Goal: Task Accomplishment & Management: Complete application form

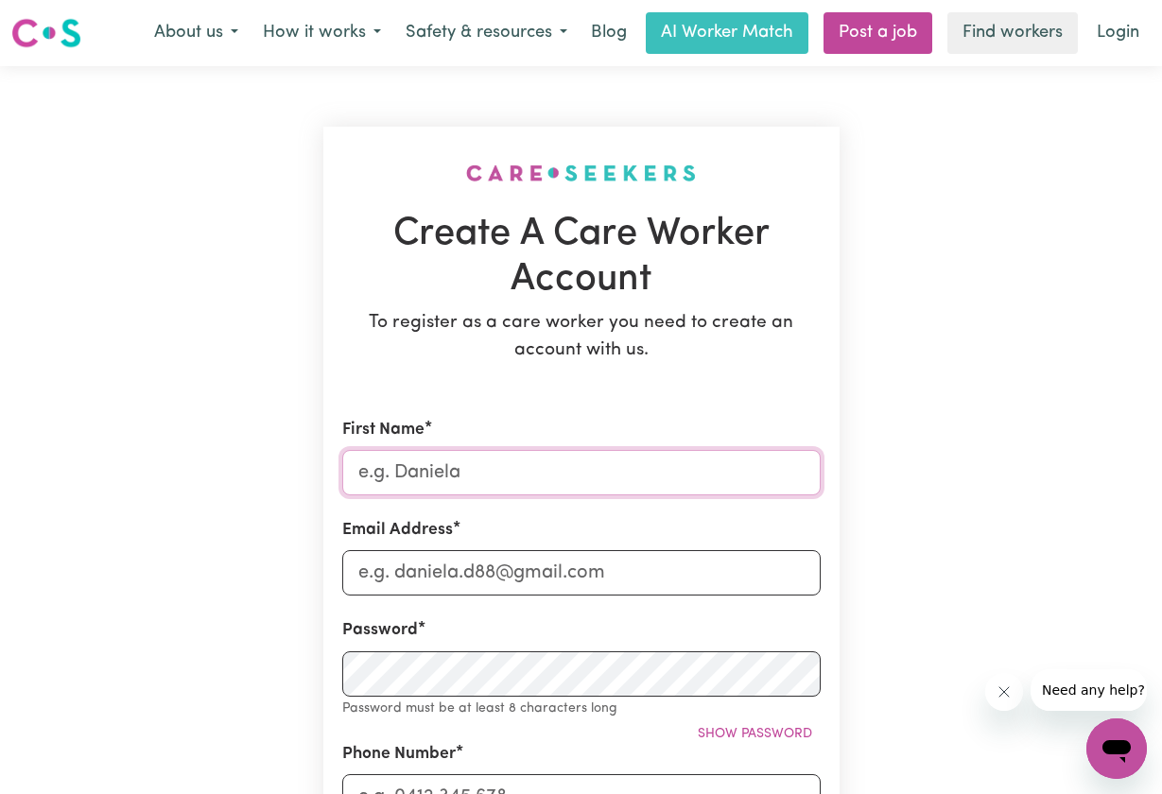
click at [798, 474] on input "First Name" at bounding box center [581, 472] width 479 height 45
type input "[PERSON_NAME]"
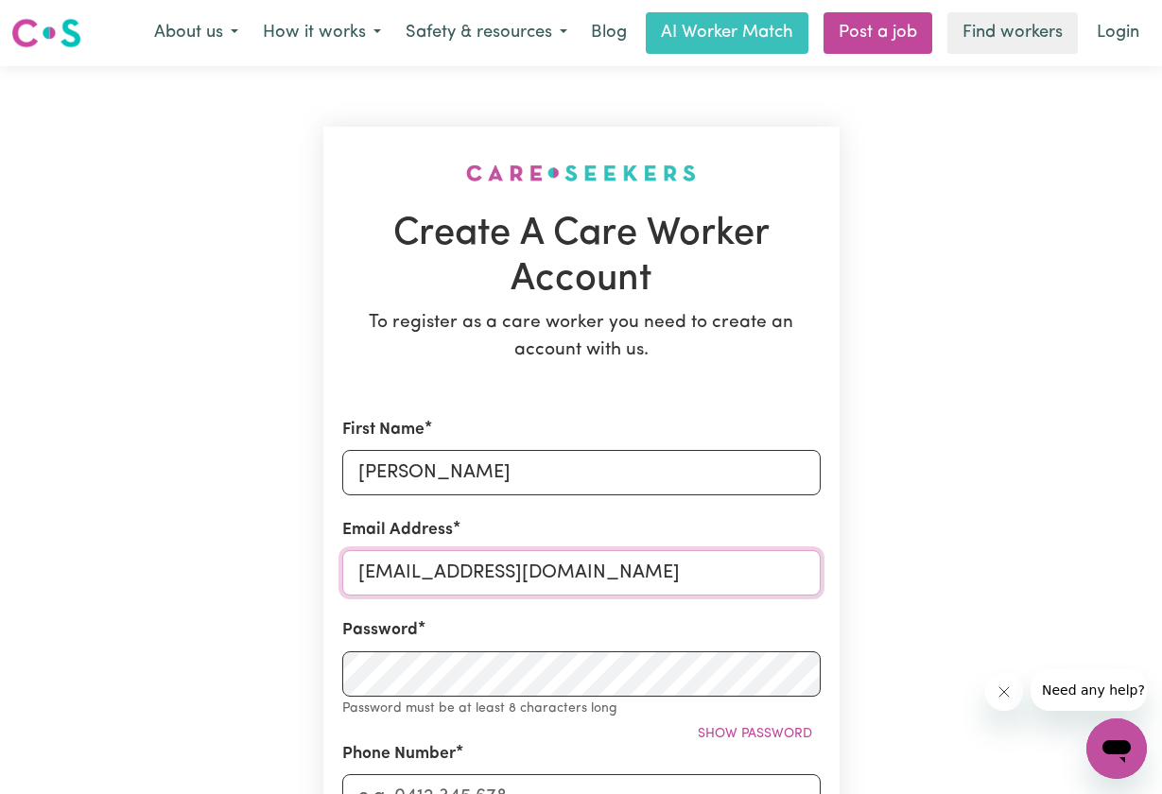
type input "[EMAIL_ADDRESS][DOMAIN_NAME]"
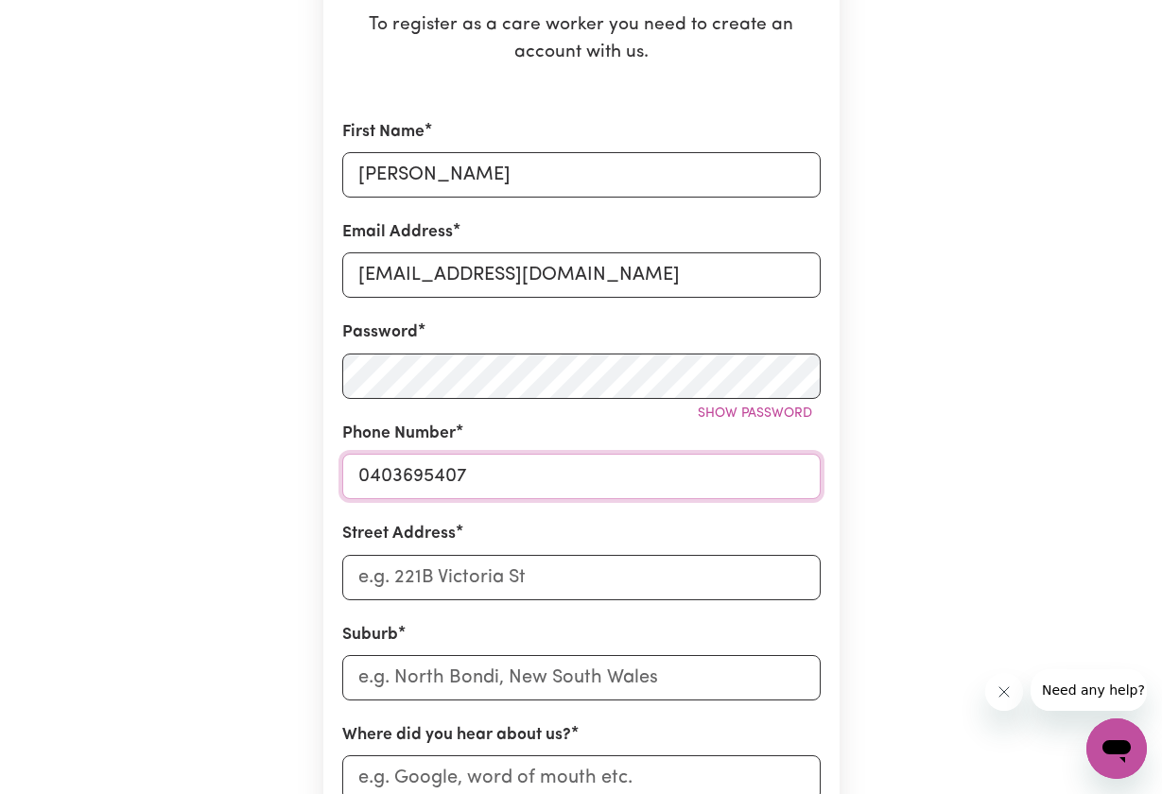
scroll to position [300, 0]
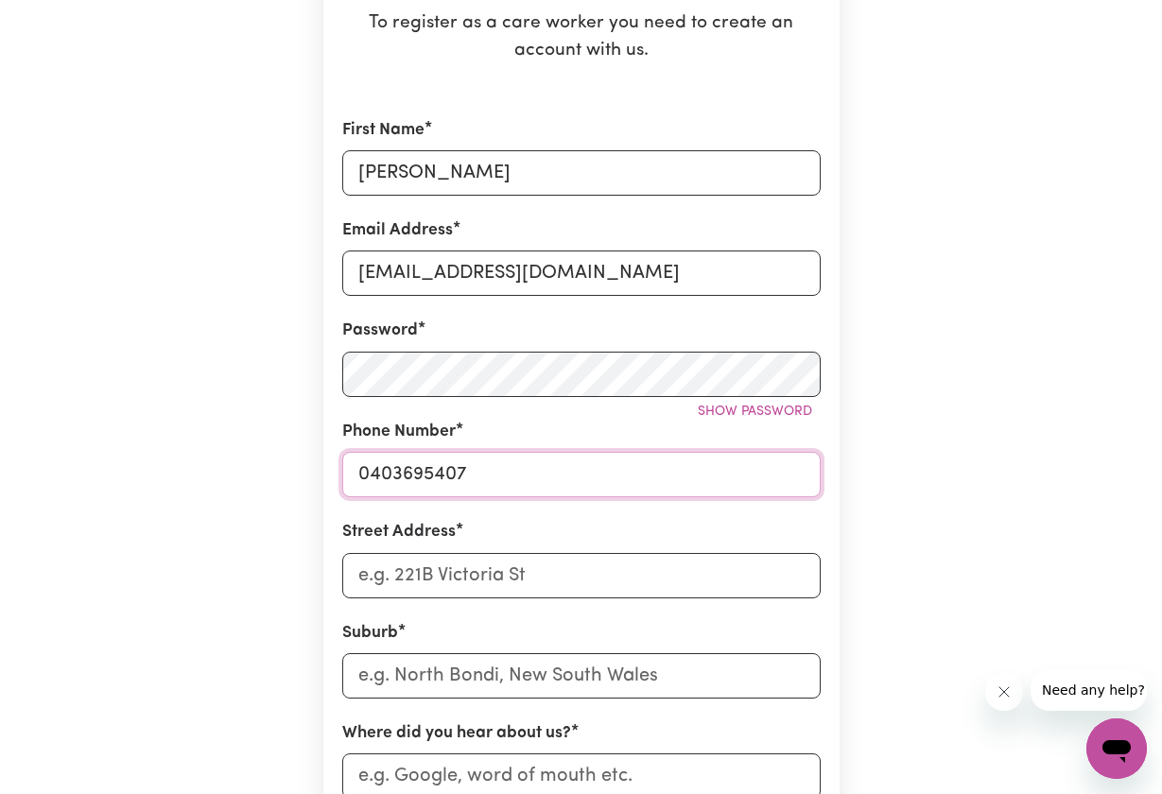
type input "0403695407"
type input "[STREET_ADDRESS][PERSON_NAME] Flats"
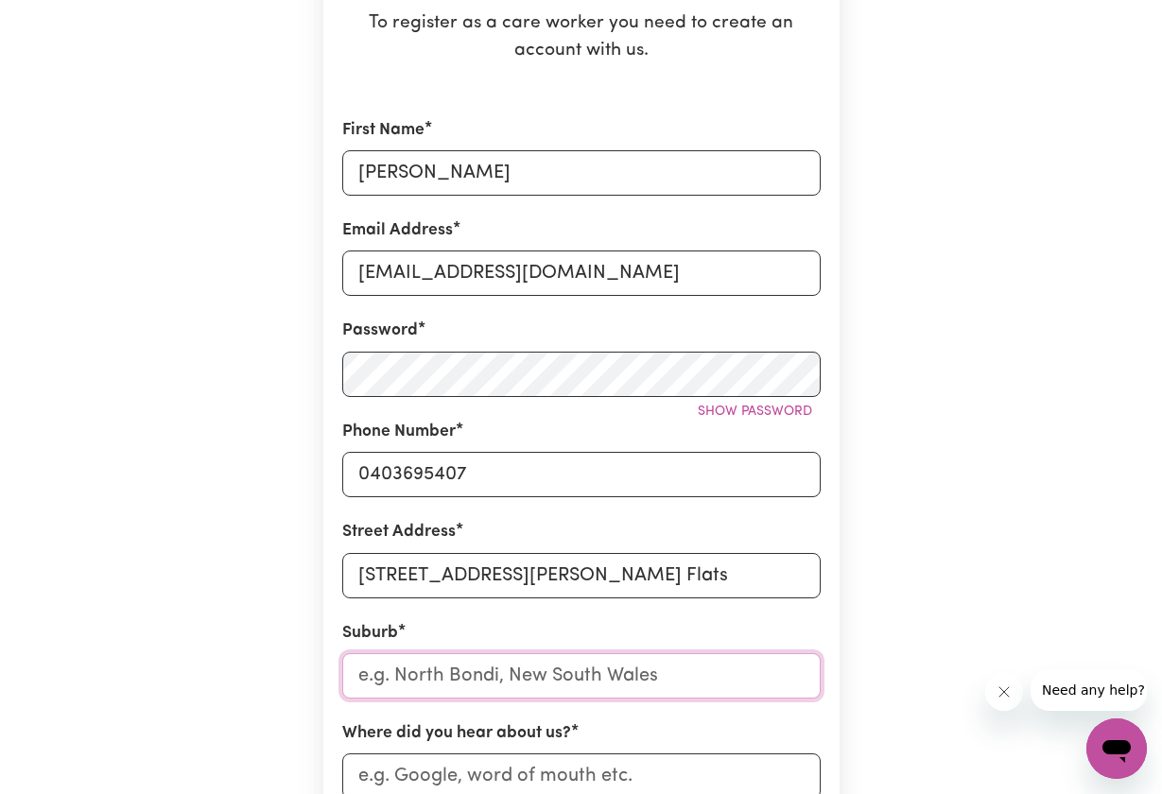
click at [531, 685] on input "text" at bounding box center [581, 675] width 479 height 45
type input "Oak"
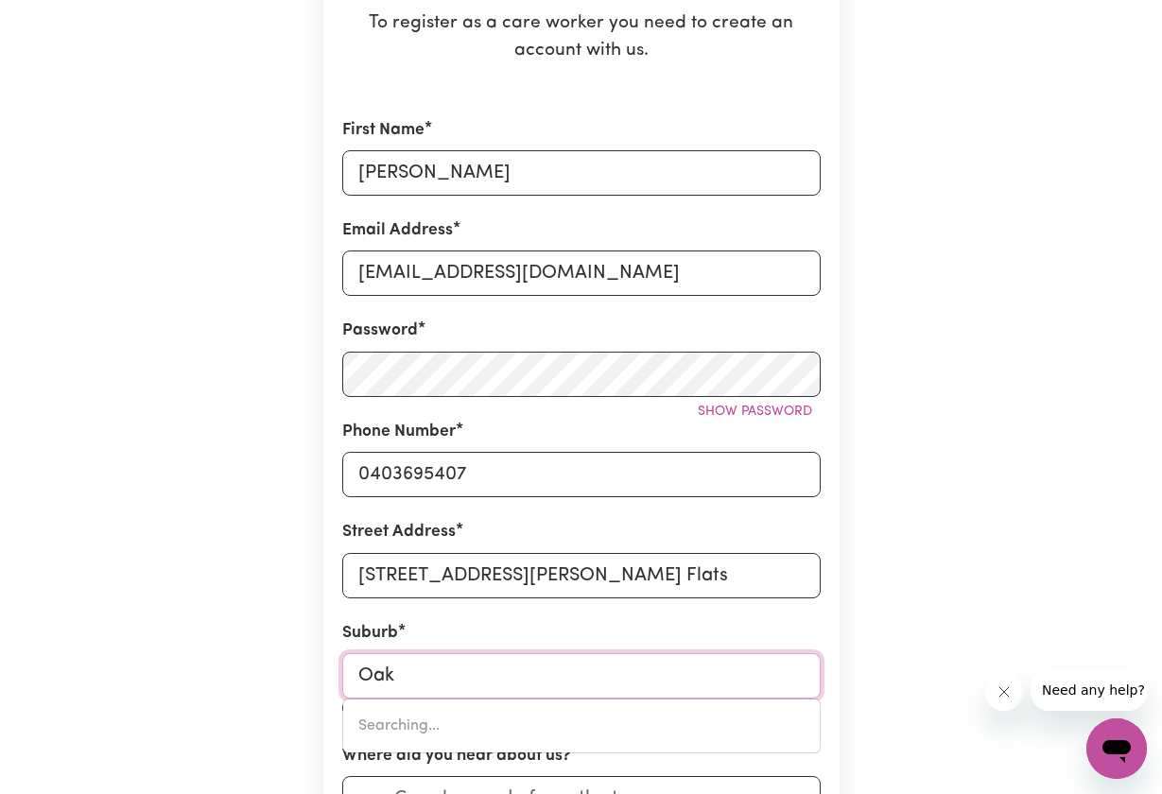
type input "[GEOGRAPHIC_DATA], [GEOGRAPHIC_DATA], 4877"
type input "Oak"
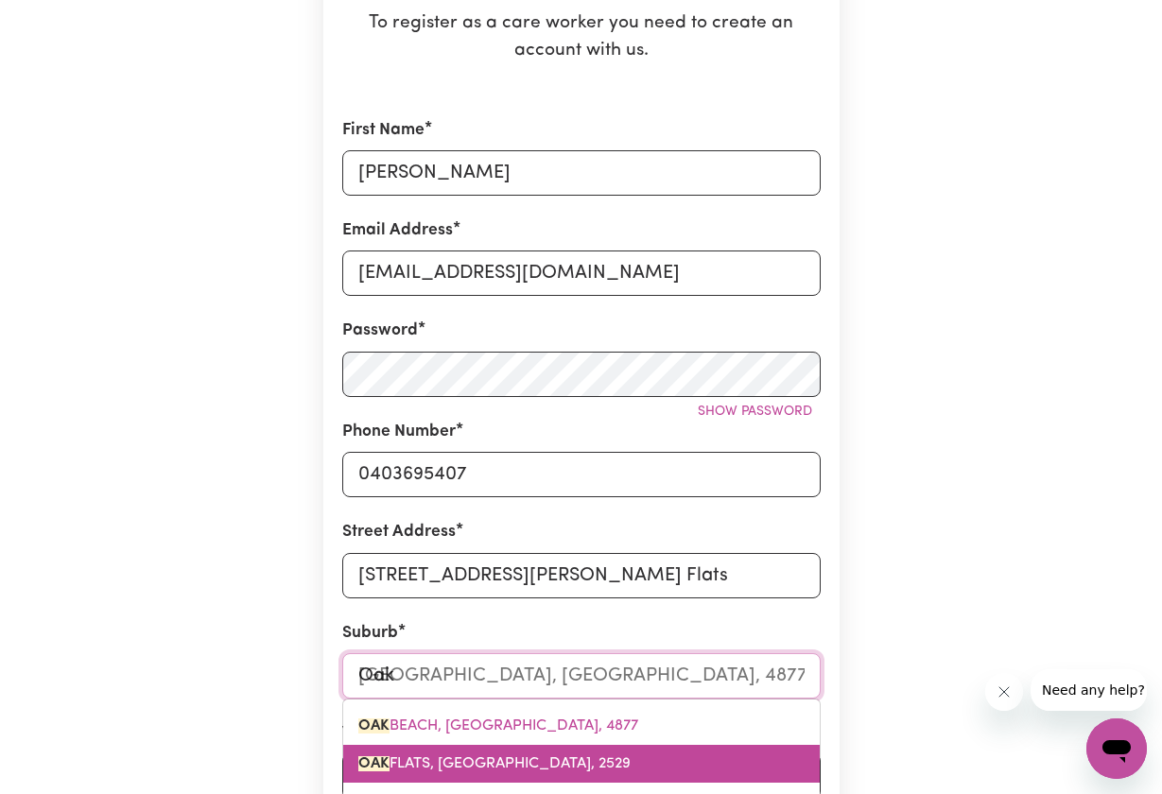
click at [530, 751] on link "[GEOGRAPHIC_DATA], [GEOGRAPHIC_DATA], 2529" at bounding box center [581, 764] width 477 height 38
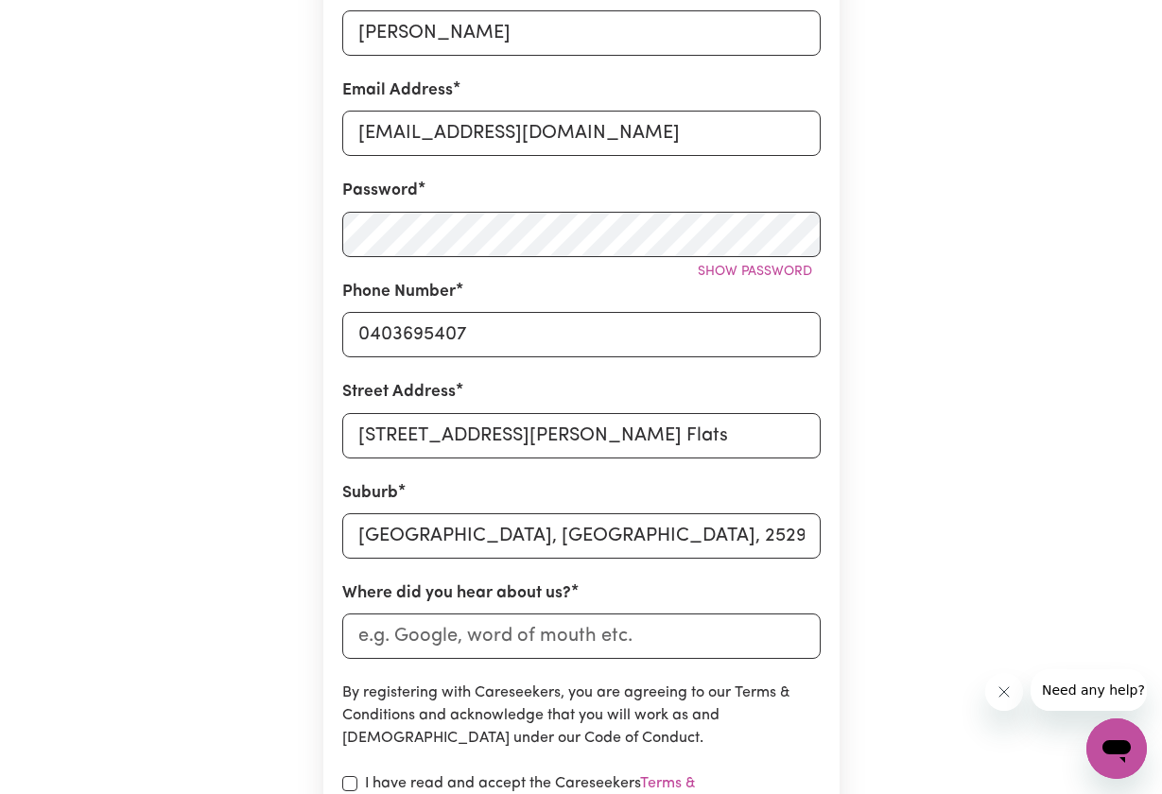
scroll to position [437, 0]
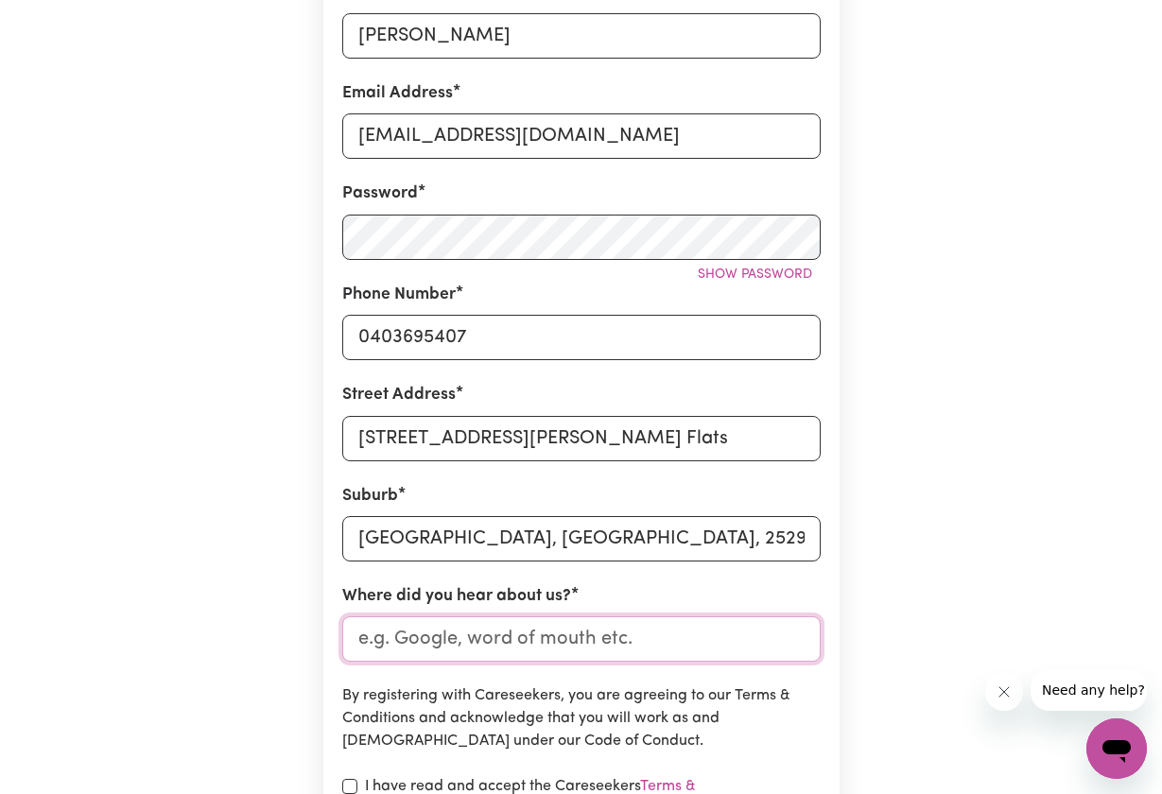
click at [530, 645] on input "Where did you hear about us?" at bounding box center [581, 639] width 479 height 45
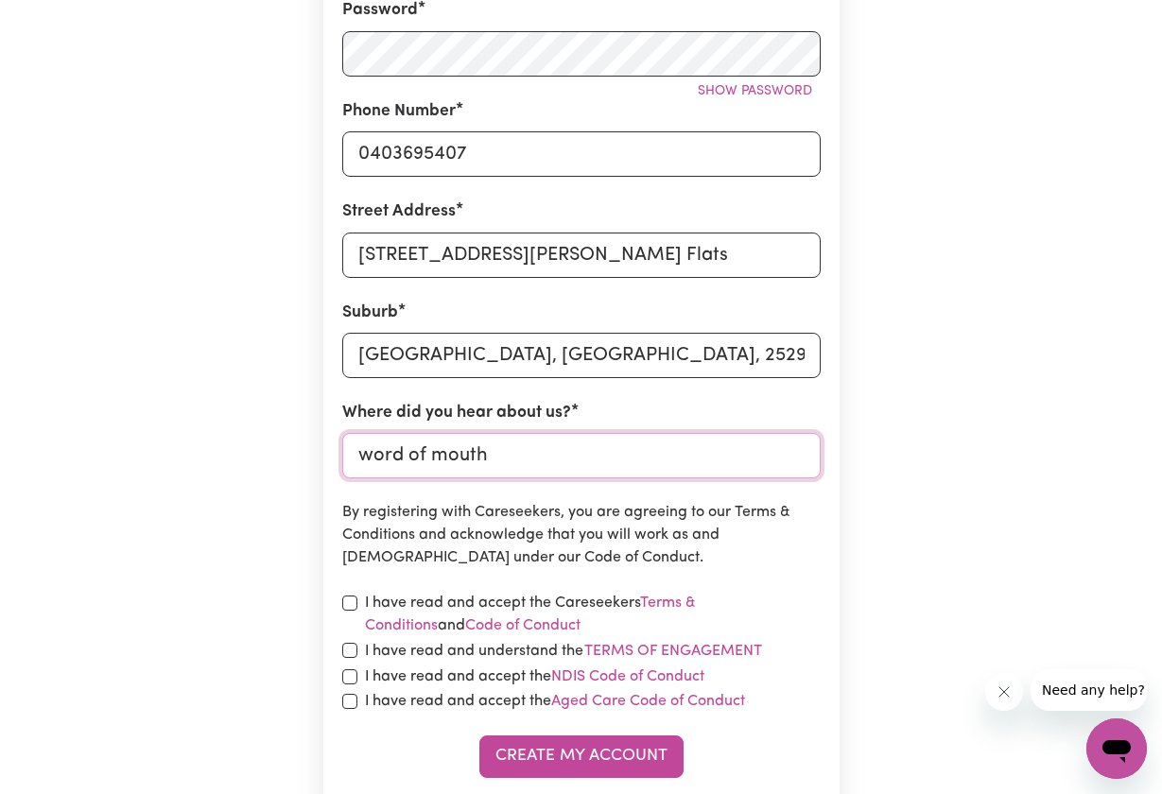
scroll to position [622, 0]
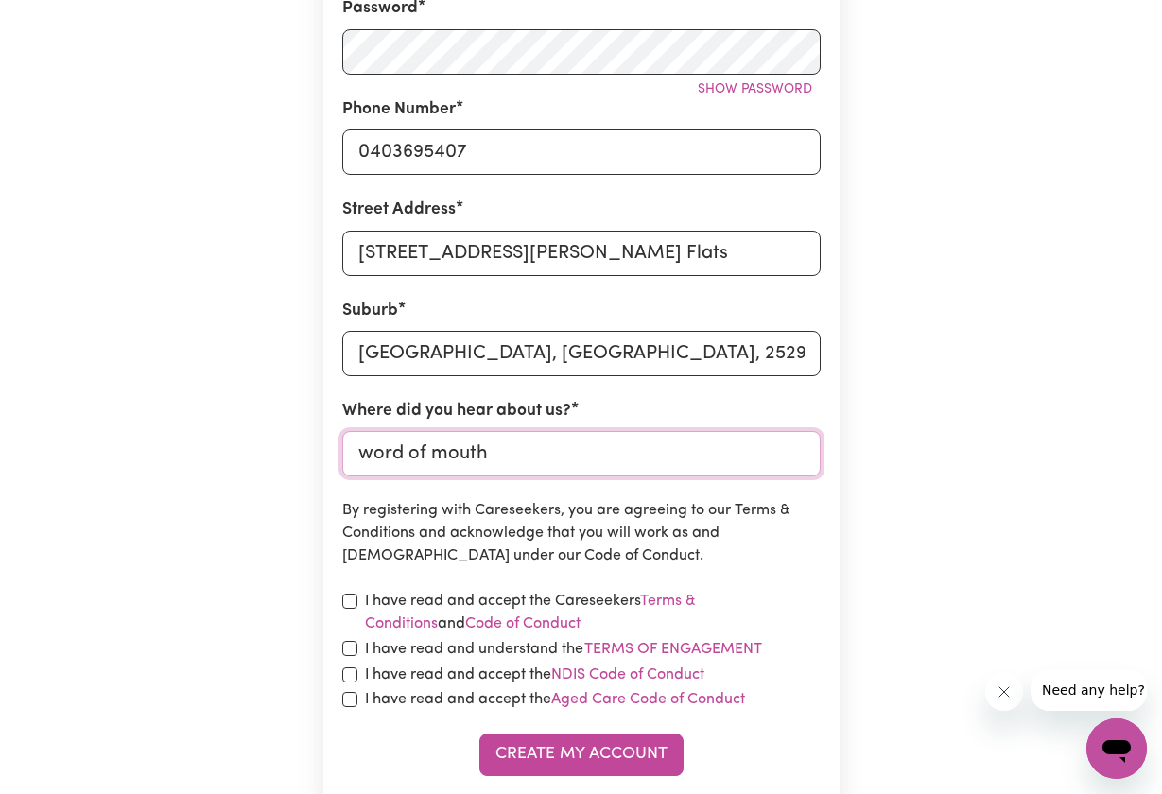
type input "word of mouth"
click at [347, 594] on input "checkbox" at bounding box center [349, 601] width 15 height 15
checkbox input "true"
click at [348, 644] on input "checkbox" at bounding box center [349, 648] width 15 height 15
checkbox input "true"
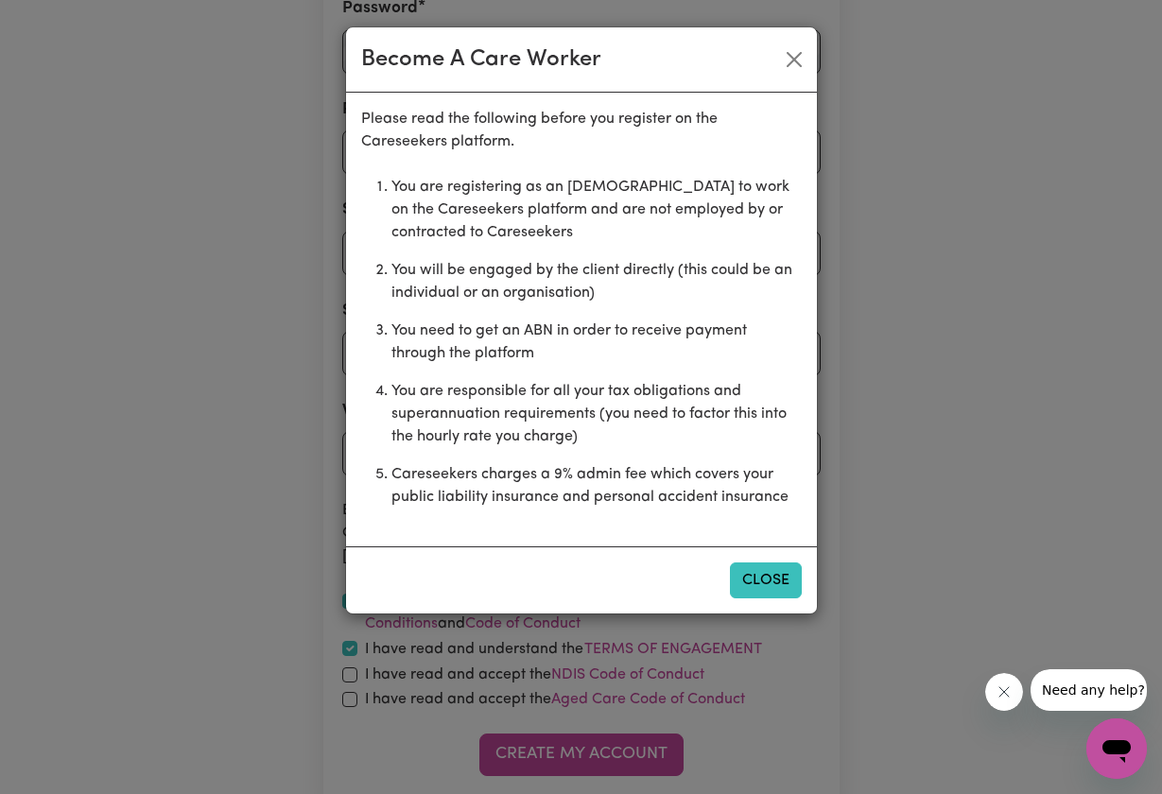
click at [779, 588] on button "Close" at bounding box center [766, 581] width 72 height 36
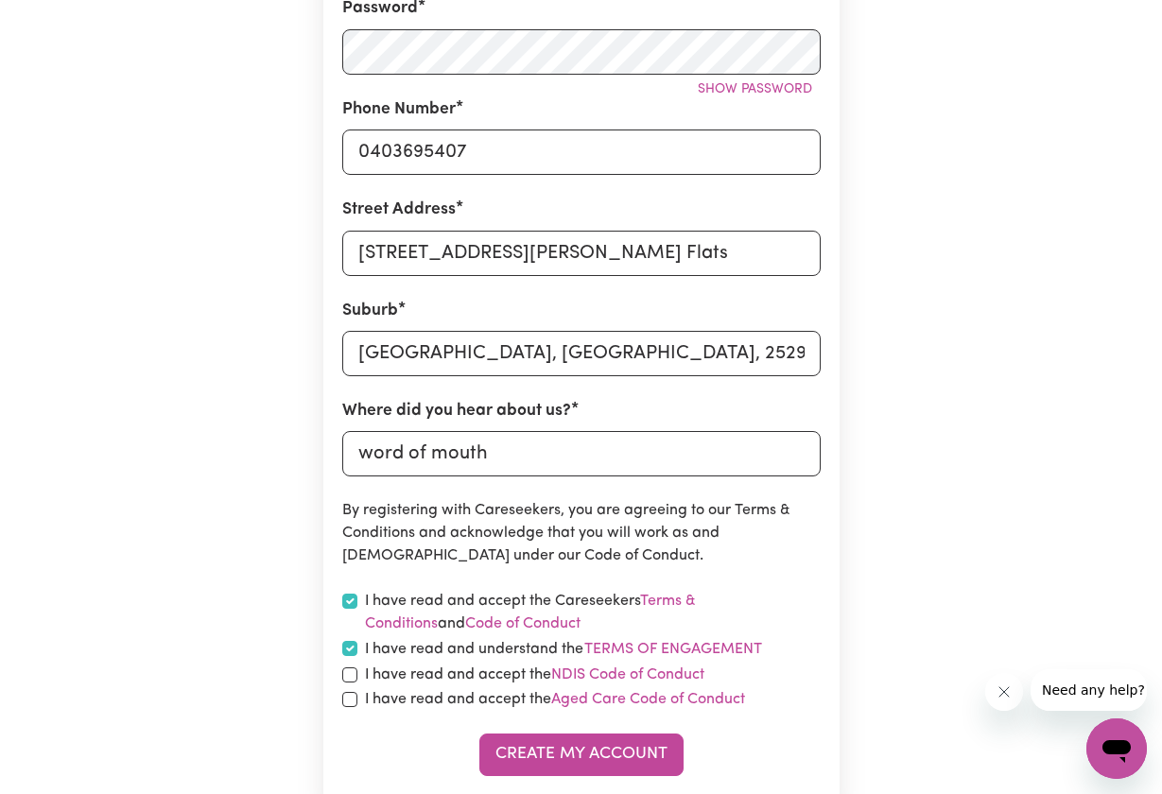
click at [350, 668] on input "checkbox" at bounding box center [349, 675] width 15 height 15
checkbox input "true"
click at [353, 693] on input "checkbox" at bounding box center [349, 699] width 15 height 15
checkbox input "true"
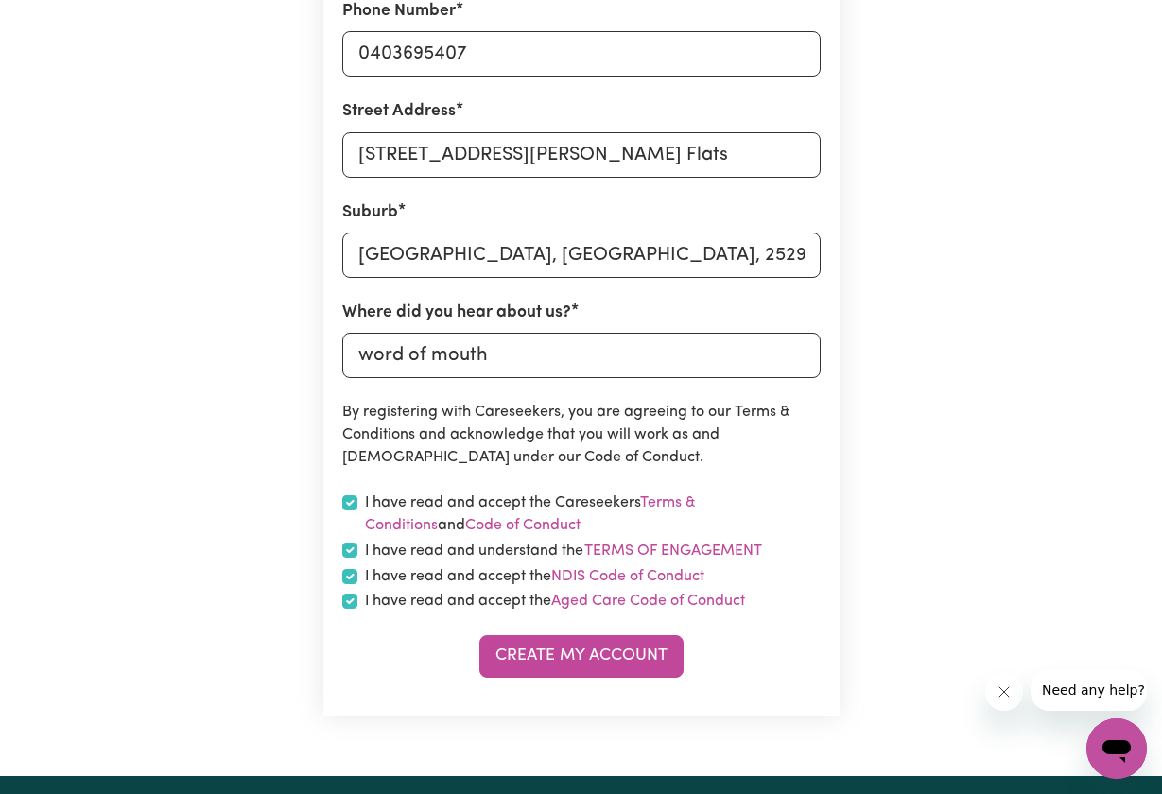
scroll to position [727, 0]
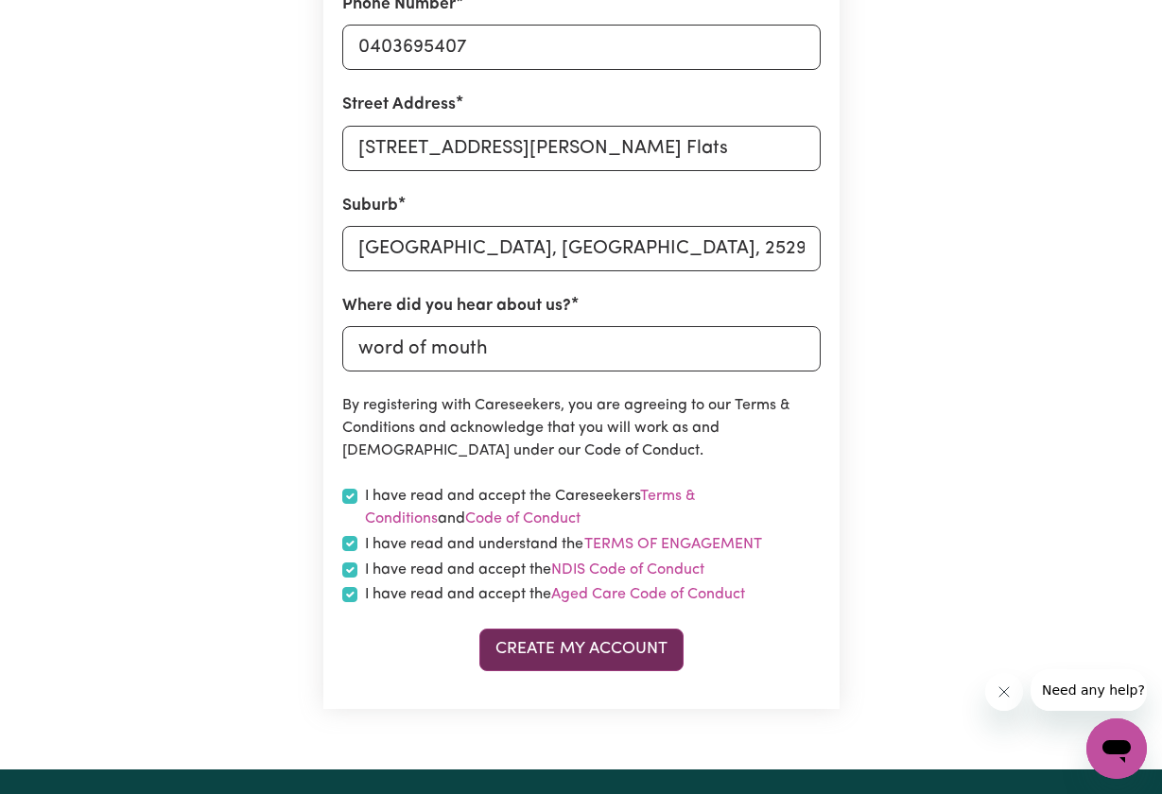
click at [569, 644] on button "Create My Account" at bounding box center [581, 650] width 204 height 42
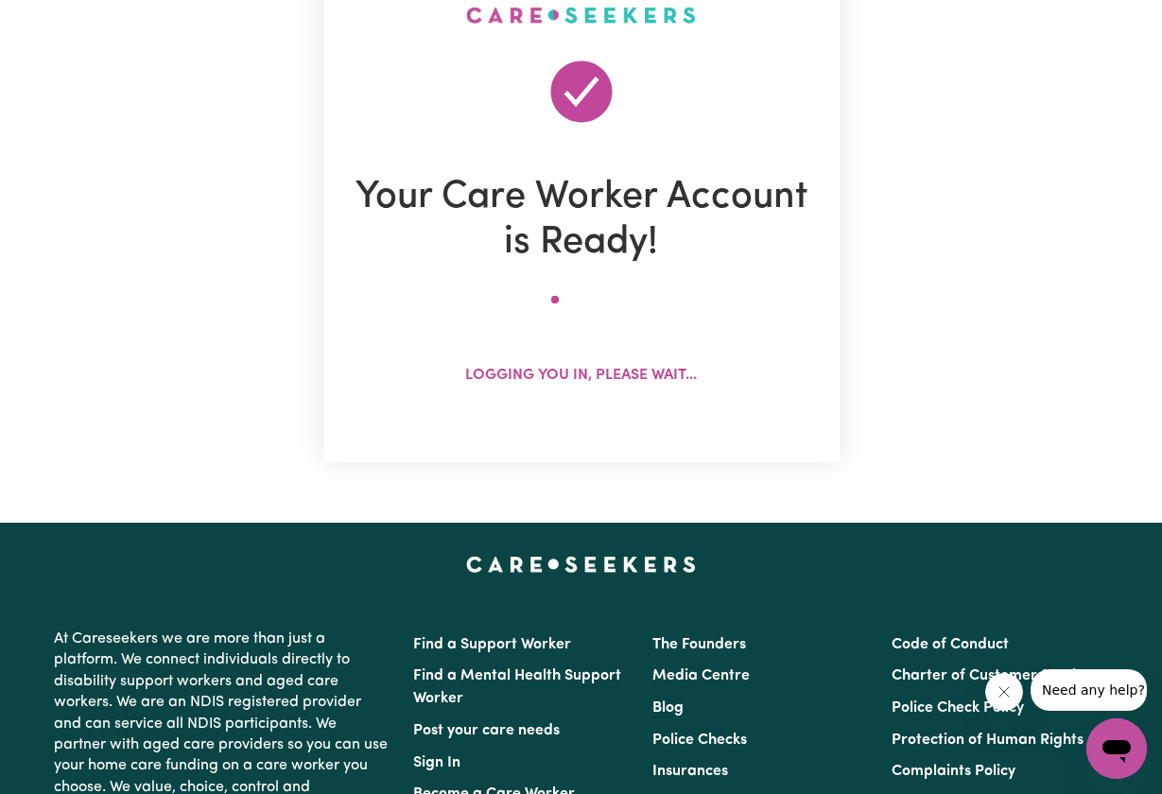
scroll to position [0, 0]
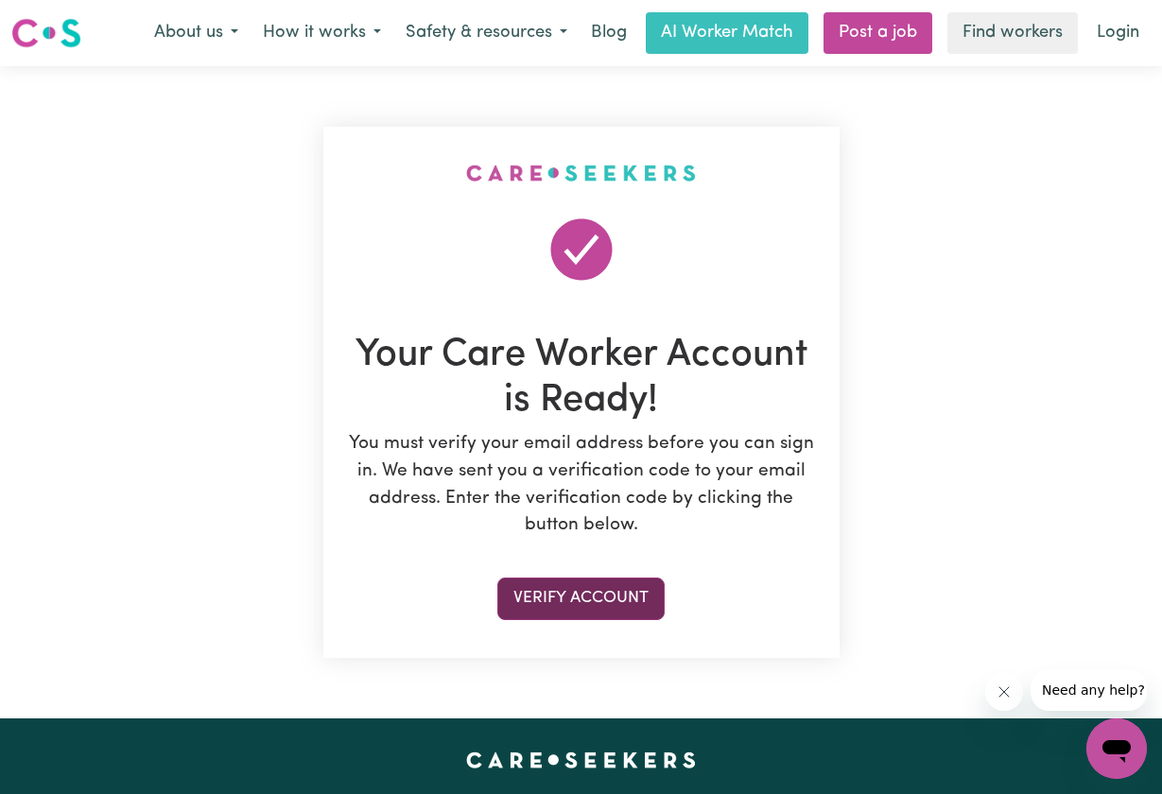
click at [576, 605] on button "Verify Account" at bounding box center [580, 599] width 167 height 42
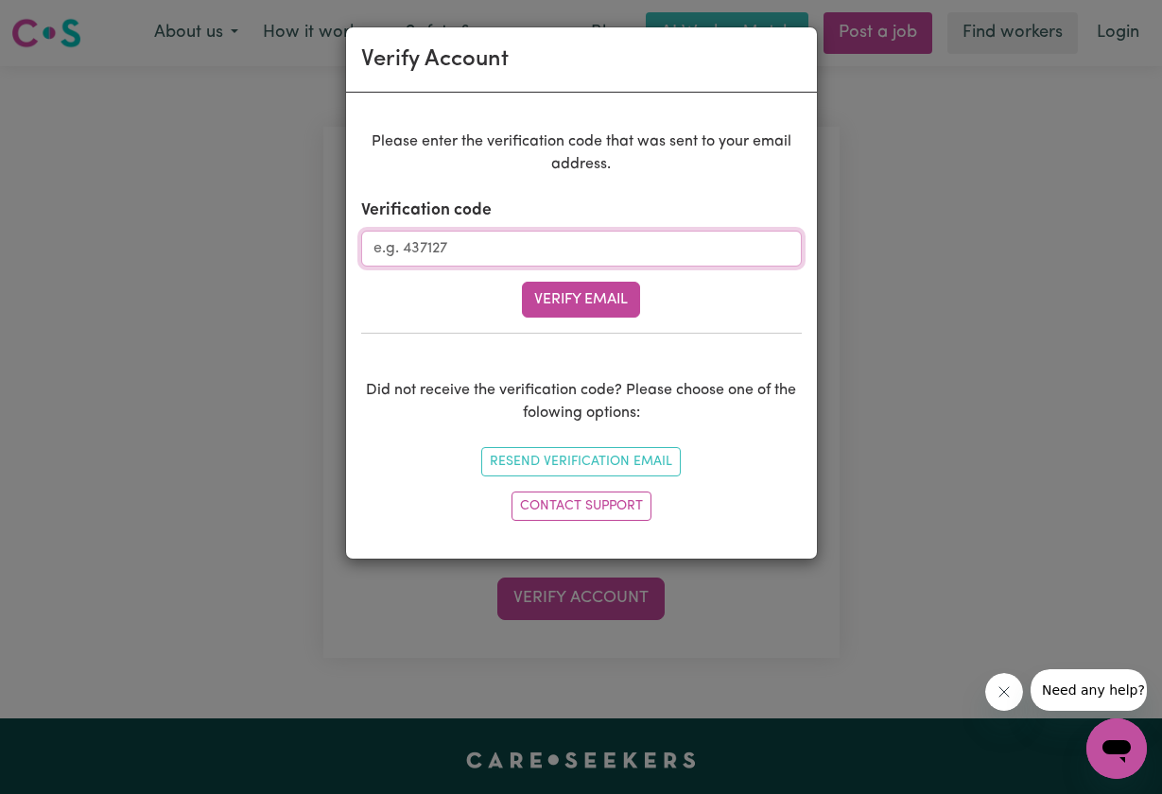
click at [560, 261] on input "Verification code" at bounding box center [581, 249] width 441 height 36
paste input "503391"
type input "503391"
click at [561, 287] on button "Verify Email" at bounding box center [581, 300] width 118 height 36
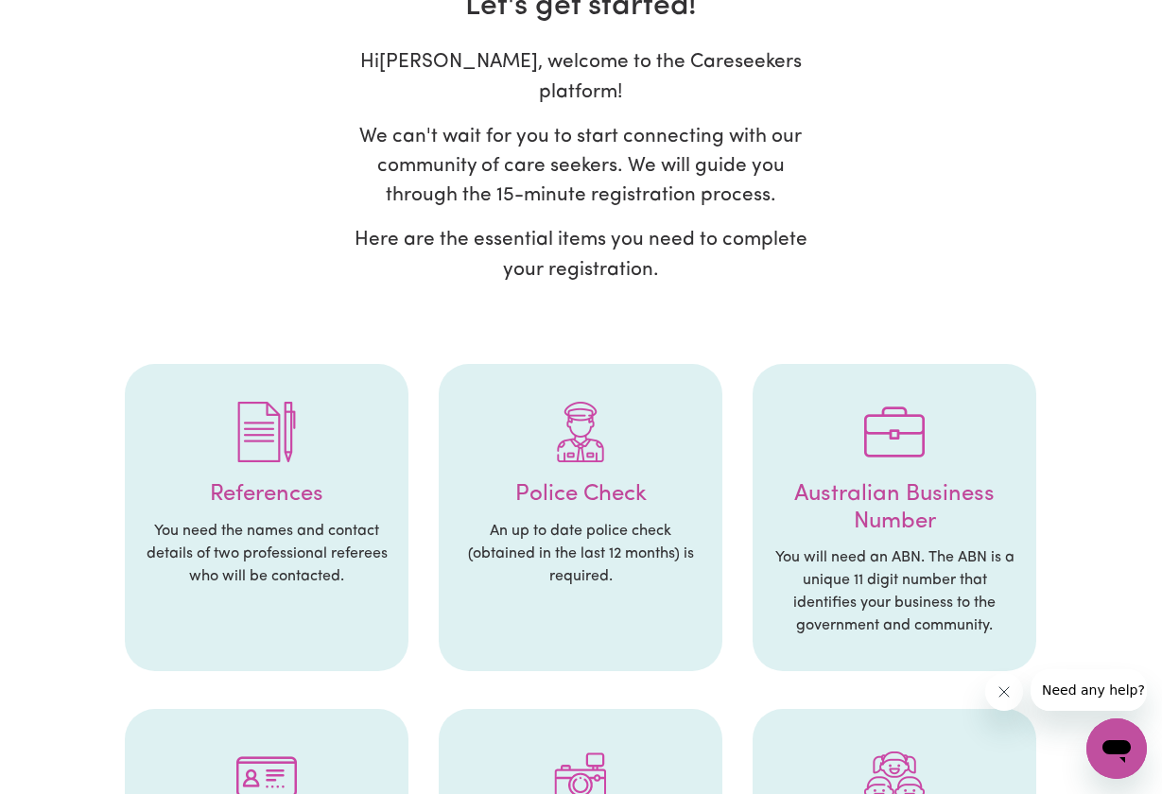
scroll to position [129, 0]
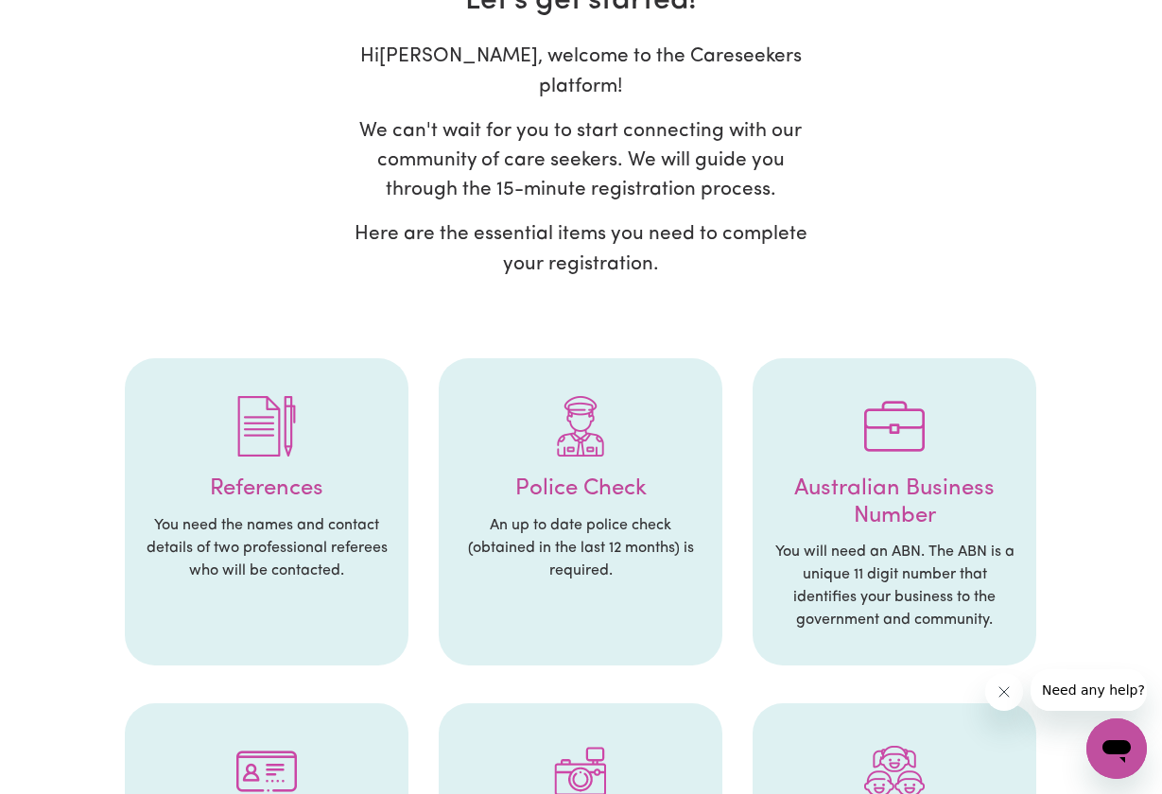
click at [300, 436] on div at bounding box center [267, 426] width 246 height 98
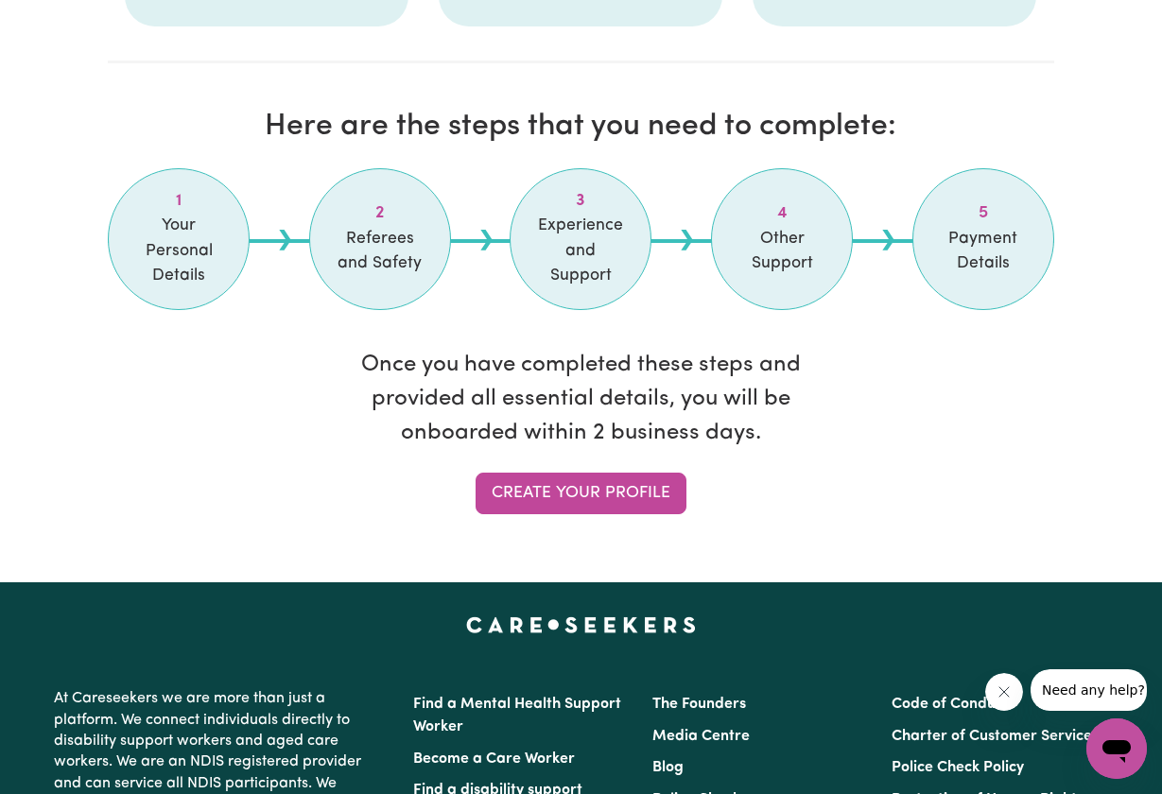
scroll to position [1556, 0]
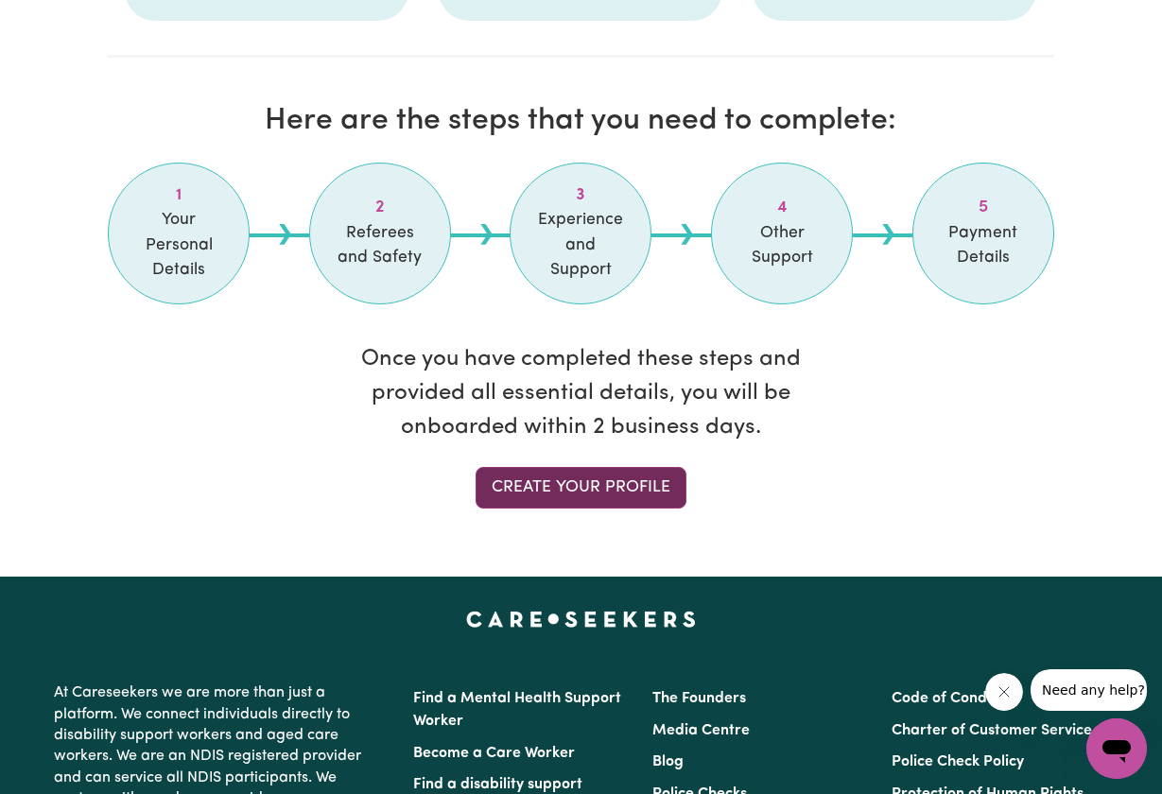
click at [511, 467] on link "Create your profile" at bounding box center [581, 488] width 211 height 42
select select "Studying a healthcare related degree or qualification"
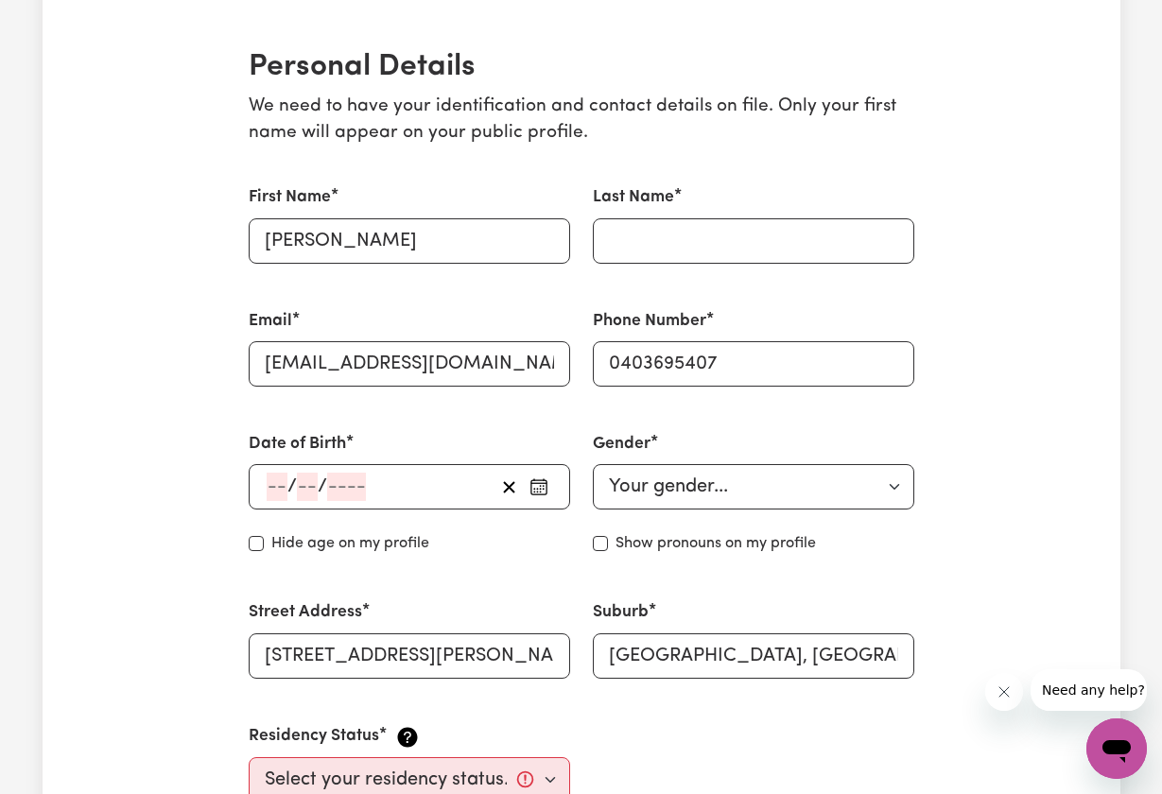
scroll to position [434, 0]
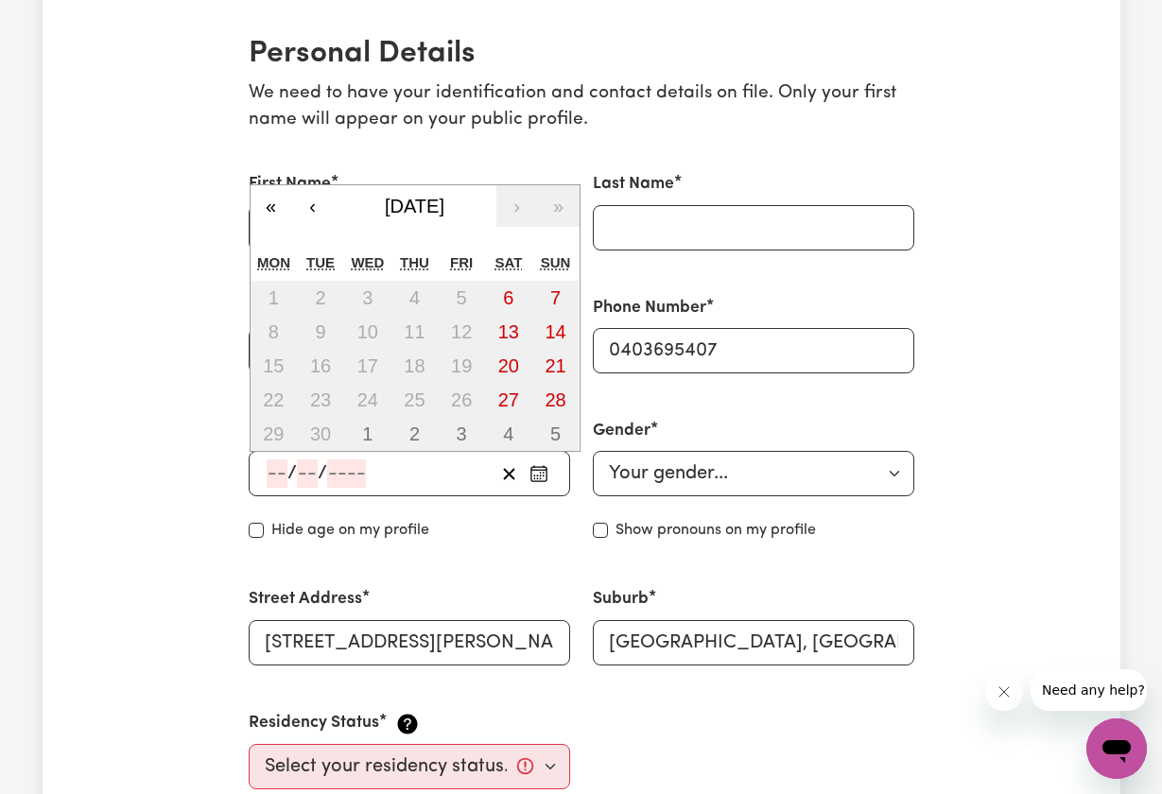
click at [273, 471] on input "number" at bounding box center [277, 474] width 21 height 28
type input "09"
type input "04"
type input "200"
type input "[DATE]"
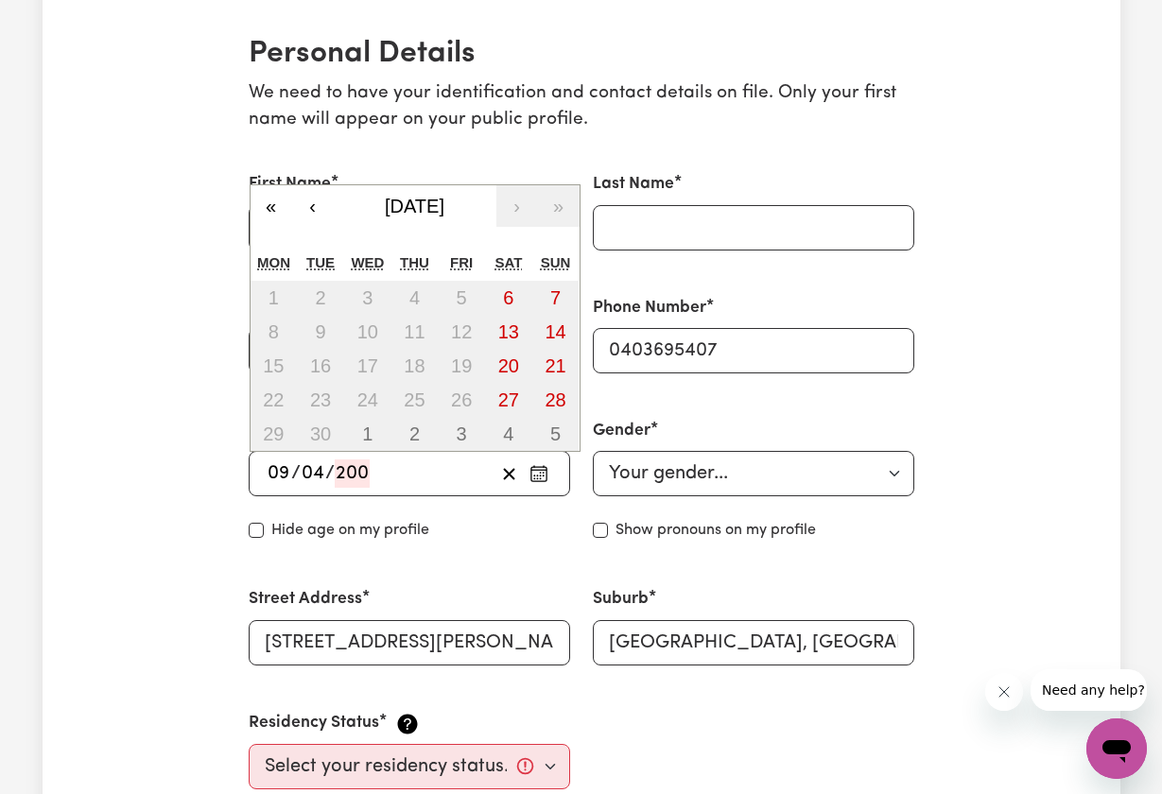
type input "9"
type input "4"
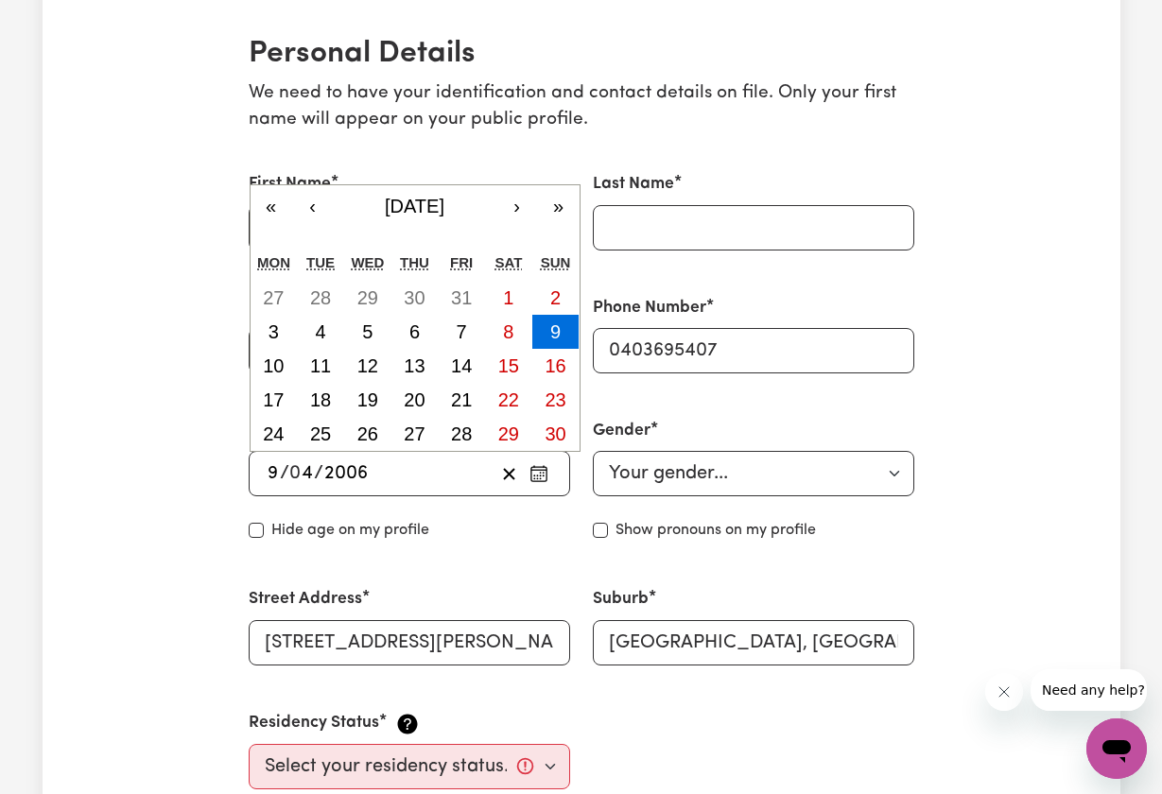
type input "2006"
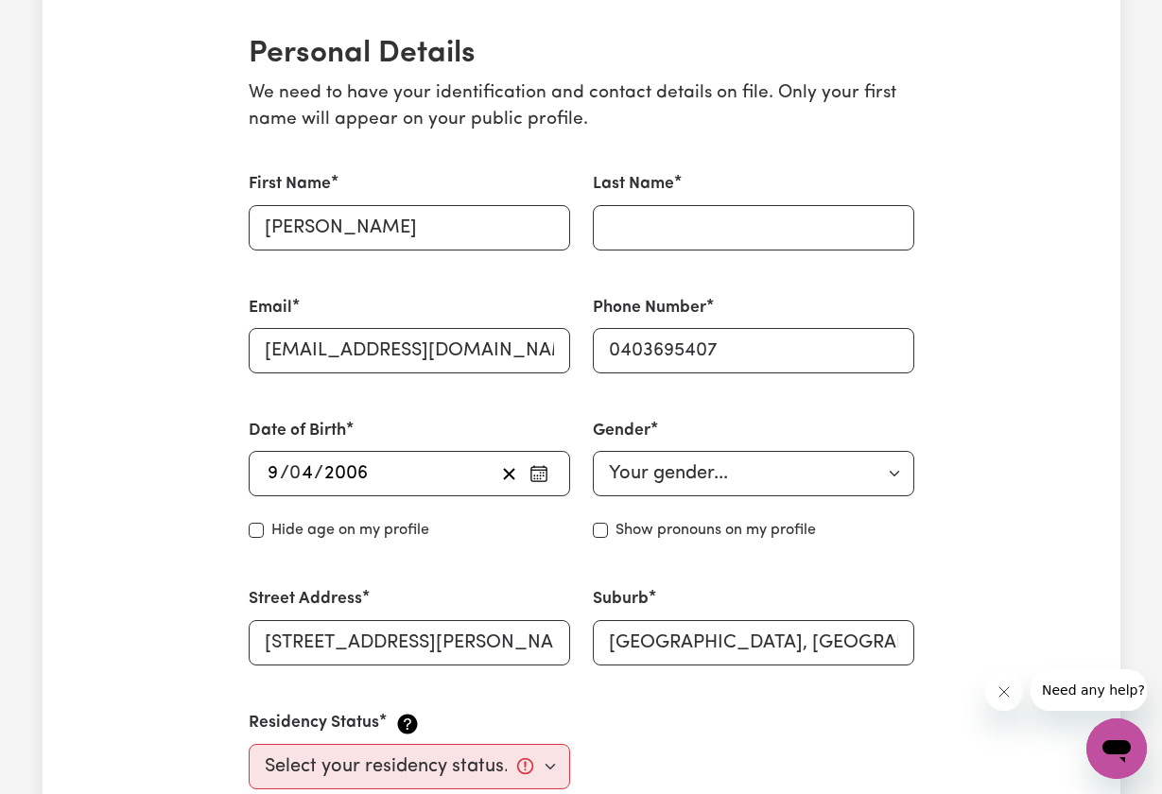
select select "[DEMOGRAPHIC_DATA]"
type input "[PERSON_NAME]"
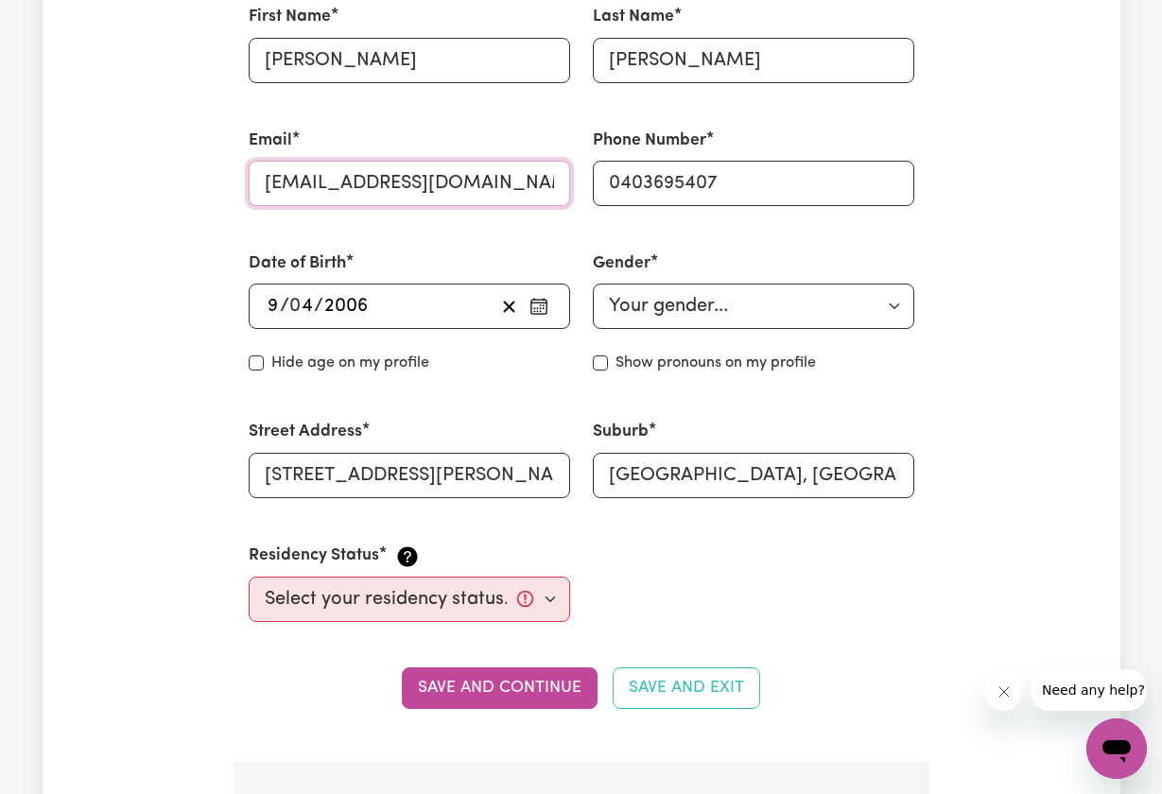
scroll to position [612, 0]
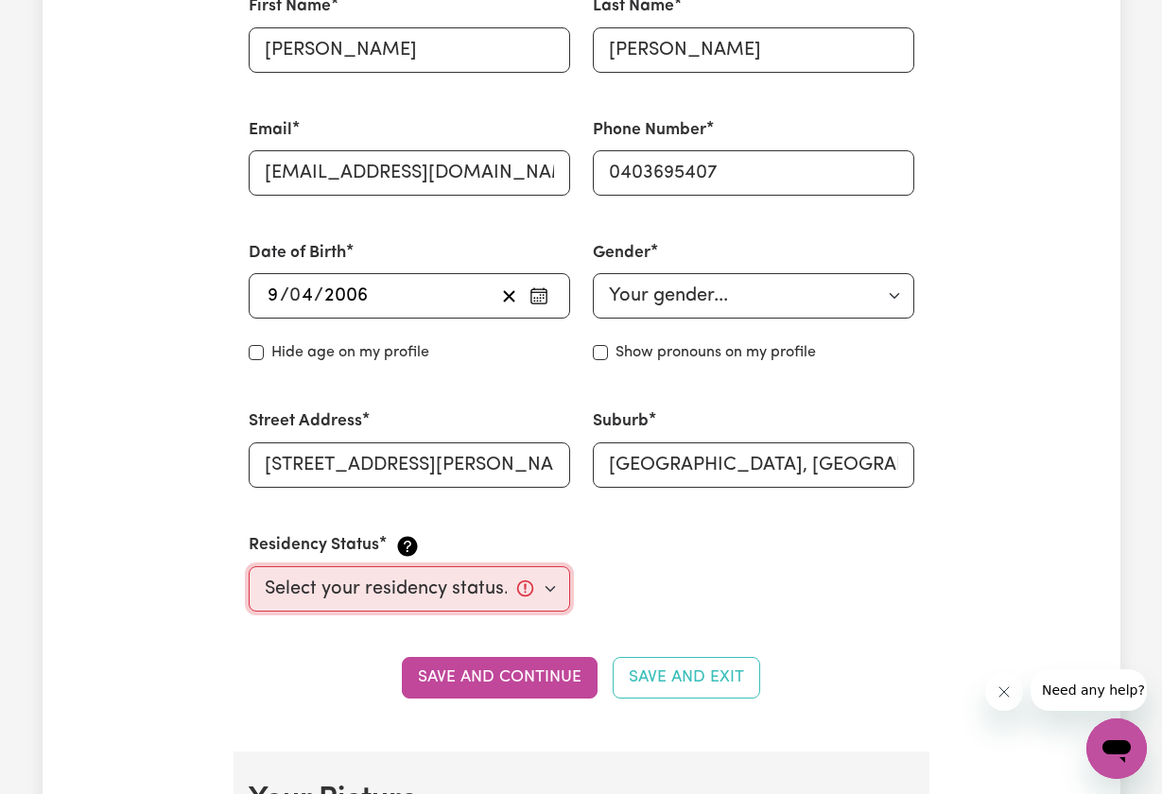
select select "[DEMOGRAPHIC_DATA] Citizen"
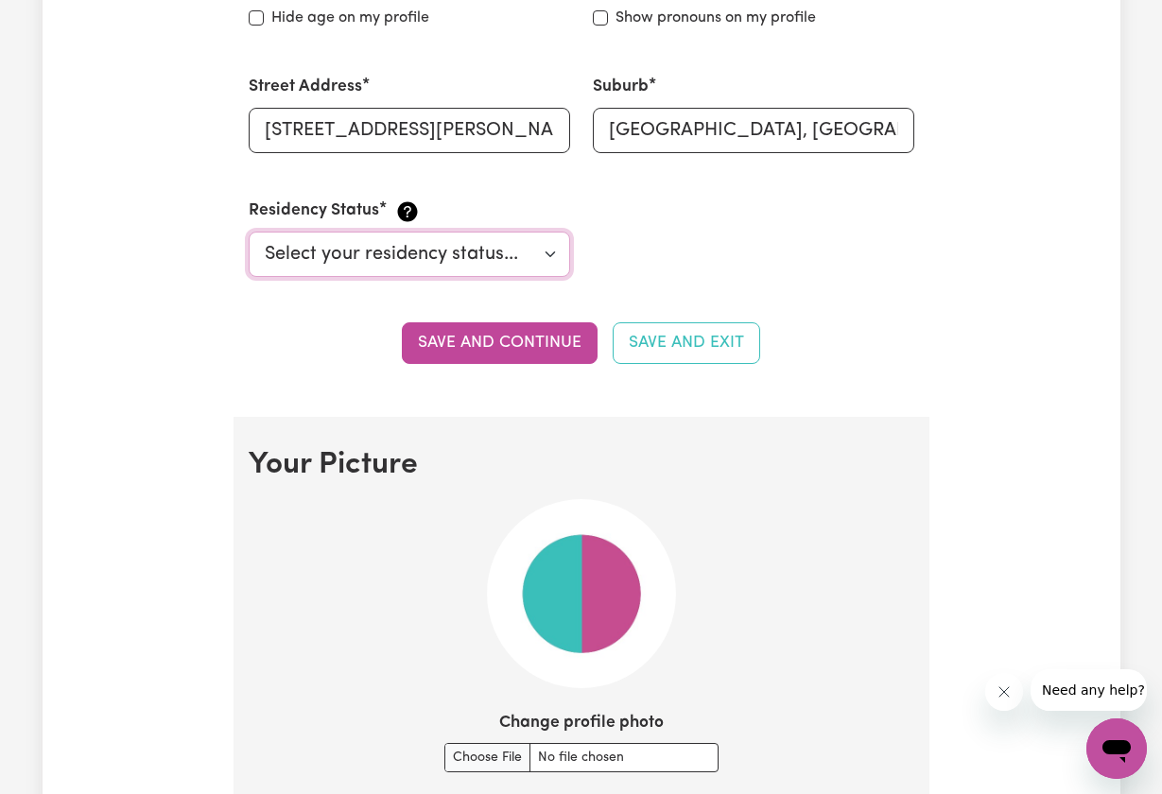
scroll to position [947, 0]
click at [525, 330] on button "Save and continue" at bounding box center [500, 343] width 196 height 42
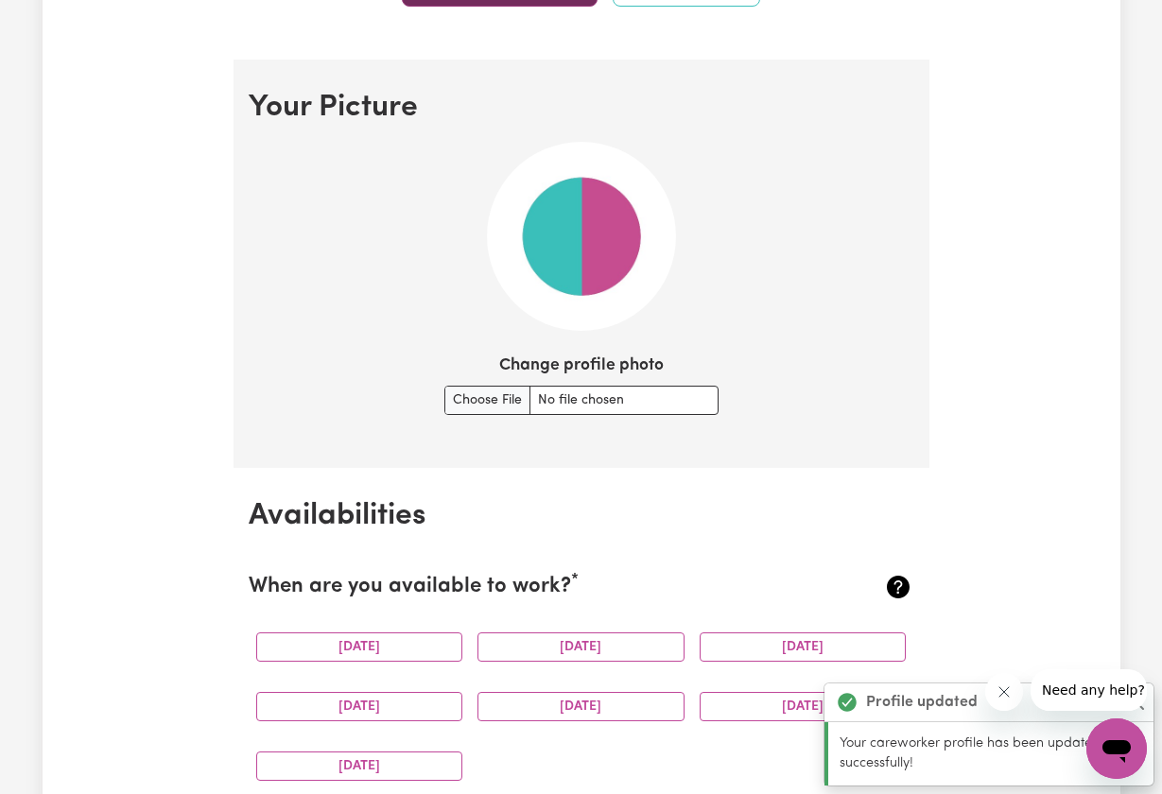
scroll to position [1357, 0]
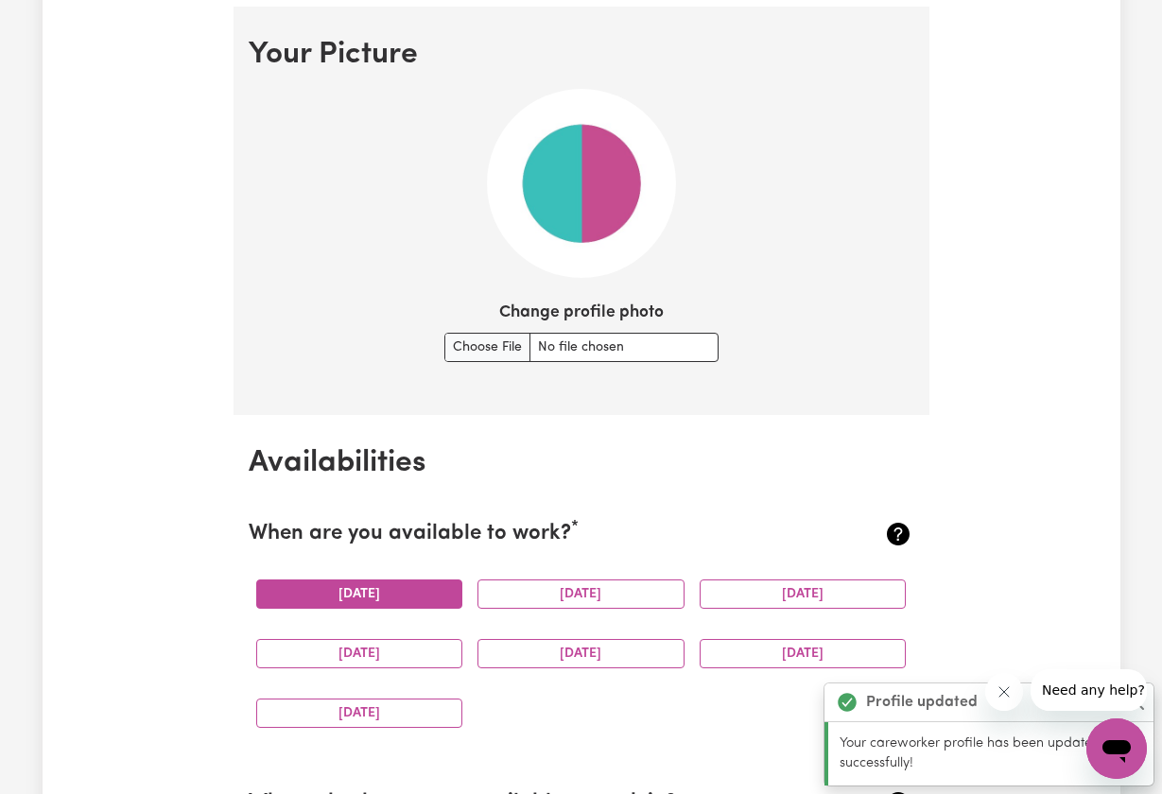
click at [398, 590] on button "[DATE]" at bounding box center [359, 594] width 207 height 29
click at [417, 594] on button "[DATE]" at bounding box center [359, 594] width 207 height 29
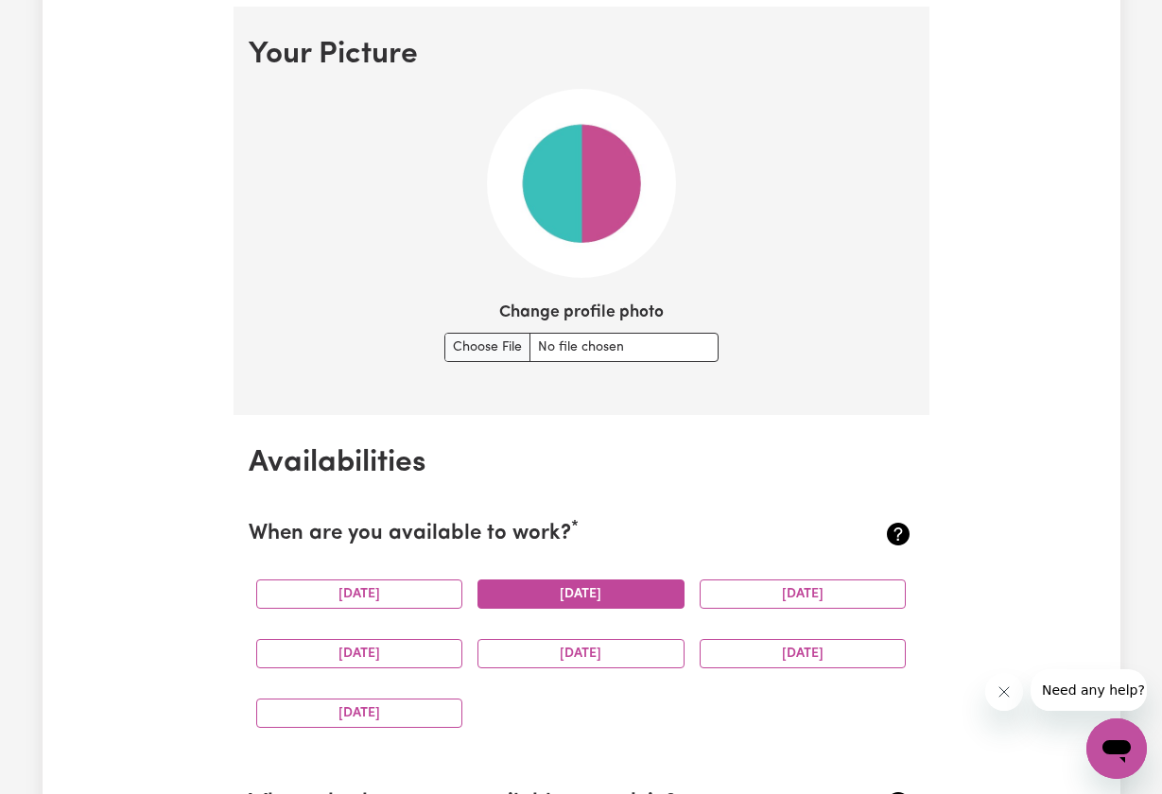
click at [512, 588] on button "[DATE]" at bounding box center [581, 594] width 207 height 29
click at [422, 651] on button "[DATE]" at bounding box center [359, 653] width 207 height 29
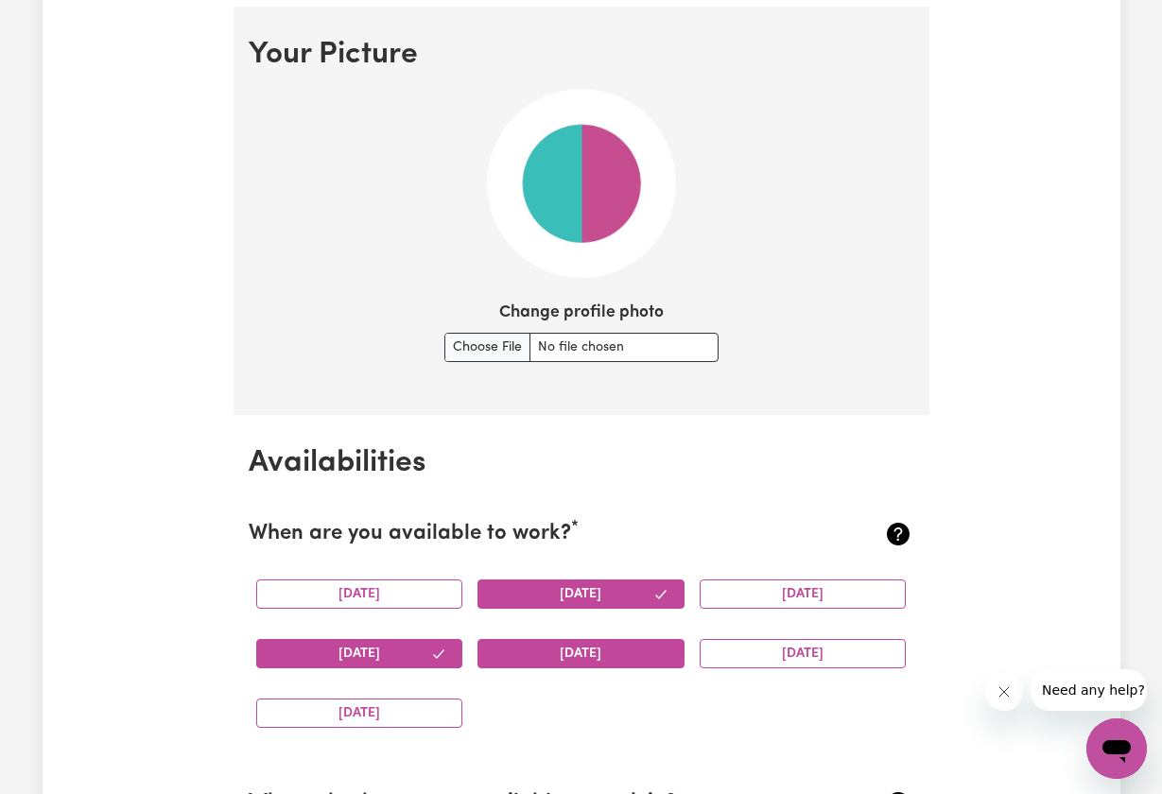
click at [495, 645] on button "[DATE]" at bounding box center [581, 653] width 207 height 29
click at [740, 642] on button "[DATE]" at bounding box center [803, 653] width 207 height 29
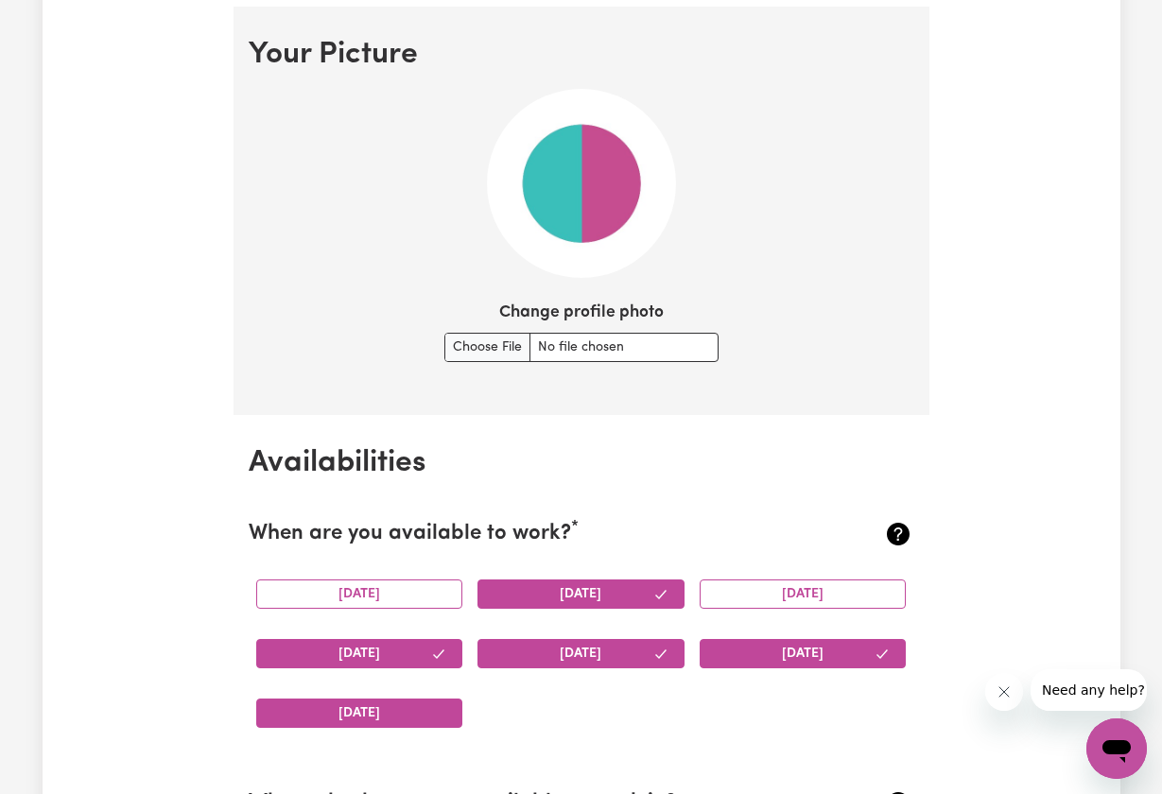
click at [424, 707] on button "[DATE]" at bounding box center [359, 713] width 207 height 29
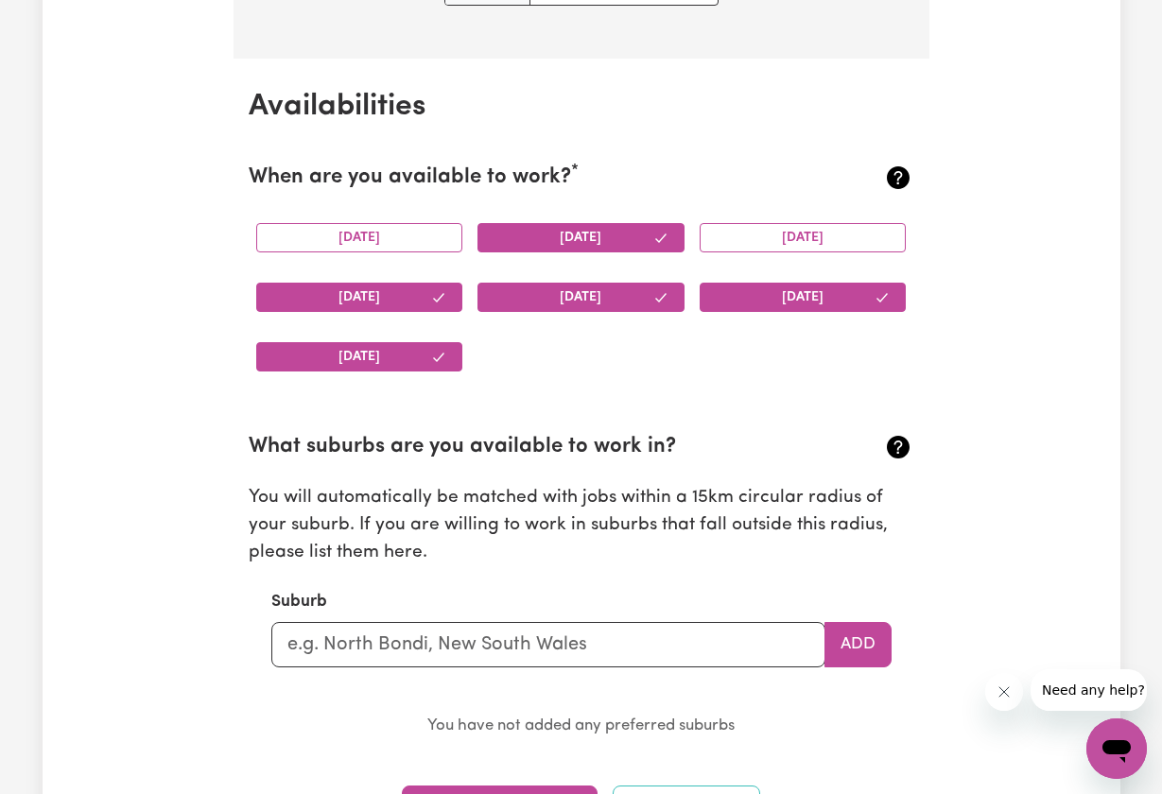
scroll to position [1730, 0]
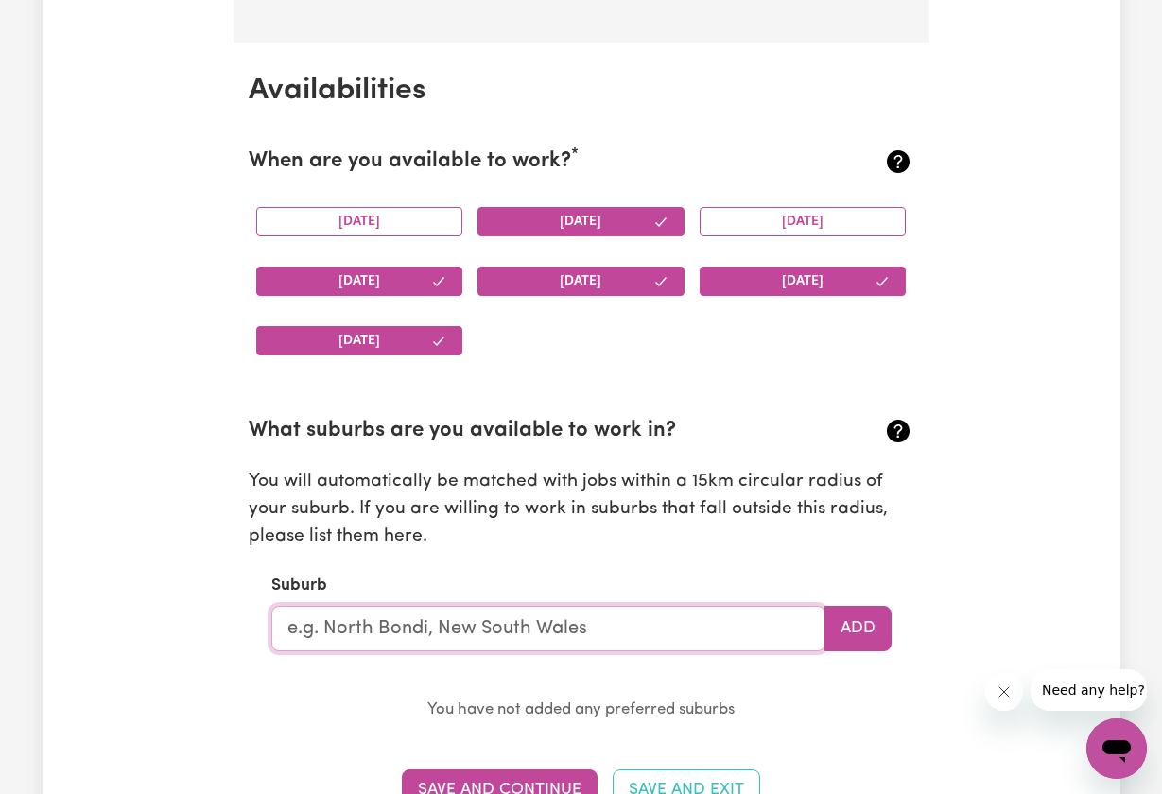
click at [584, 615] on input "text" at bounding box center [548, 628] width 554 height 45
type input "cam"
type input "camBALLIN, [GEOGRAPHIC_DATA], 6728"
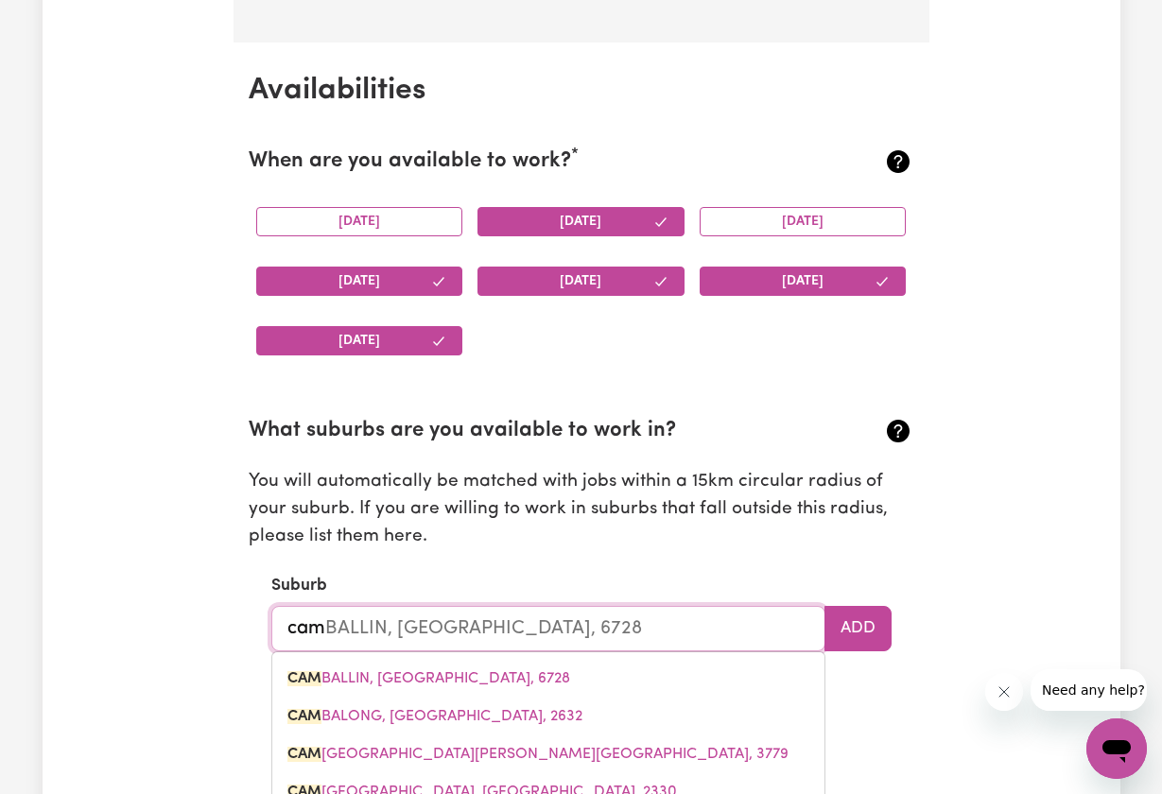
type input "camp"
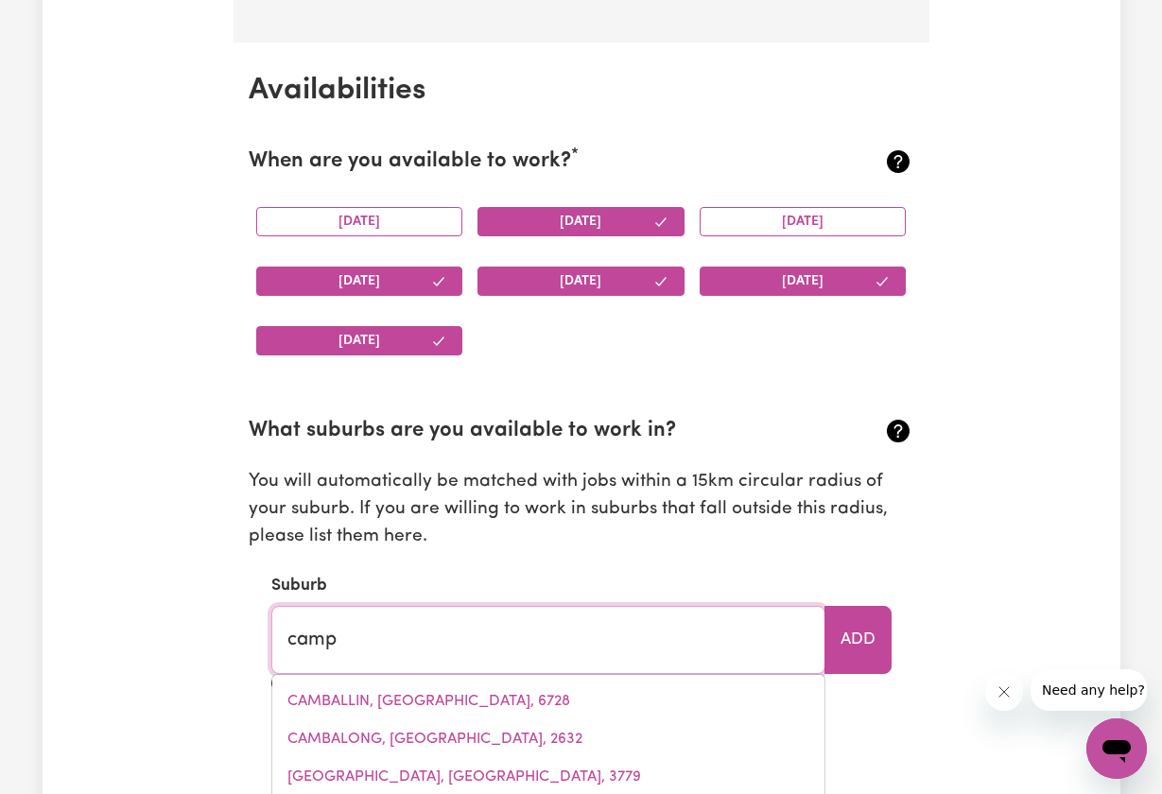
type input "[GEOGRAPHIC_DATA], [GEOGRAPHIC_DATA], 4385"
type input "campb"
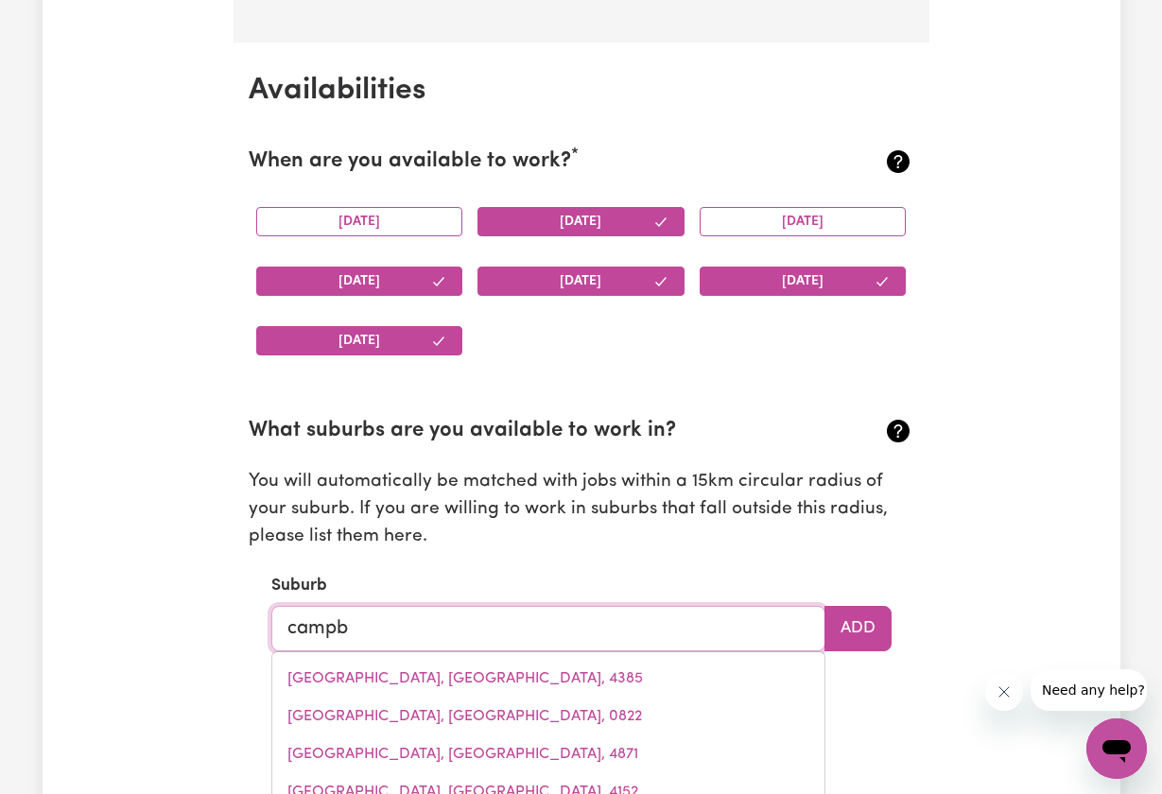
type input "[PERSON_NAME], [GEOGRAPHIC_DATA], 2612"
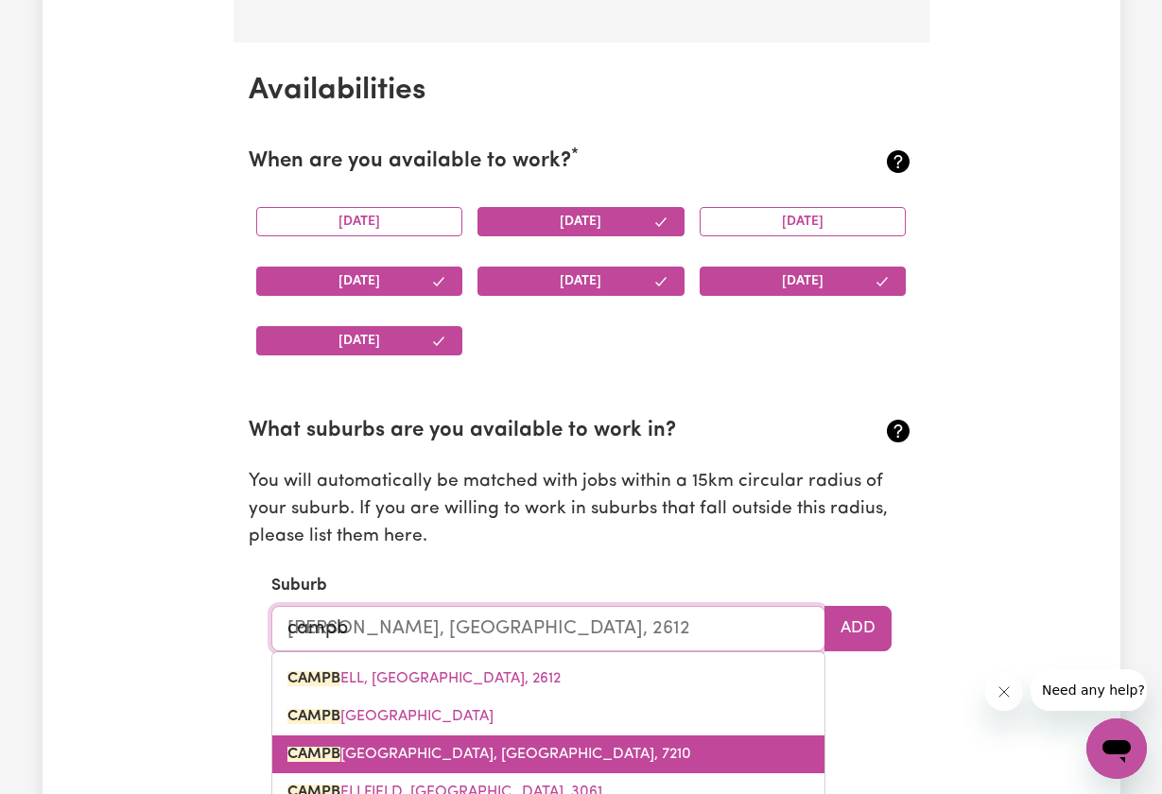
type input "campbe"
type input "[PERSON_NAME], [GEOGRAPHIC_DATA], 2612"
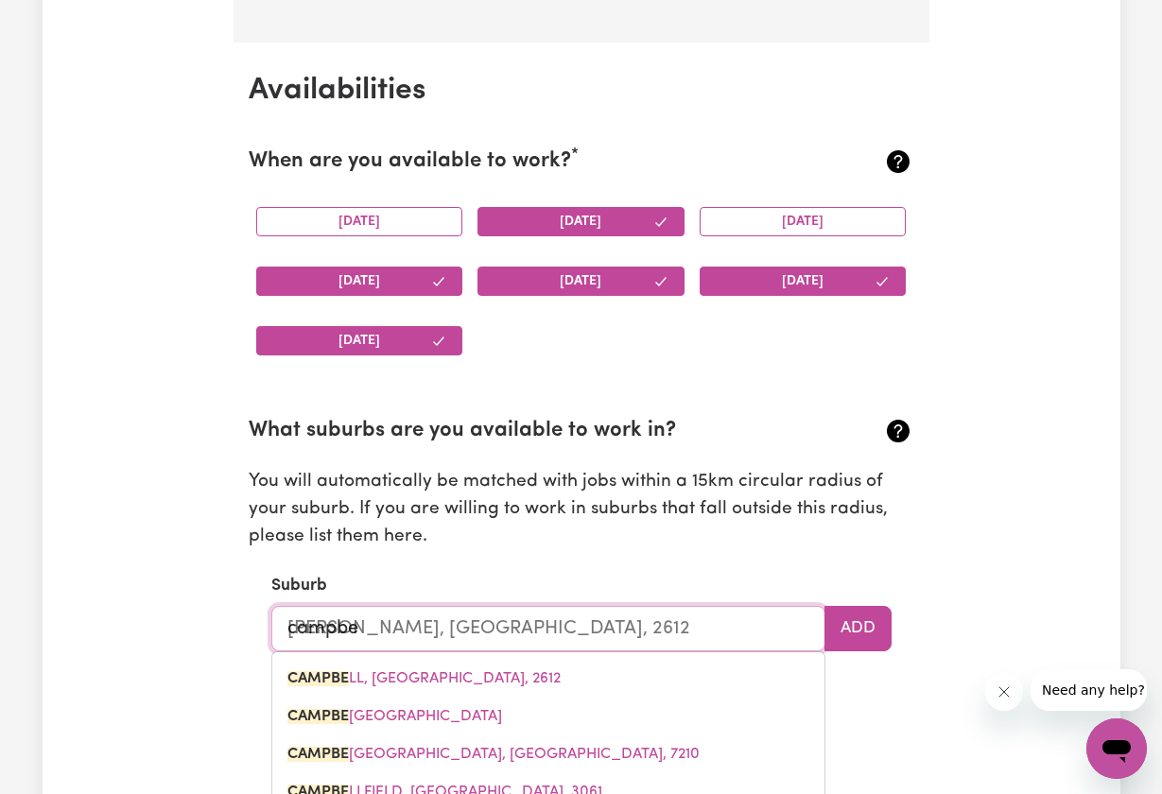
type input "[PERSON_NAME]"
type input "[PERSON_NAME], [GEOGRAPHIC_DATA], 2612"
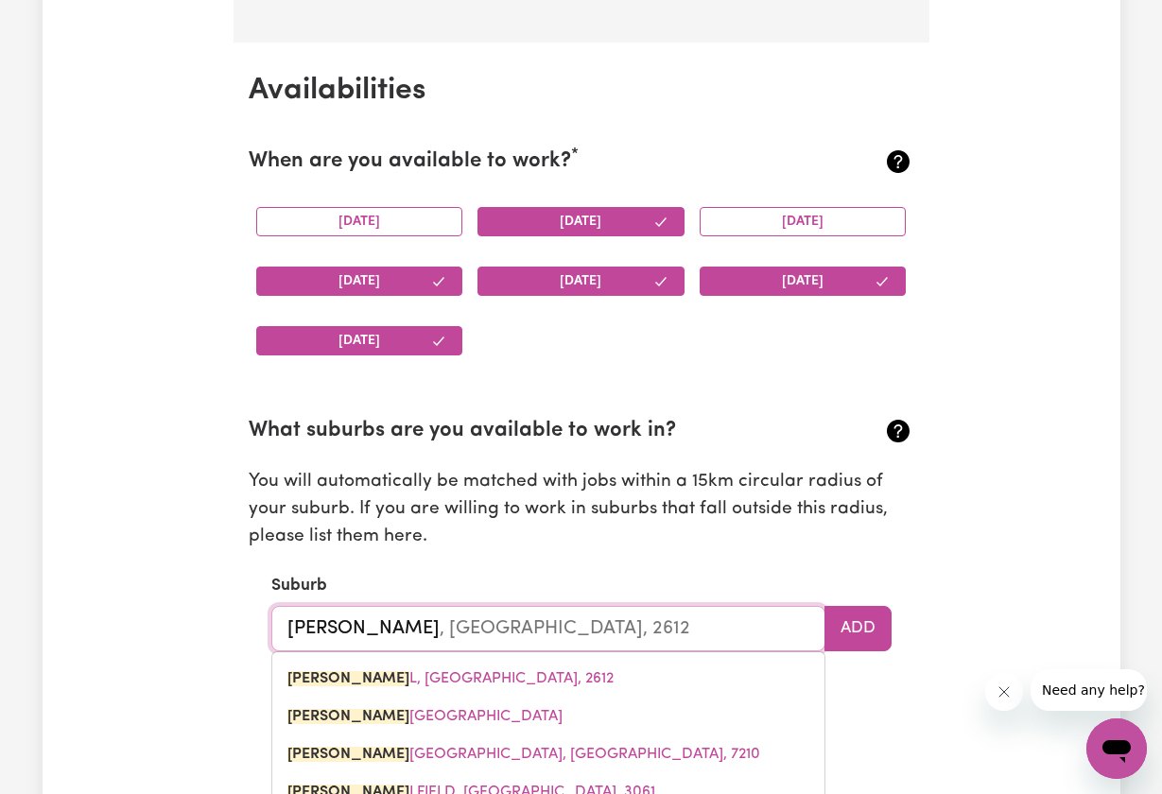
type input "[PERSON_NAME]"
type input "[PERSON_NAME], [GEOGRAPHIC_DATA], 2612"
type input "[PERSON_NAME]"
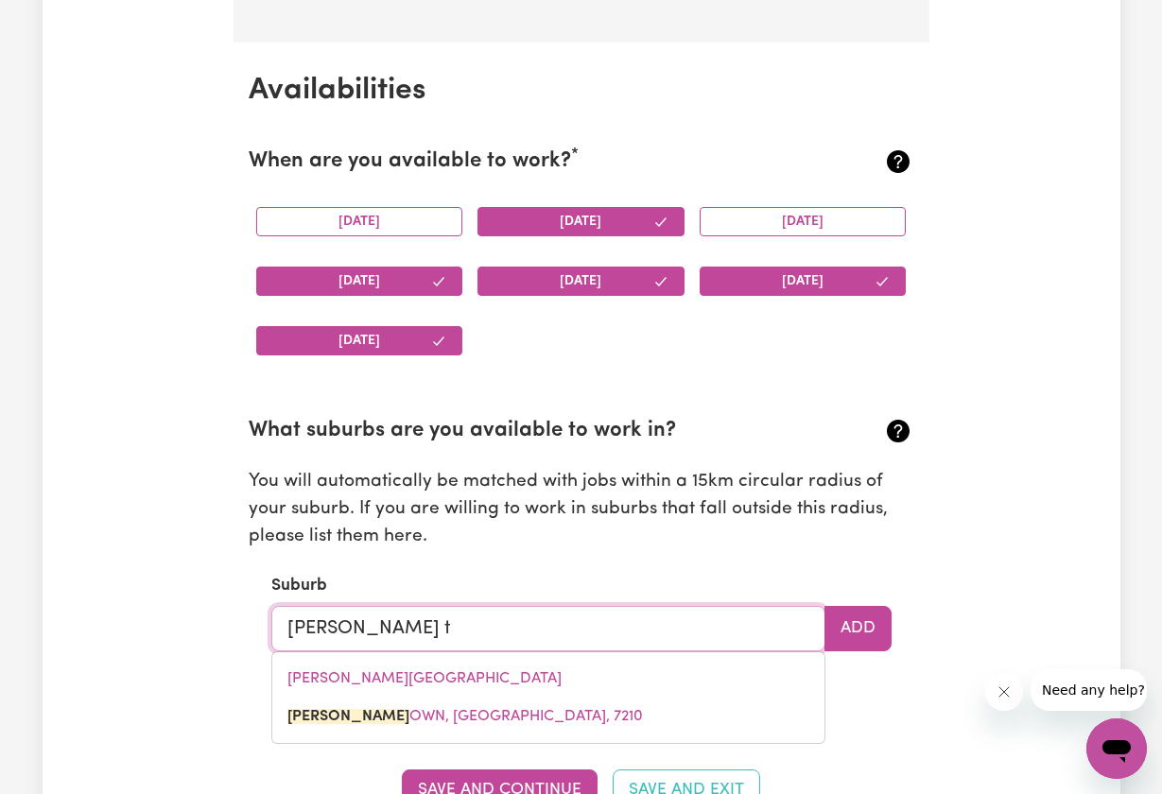
type input "[PERSON_NAME] to"
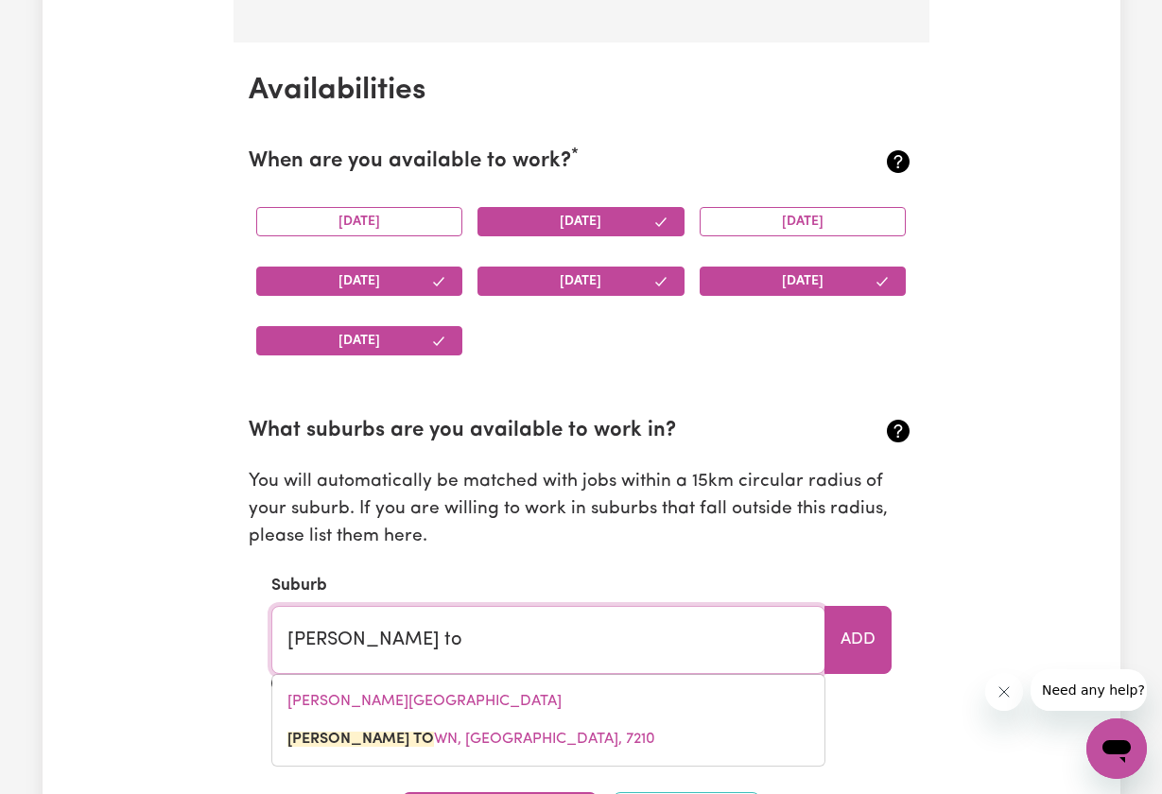
type input "[PERSON_NAME] toWN, [GEOGRAPHIC_DATA], 7210"
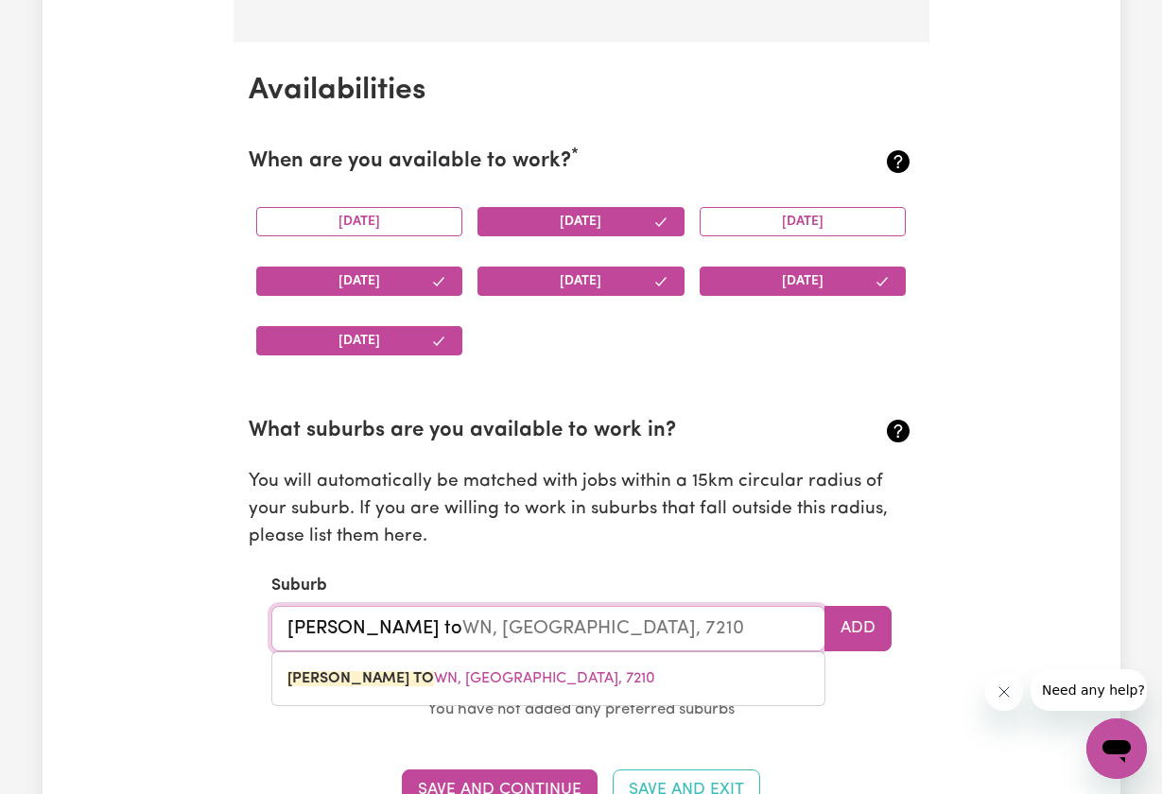
type input "[PERSON_NAME] t"
type input "[PERSON_NAME] tOWN, [GEOGRAPHIC_DATA], 7210"
type input "[PERSON_NAME]"
type input "[PERSON_NAME][GEOGRAPHIC_DATA], [GEOGRAPHIC_DATA], 7210"
type input "[PERSON_NAME]"
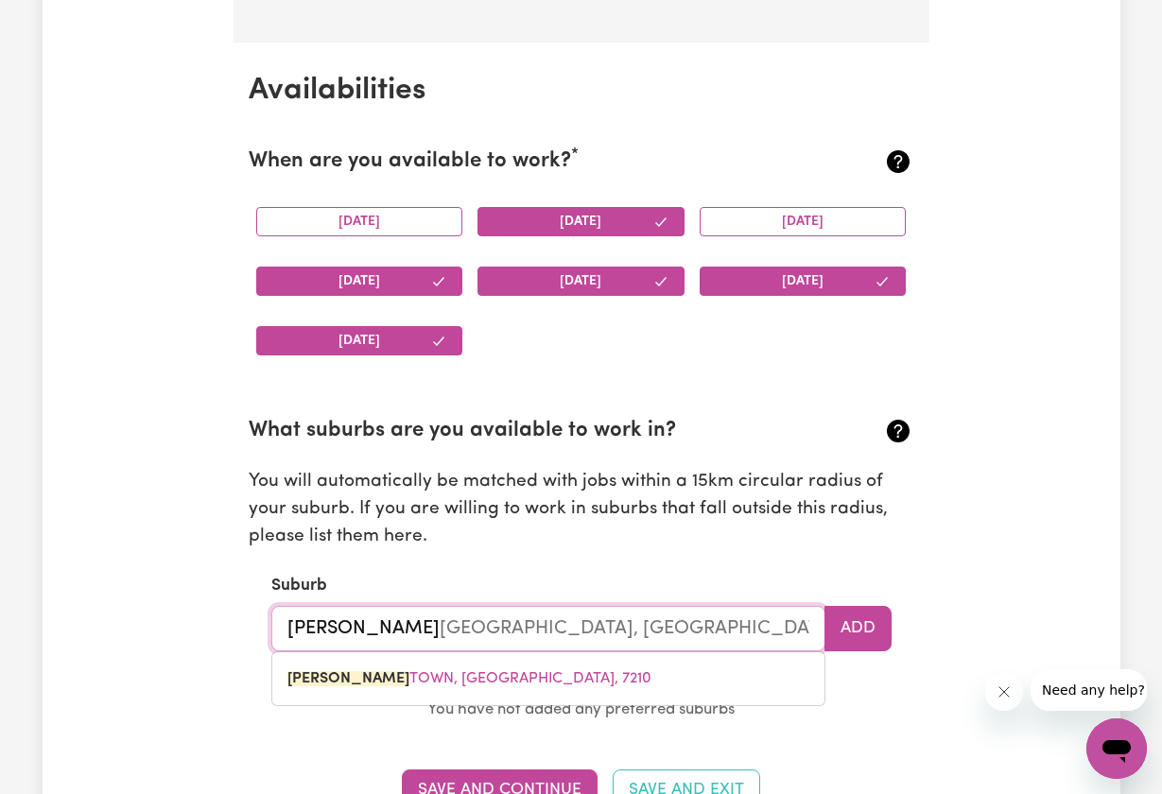
type input "[PERSON_NAME][GEOGRAPHIC_DATA], [GEOGRAPHIC_DATA], 7210"
type input "campbe"
type input "[PERSON_NAME][GEOGRAPHIC_DATA], [GEOGRAPHIC_DATA], 7210"
type input "campb"
type input "[PERSON_NAME][GEOGRAPHIC_DATA], [GEOGRAPHIC_DATA], 7210"
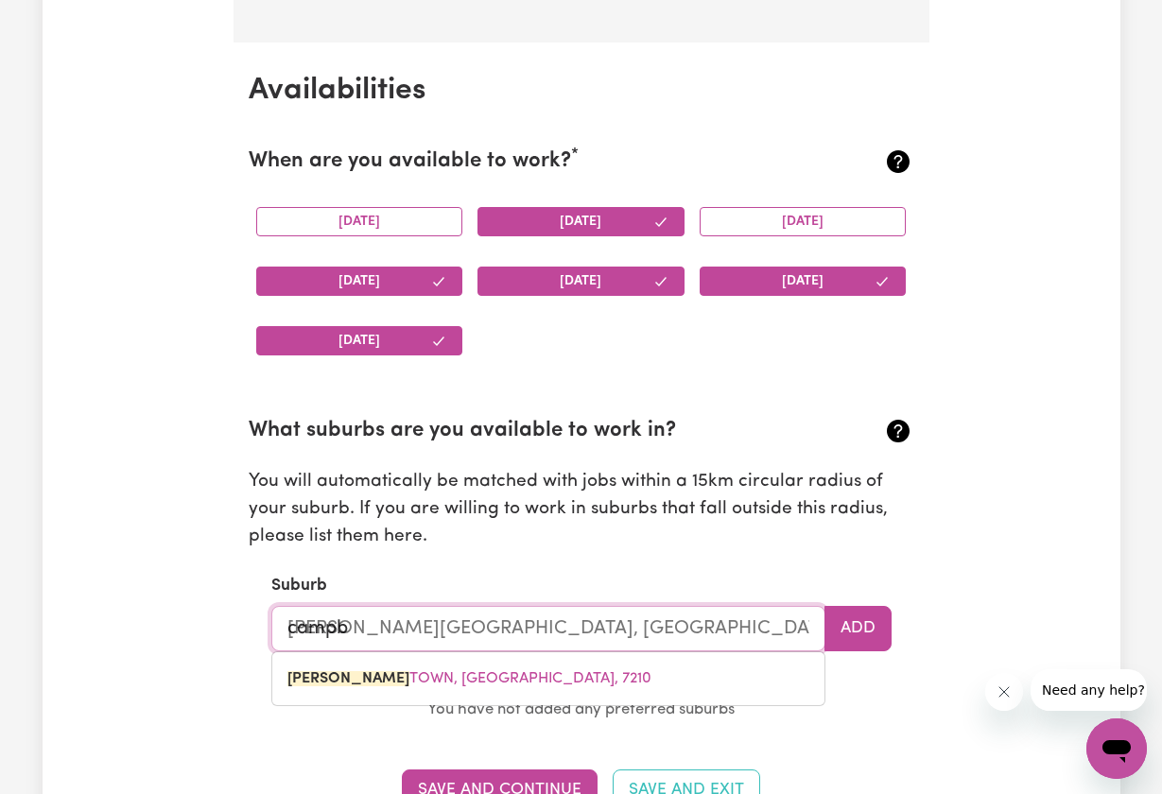
type input "camp"
type input "[PERSON_NAME][GEOGRAPHIC_DATA], [GEOGRAPHIC_DATA], 7210"
type input "cam"
type input "camBALLIN, [GEOGRAPHIC_DATA], 6728"
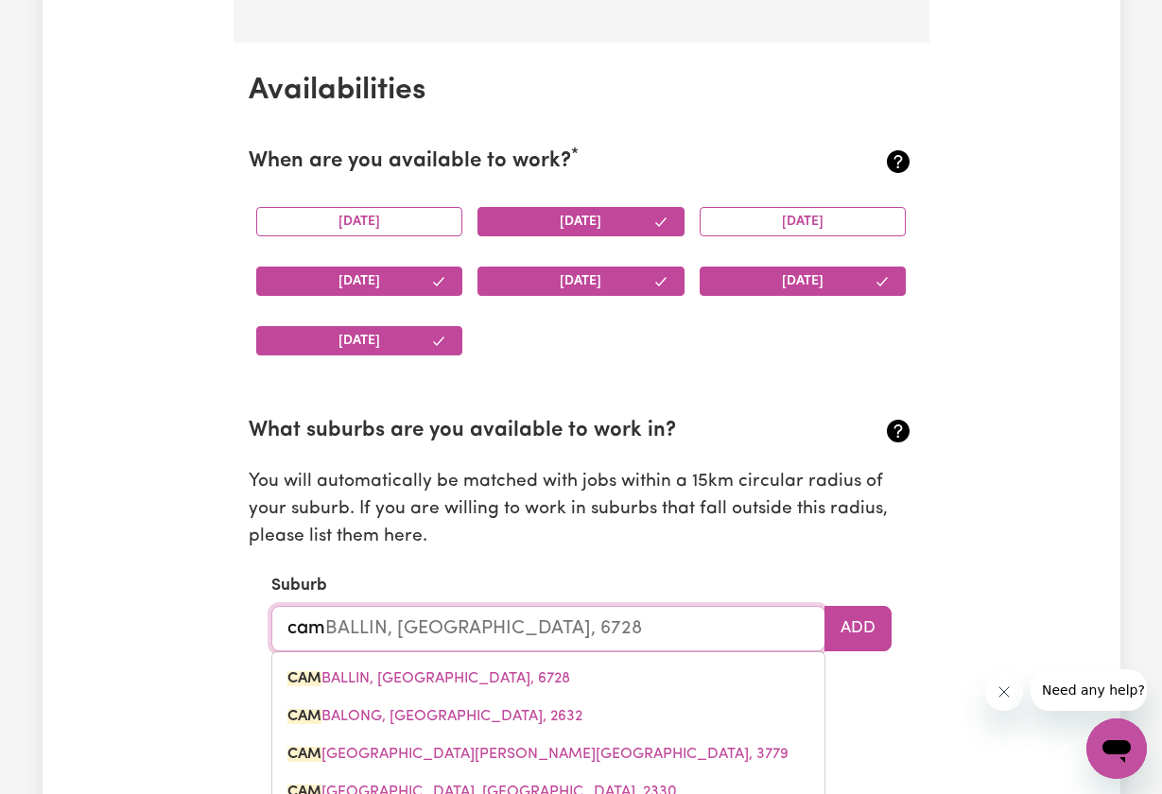
type input "camb"
type input "cambALLIN, [GEOGRAPHIC_DATA], 6728"
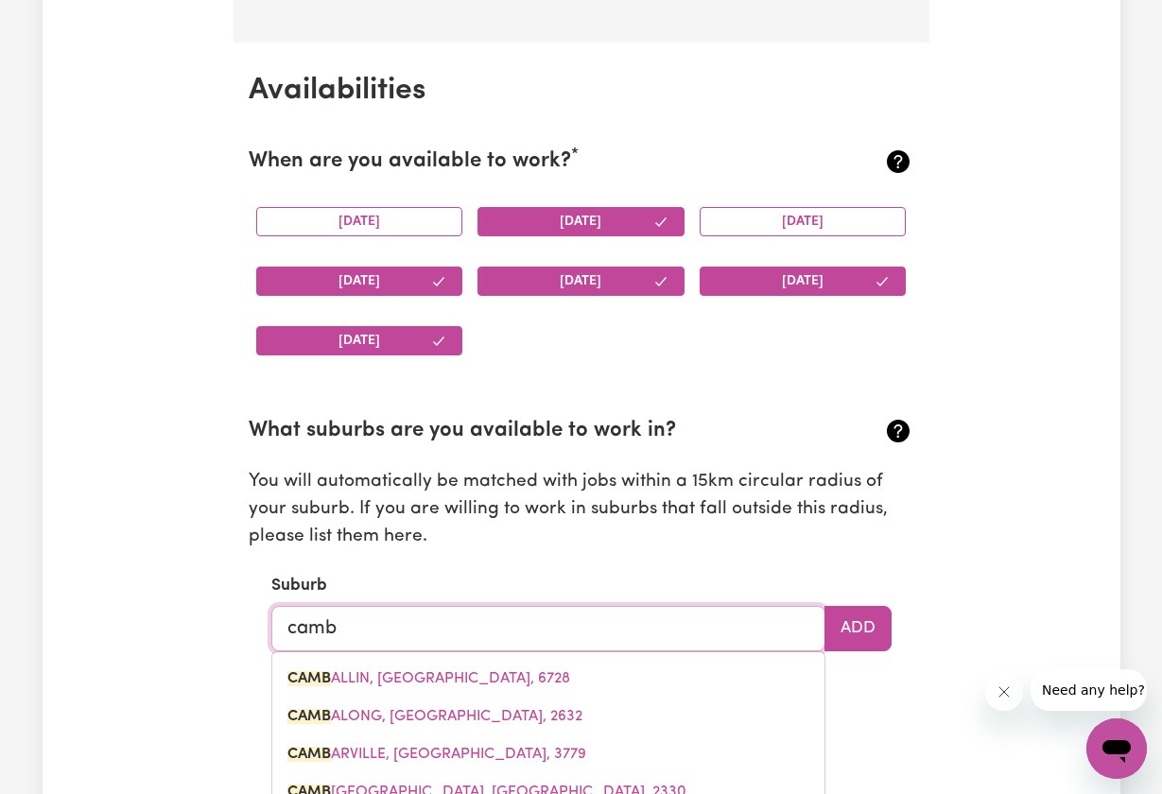
type input "cambALLIN, [GEOGRAPHIC_DATA], 6728"
type input "cambp"
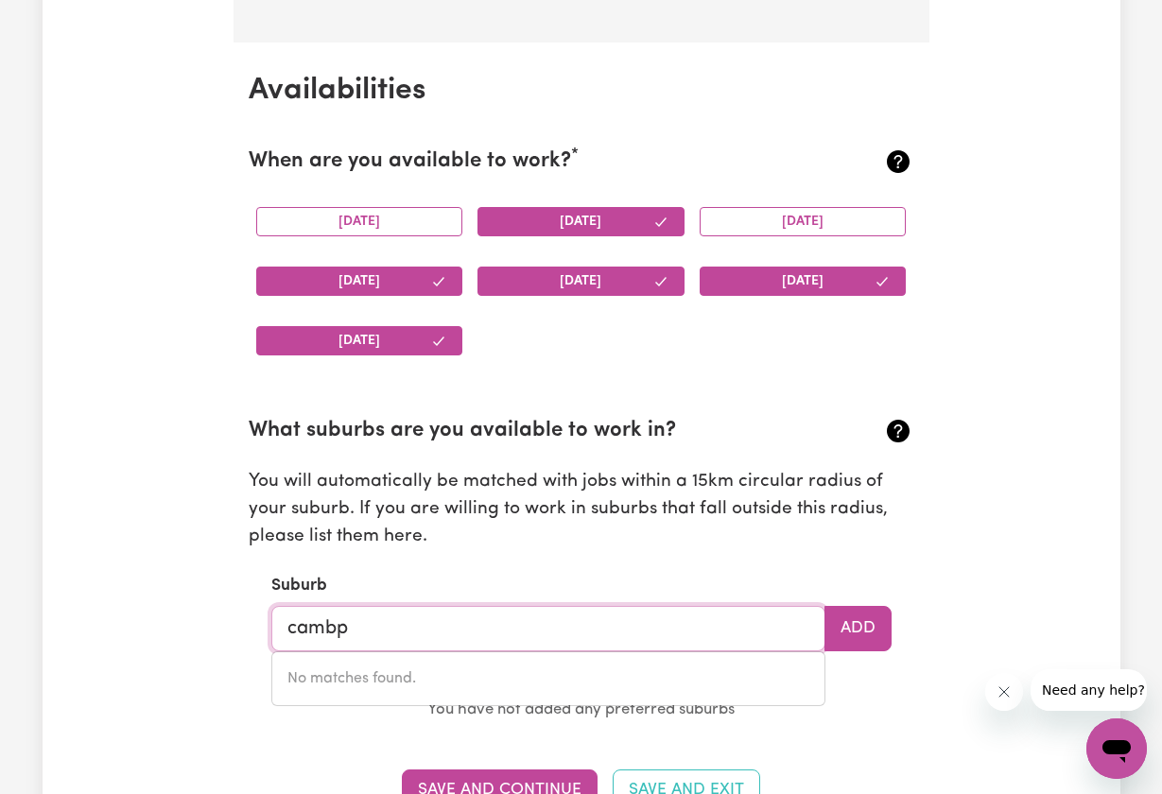
type input "camb"
type input "cambALLIN, [GEOGRAPHIC_DATA], 6728"
type input "cam"
type input "camBALLIN, [GEOGRAPHIC_DATA], 6728"
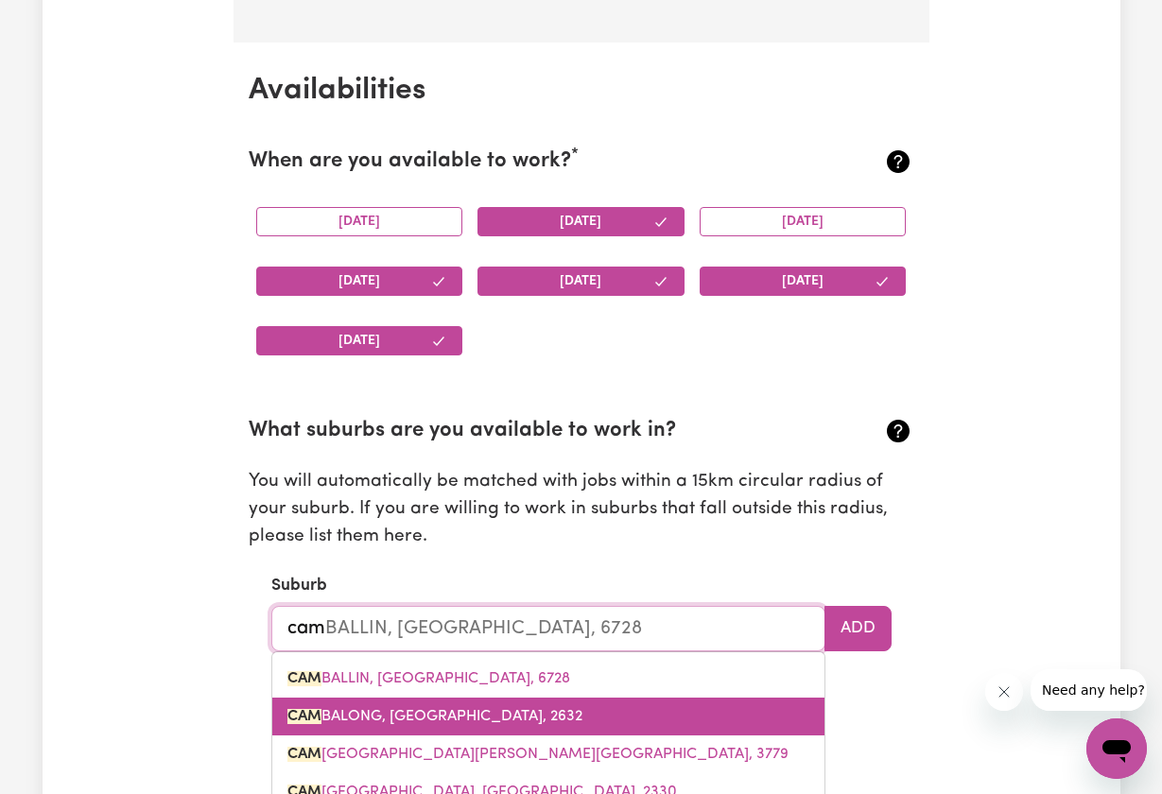
type input "ca"
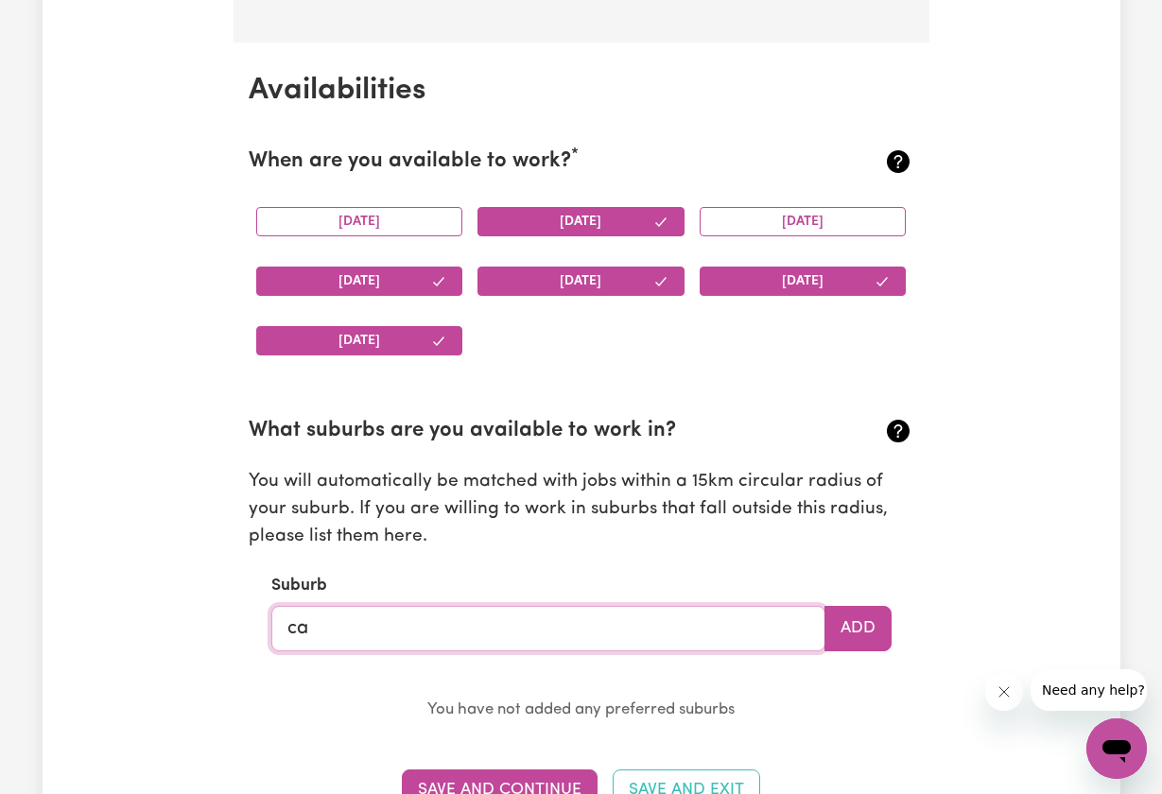
type input "cam"
type input "camBALLIN, [GEOGRAPHIC_DATA], 6728"
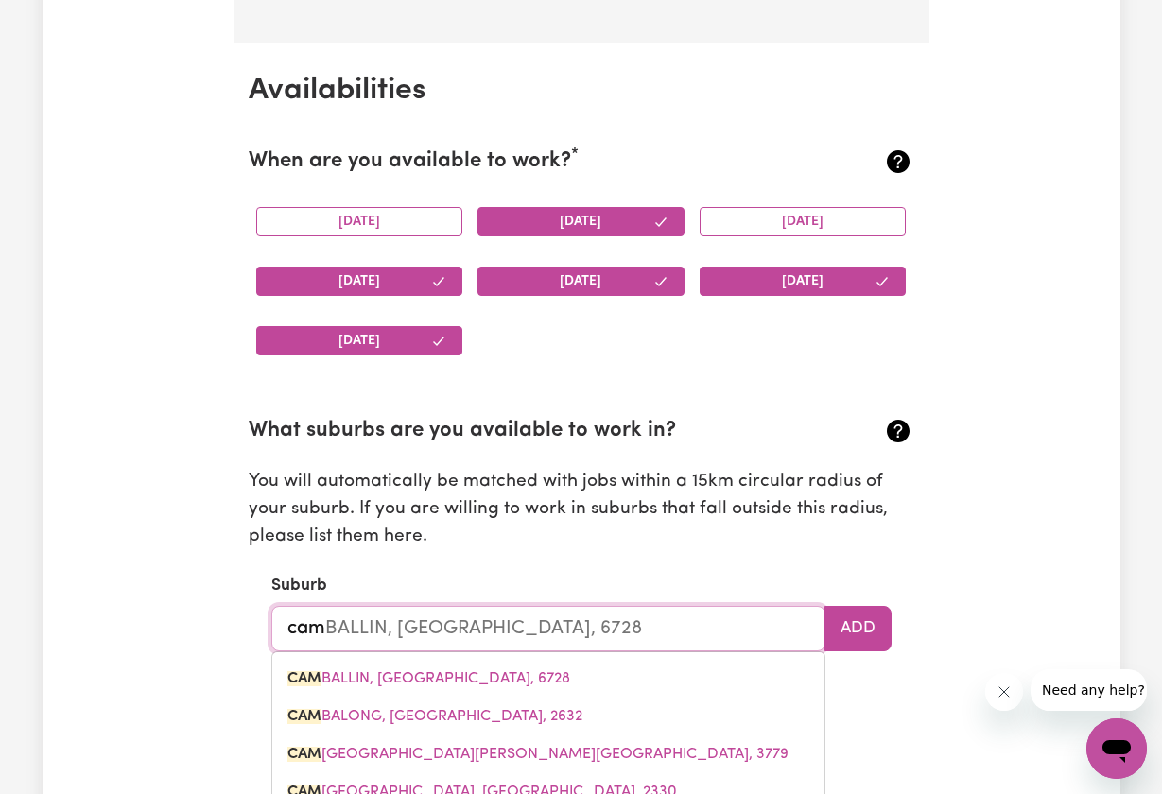
type input "camp"
type input "[GEOGRAPHIC_DATA], [GEOGRAPHIC_DATA], 4385"
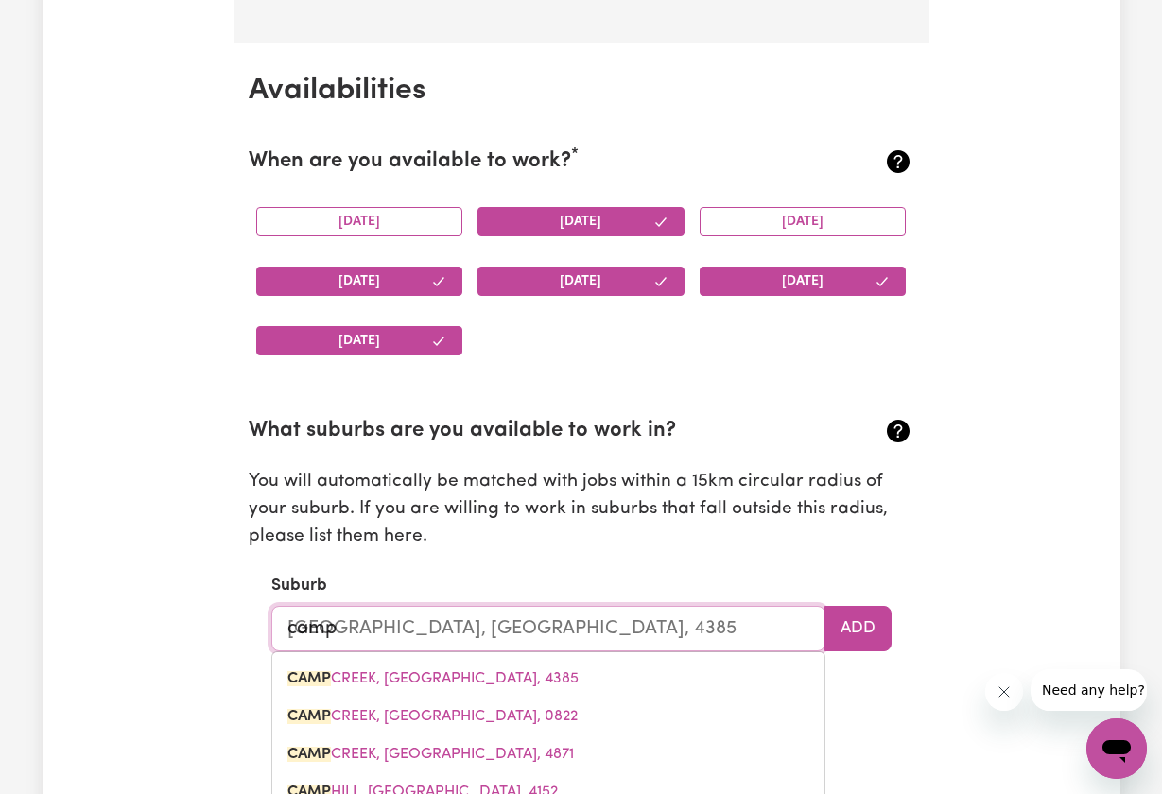
type input "campb"
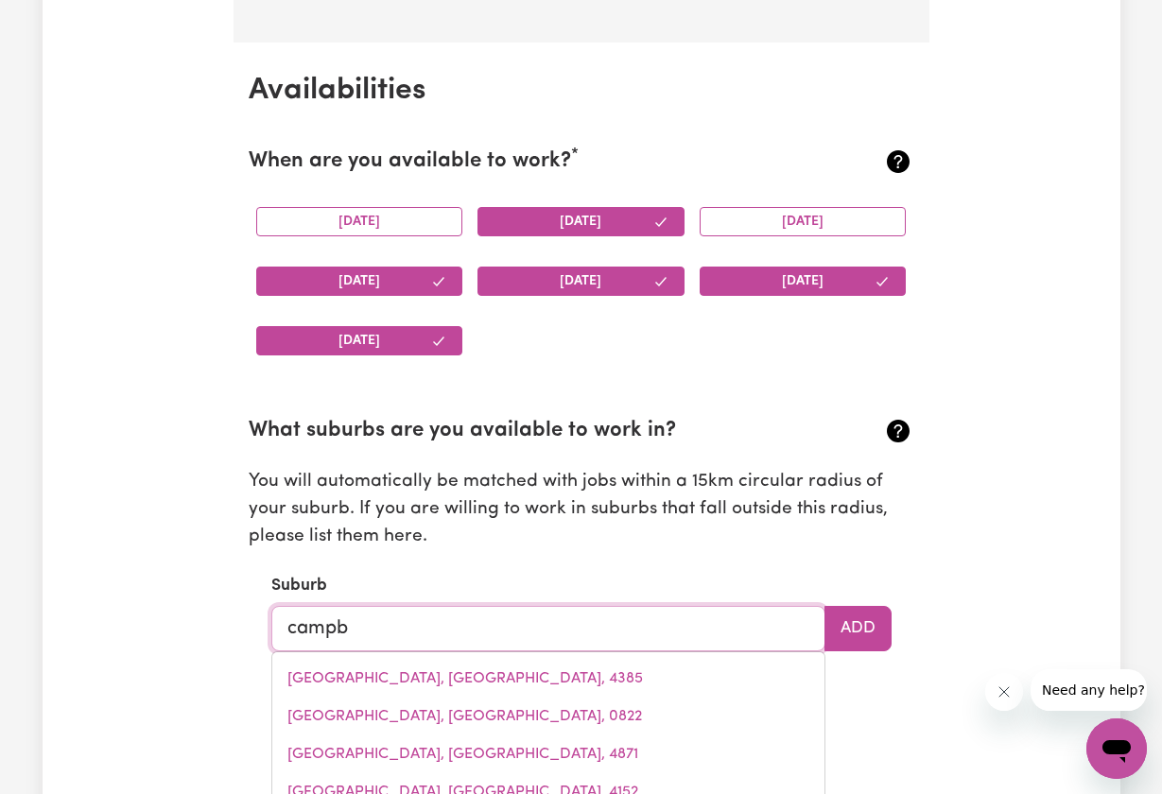
type input "[PERSON_NAME], [GEOGRAPHIC_DATA], 2612"
type input "campbe"
type input "[PERSON_NAME], [GEOGRAPHIC_DATA], 2612"
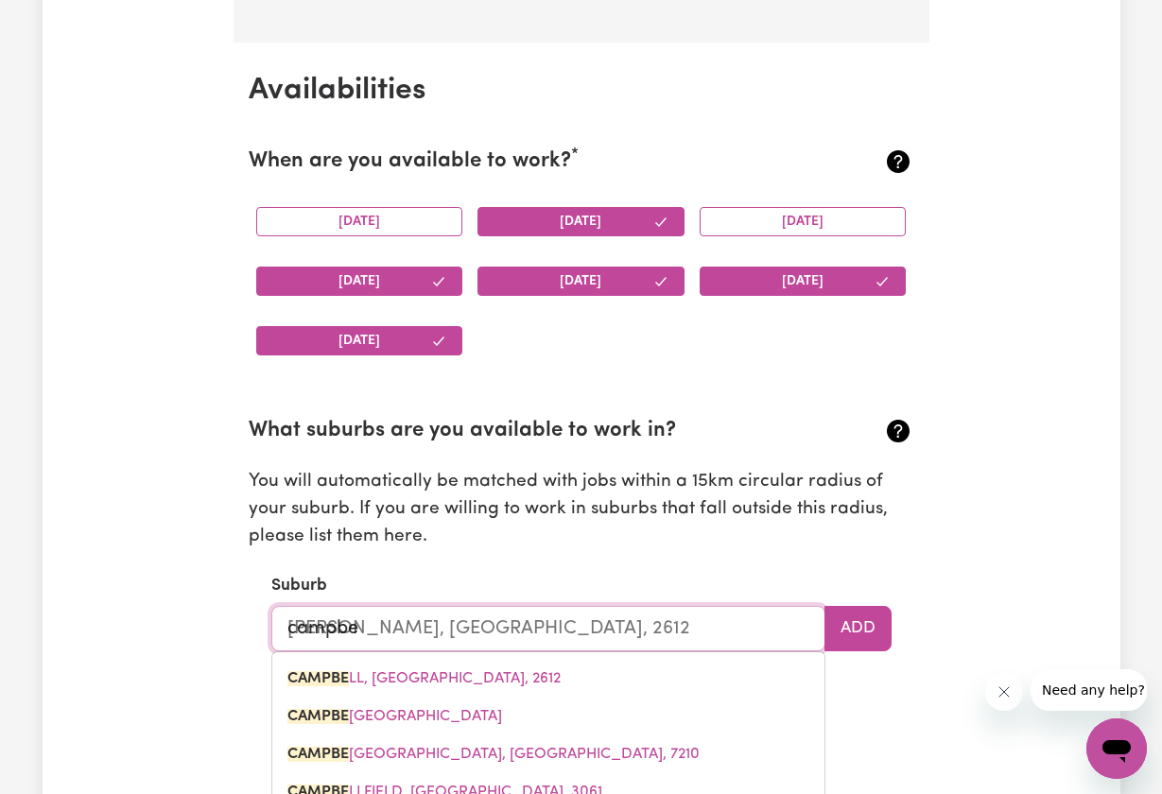
type input "[PERSON_NAME]"
type input "[PERSON_NAME], [GEOGRAPHIC_DATA], 2612"
type input "[PERSON_NAME]"
type input "[PERSON_NAME], [GEOGRAPHIC_DATA], 2612"
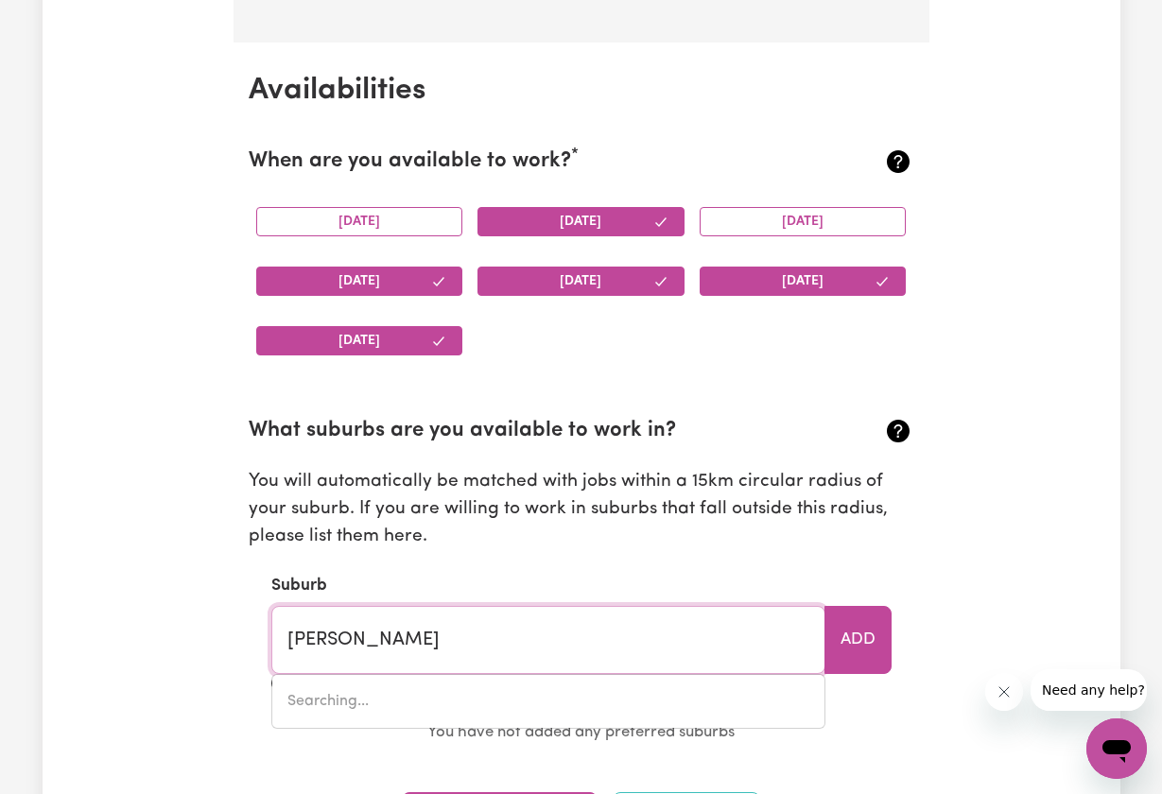
type input "[PERSON_NAME], [GEOGRAPHIC_DATA], 2612"
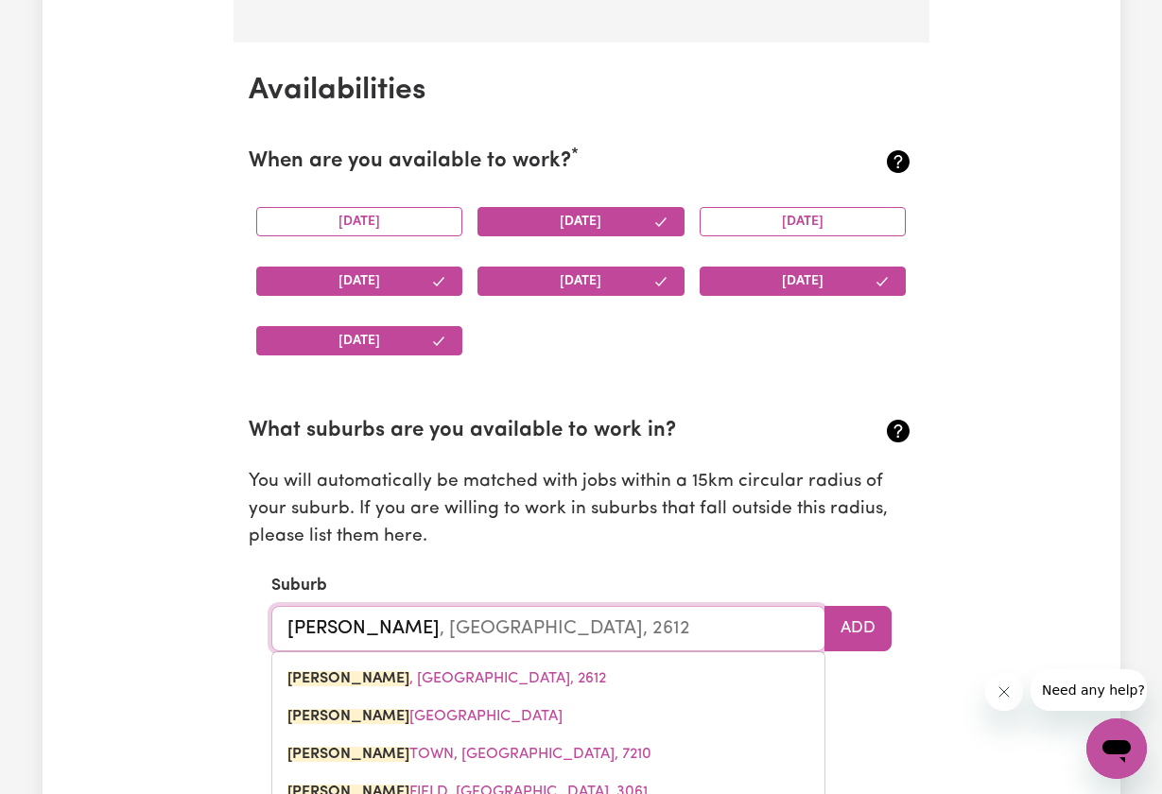
type input "[PERSON_NAME]"
type input "[PERSON_NAME], [GEOGRAPHIC_DATA], 2612"
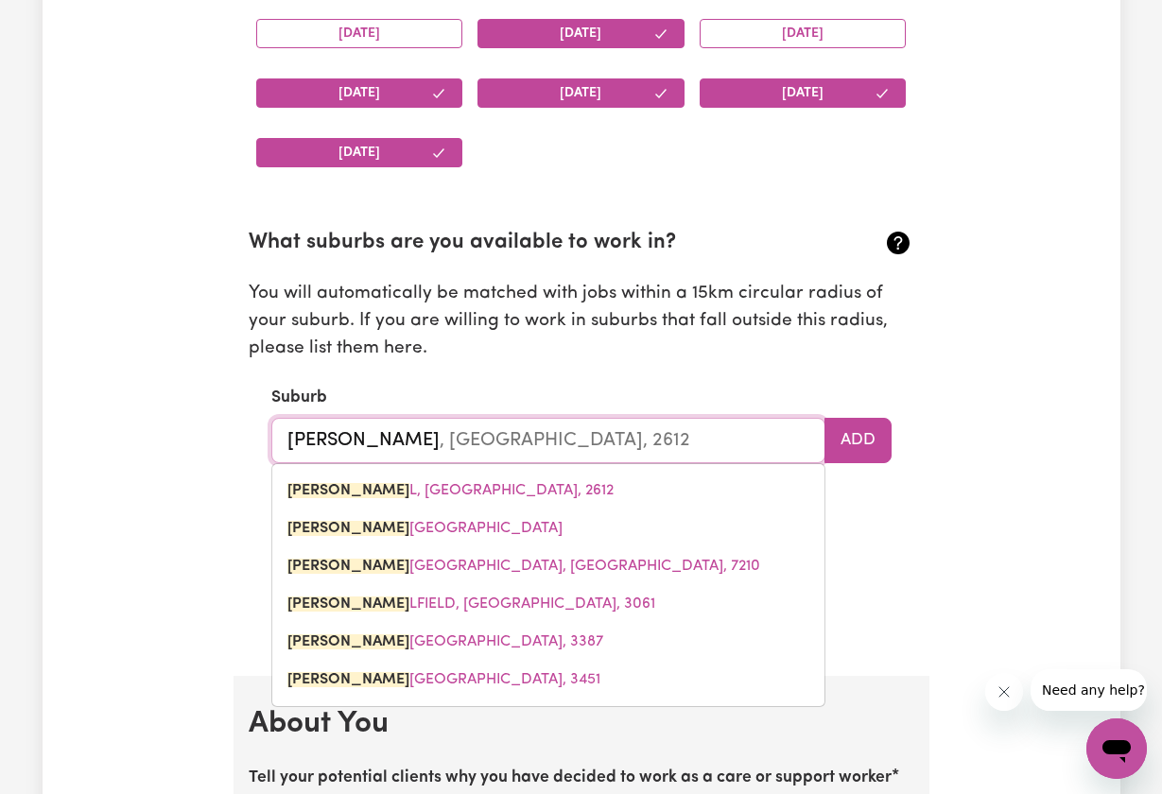
scroll to position [1918, 0]
type input "campbe"
type input "[PERSON_NAME], [GEOGRAPHIC_DATA], 2612"
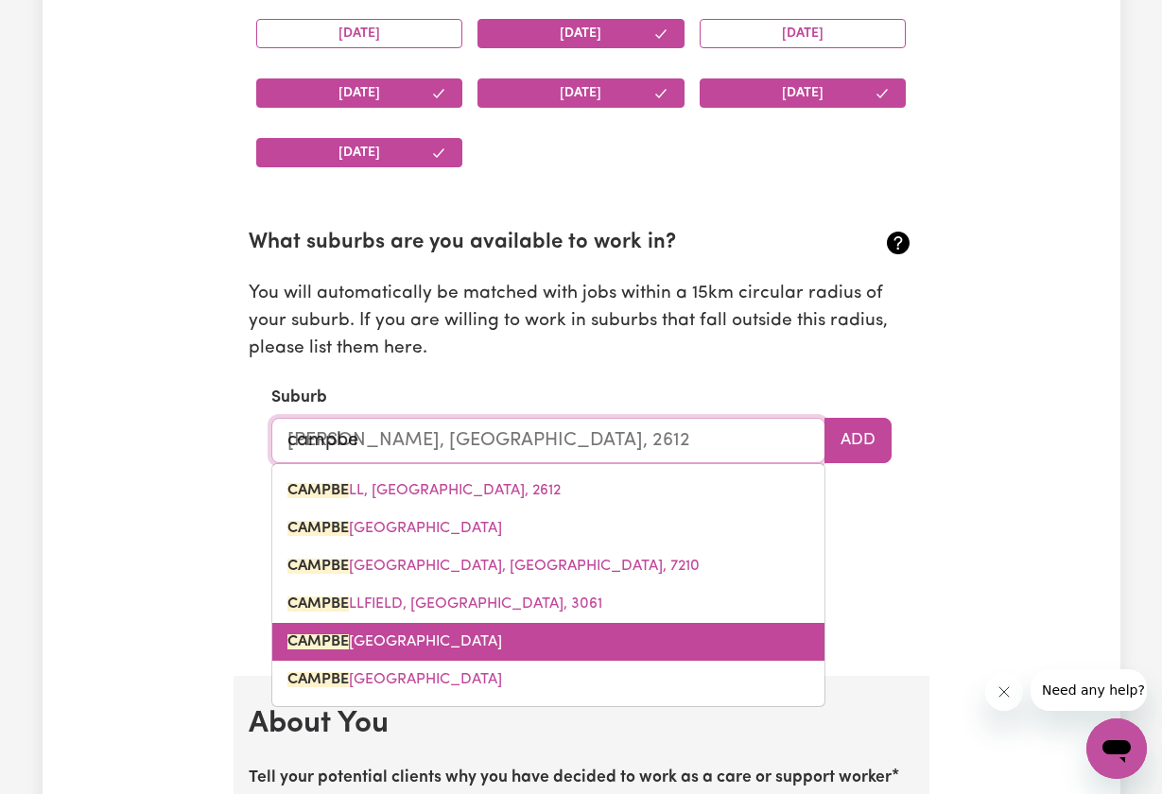
type input "campb"
type input "[PERSON_NAME], [GEOGRAPHIC_DATA], 2612"
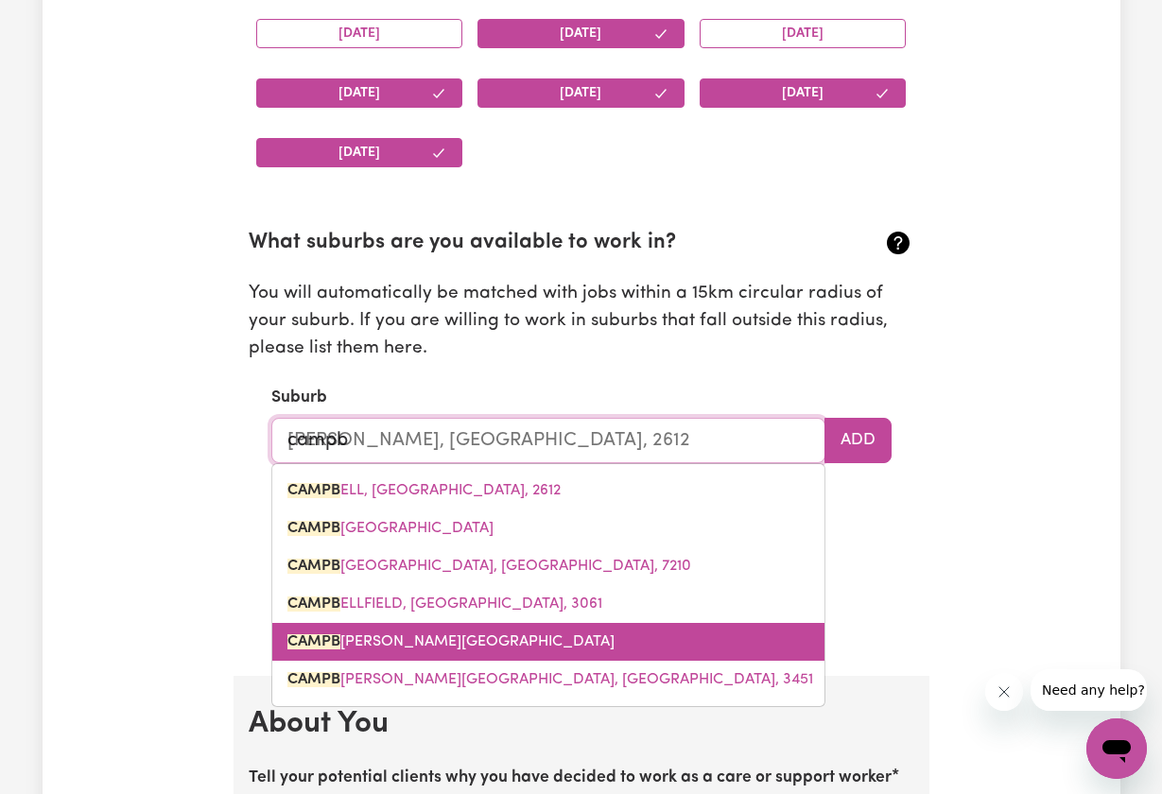
type input "camp"
type input "[GEOGRAPHIC_DATA], [GEOGRAPHIC_DATA], 4385"
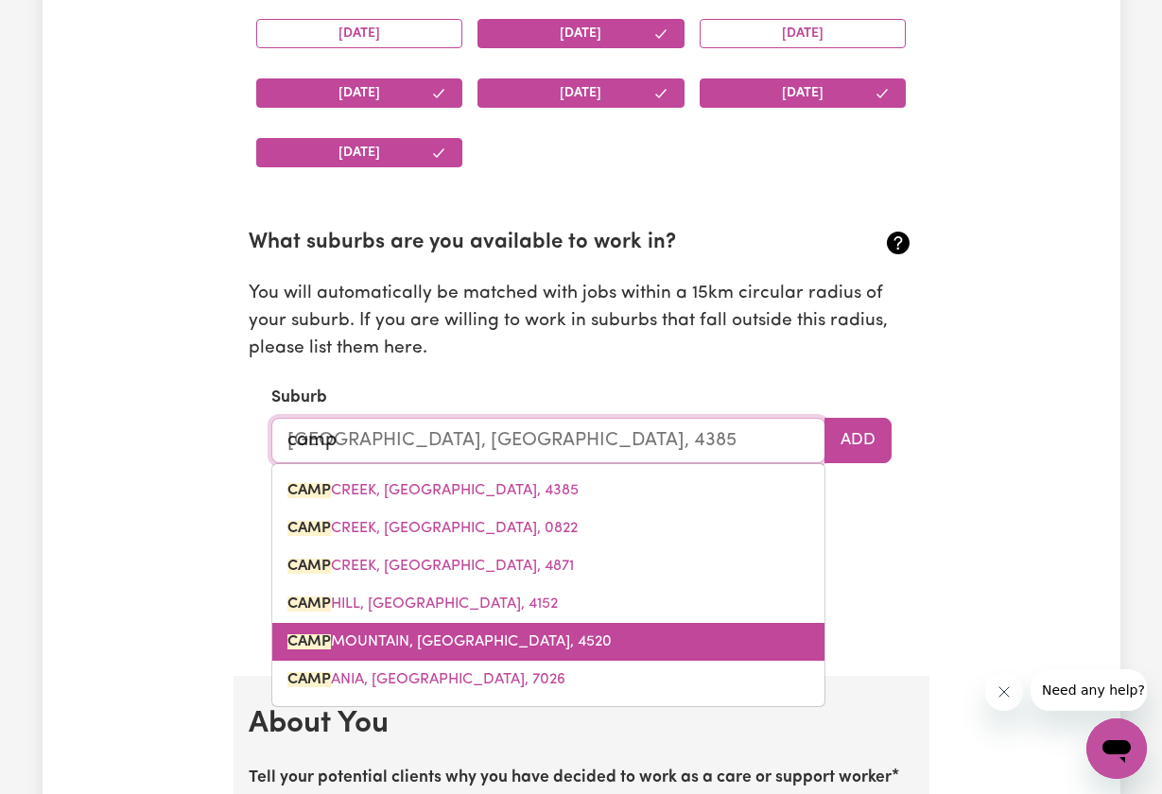
type input "cam"
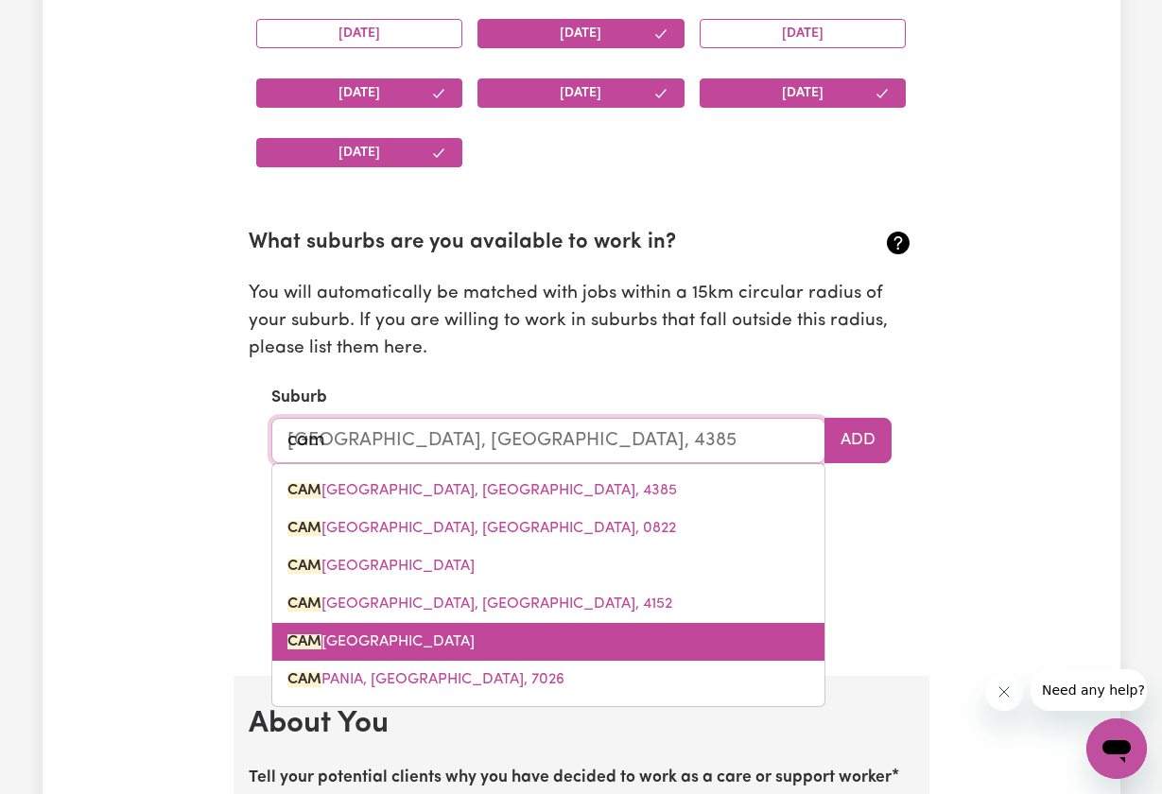
type input "camBALLIN, [GEOGRAPHIC_DATA], 6728"
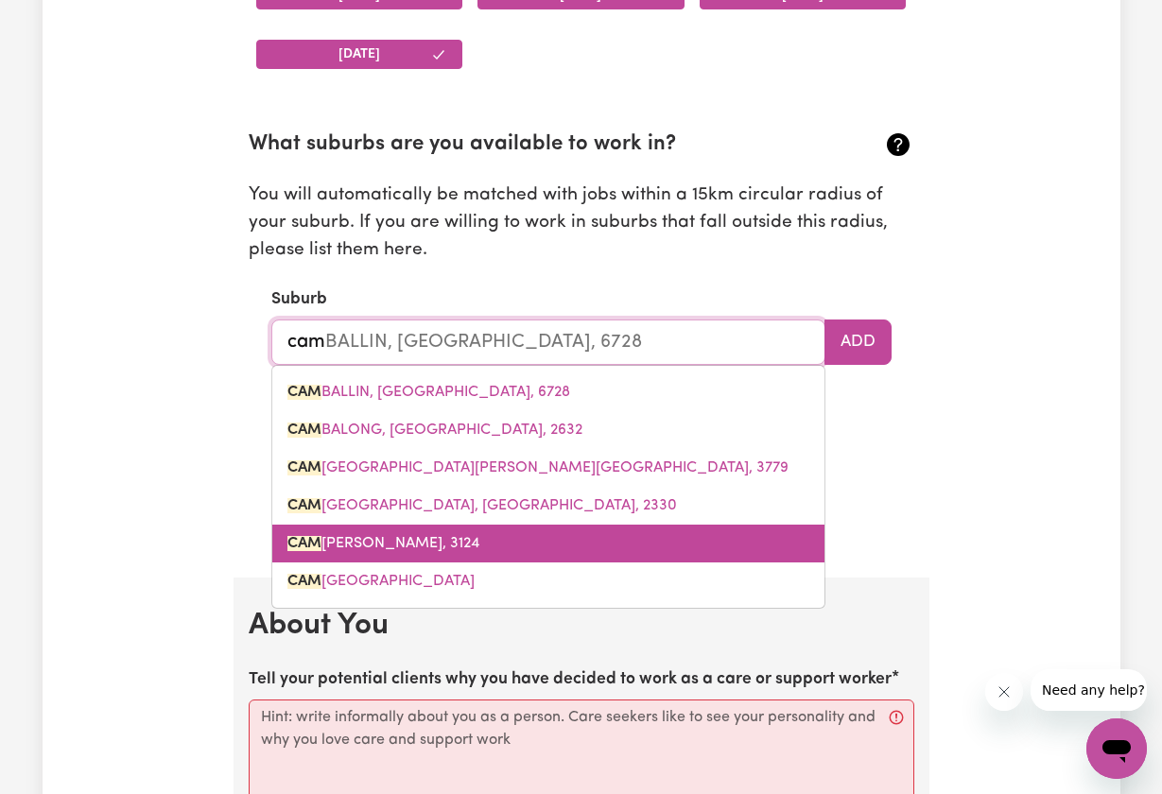
scroll to position [2022, 0]
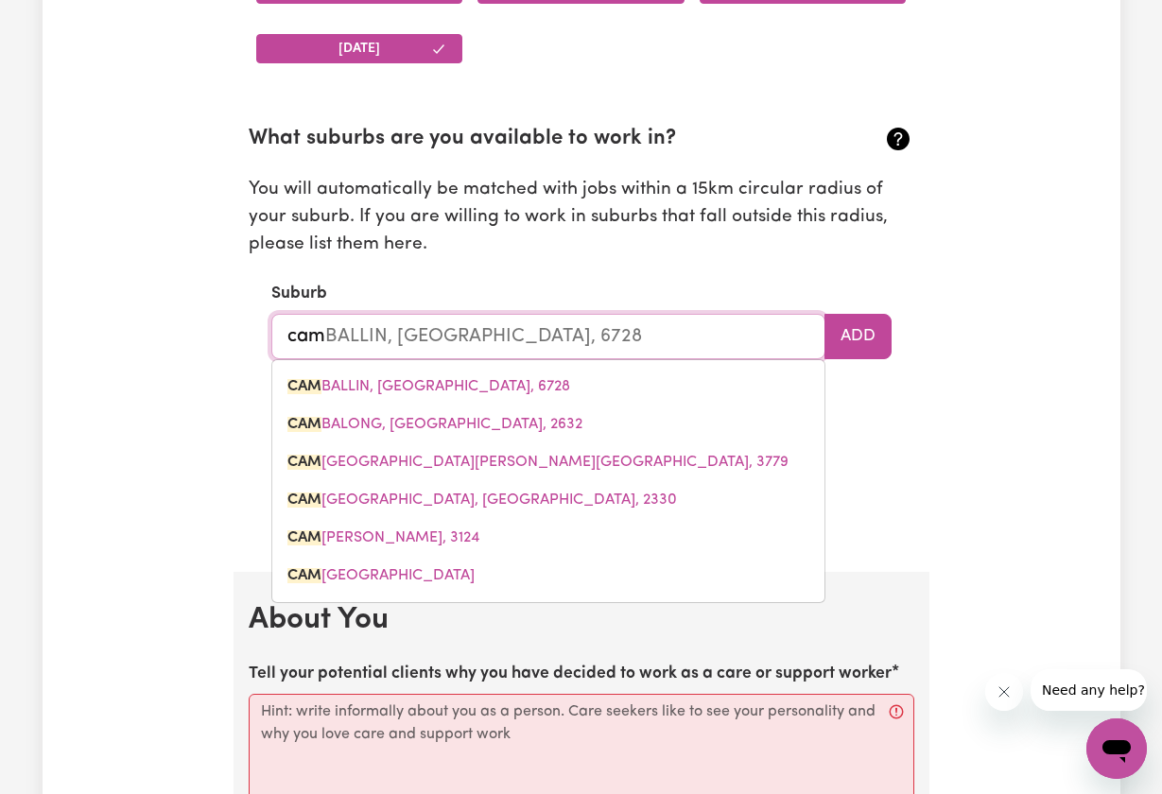
type input "ca"
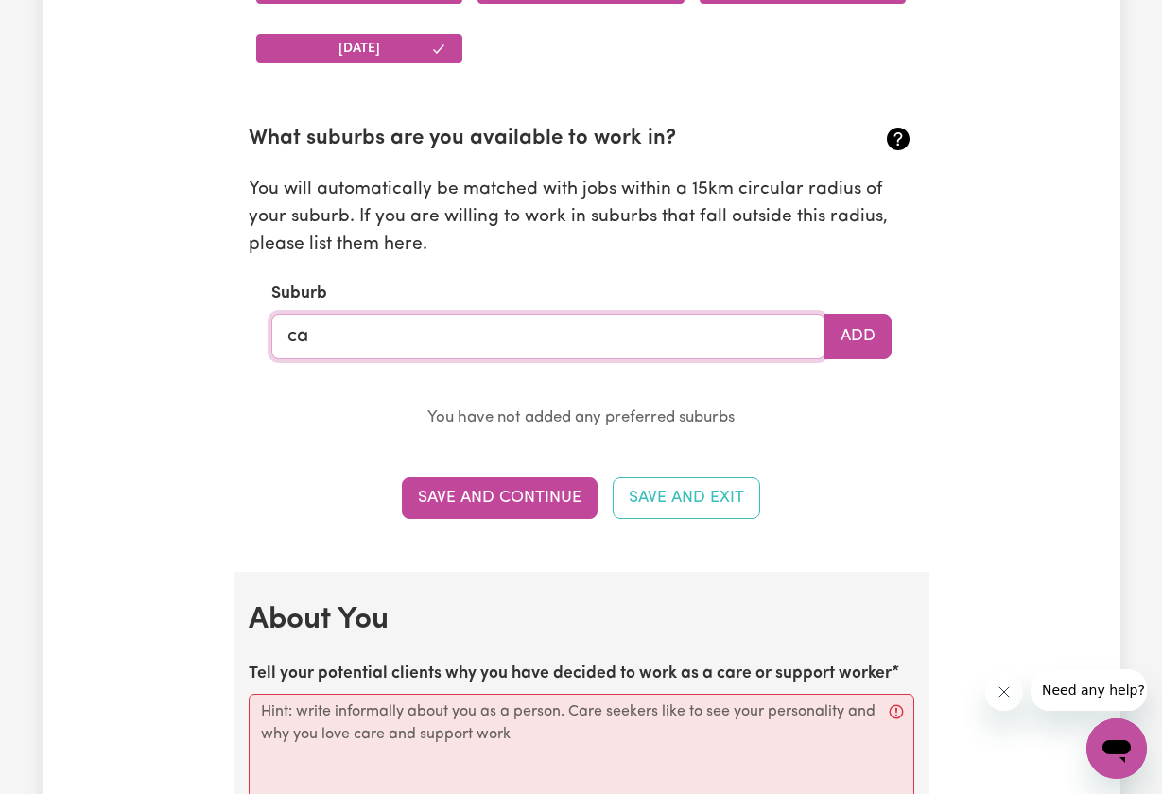
type input "c"
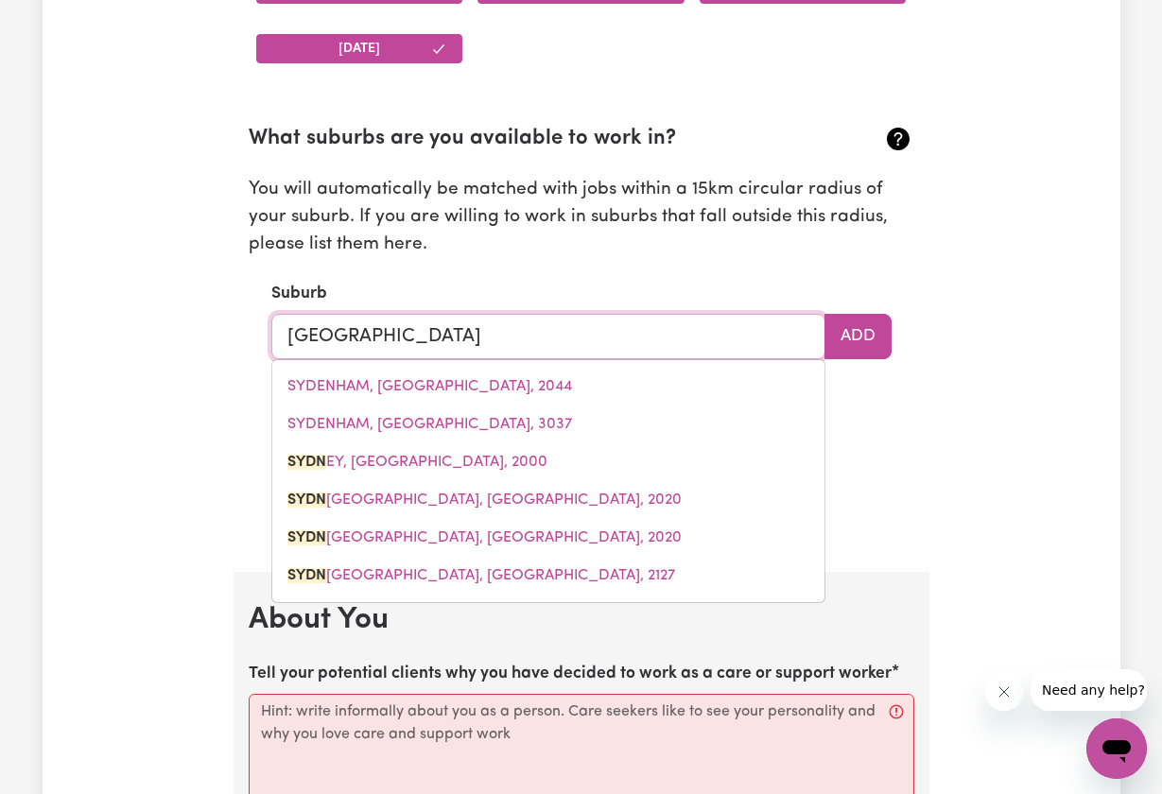
type input "[GEOGRAPHIC_DATA], [GEOGRAPHIC_DATA], 2000"
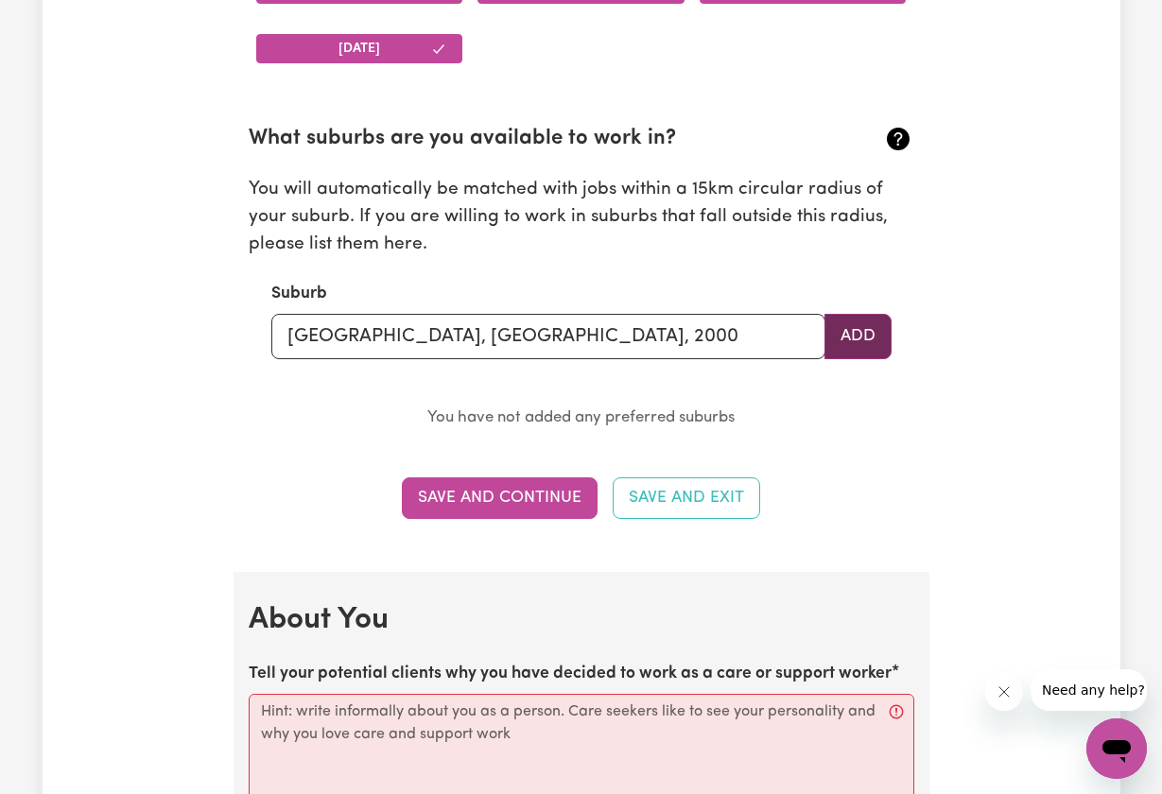
click at [843, 322] on button "Add" at bounding box center [858, 336] width 67 height 45
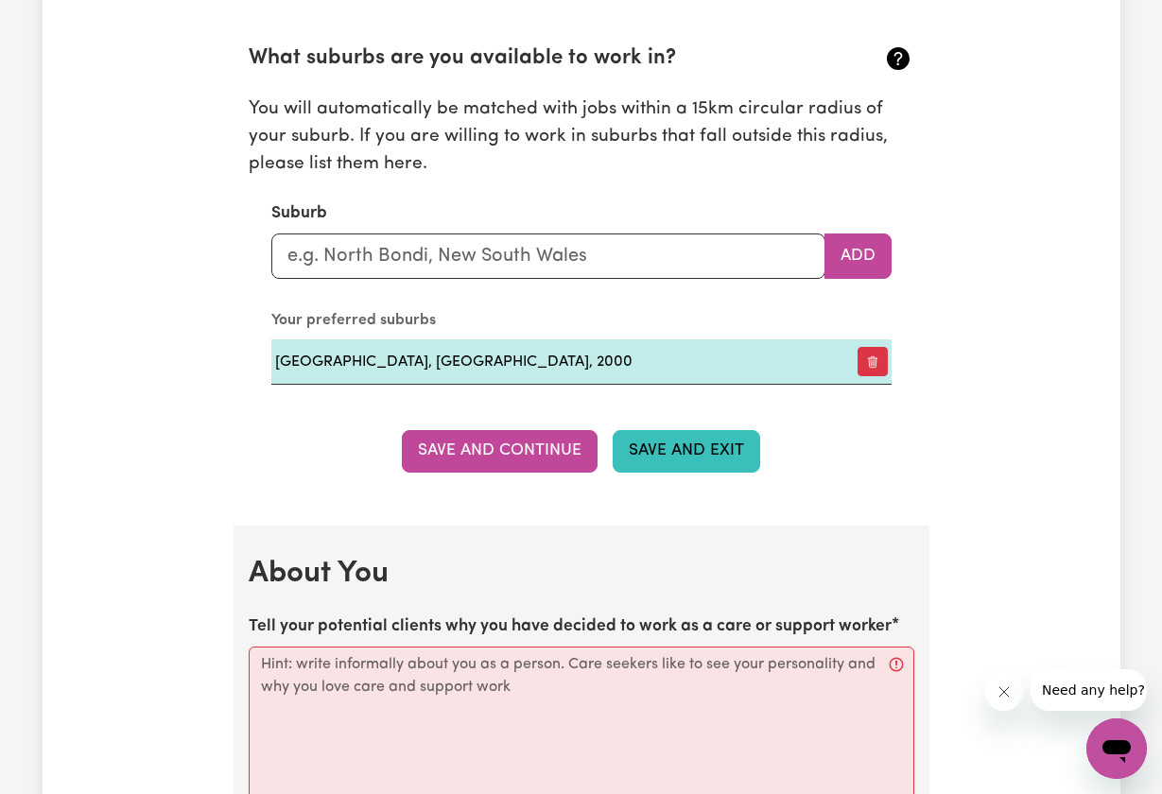
scroll to position [2102, 0]
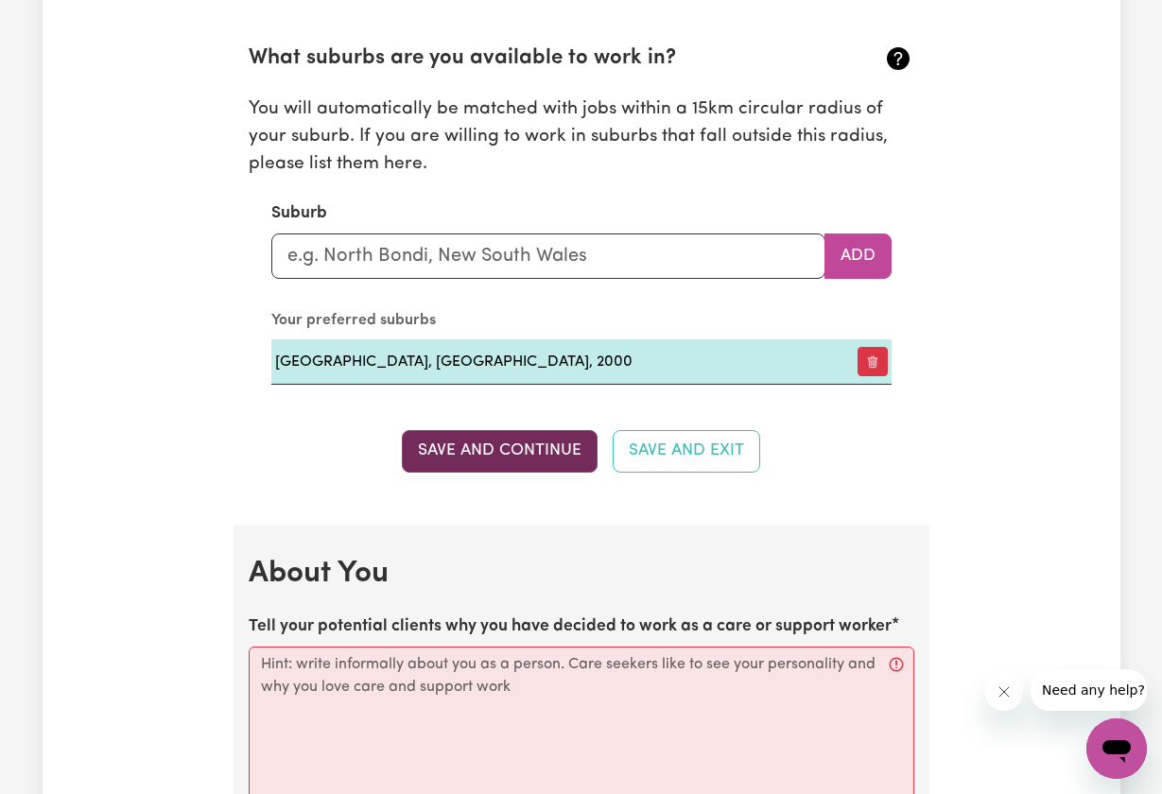
click at [557, 449] on button "Save and Continue" at bounding box center [500, 451] width 196 height 42
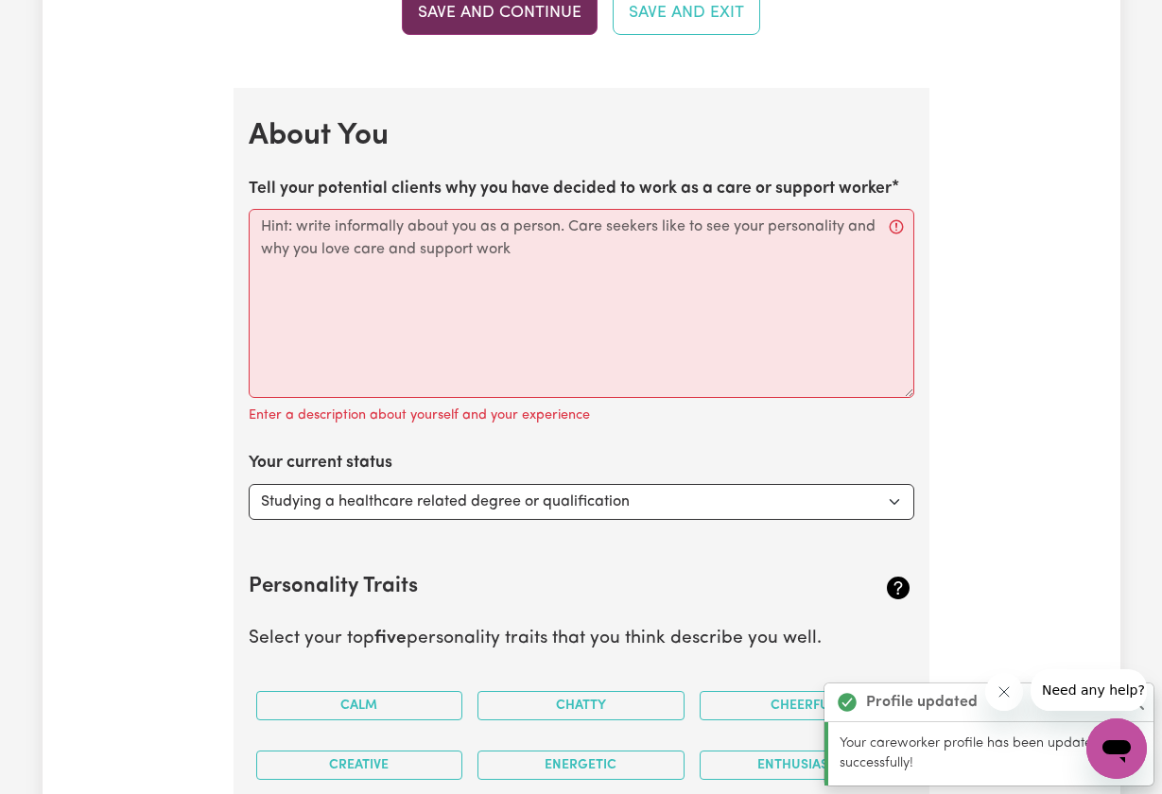
scroll to position [2617, 0]
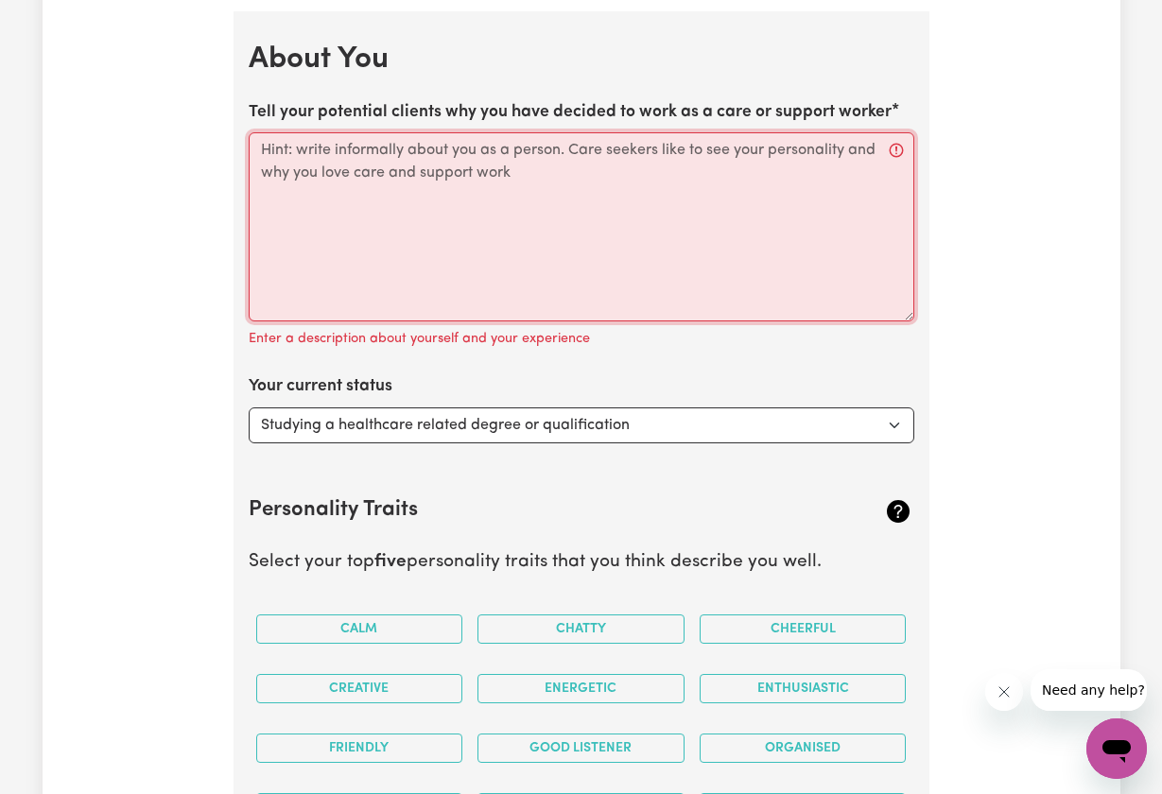
drag, startPoint x: 557, startPoint y: 168, endPoint x: 314, endPoint y: 120, distance: 247.8
click at [314, 120] on div "Tell your potential clients why you have decided to work as a care or support w…" at bounding box center [582, 226] width 666 height 252
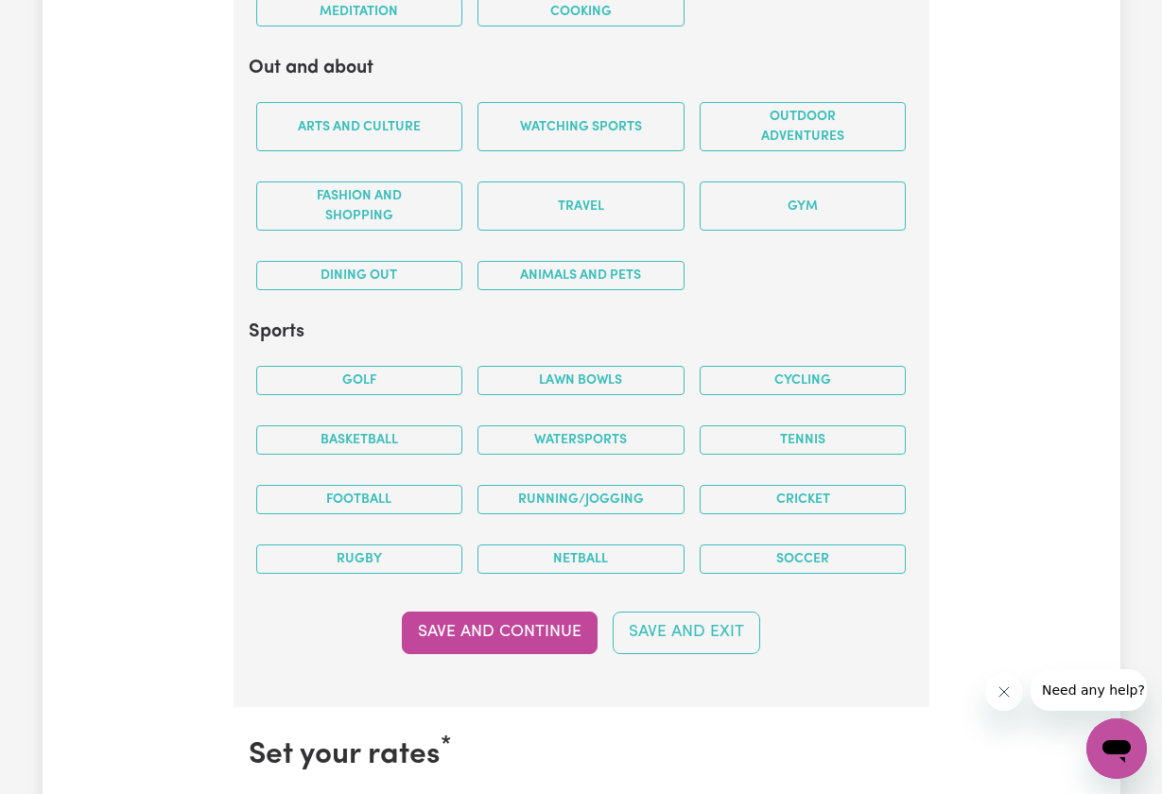
scroll to position [3783, 0]
